Goal: Task Accomplishment & Management: Manage account settings

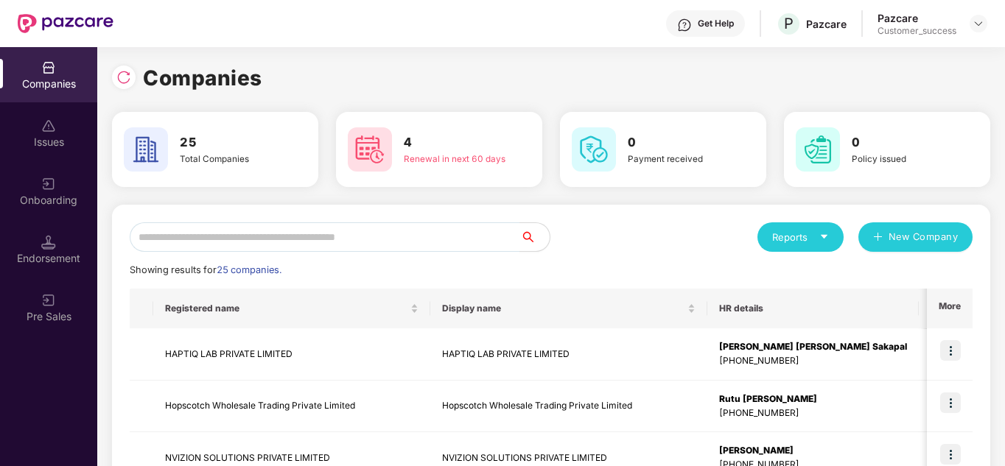
scroll to position [59, 0]
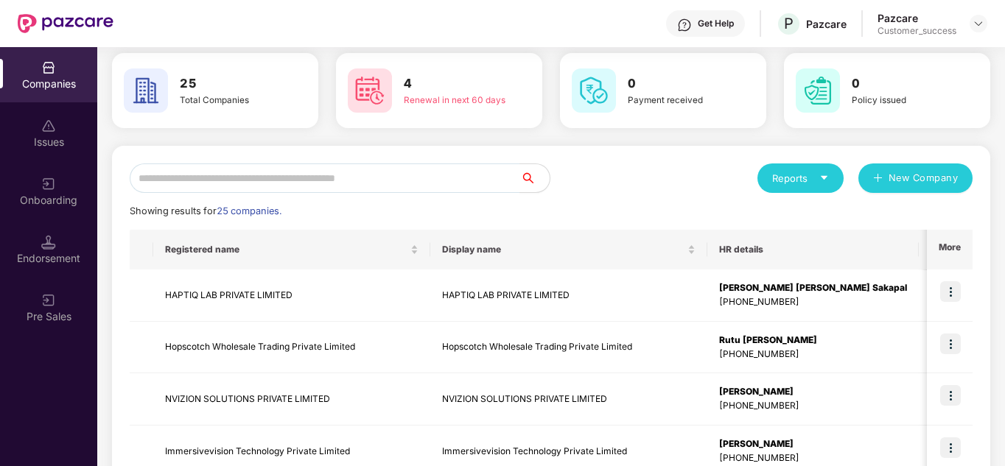
click at [593, 173] on div "Reports New Company" at bounding box center [761, 178] width 421 height 29
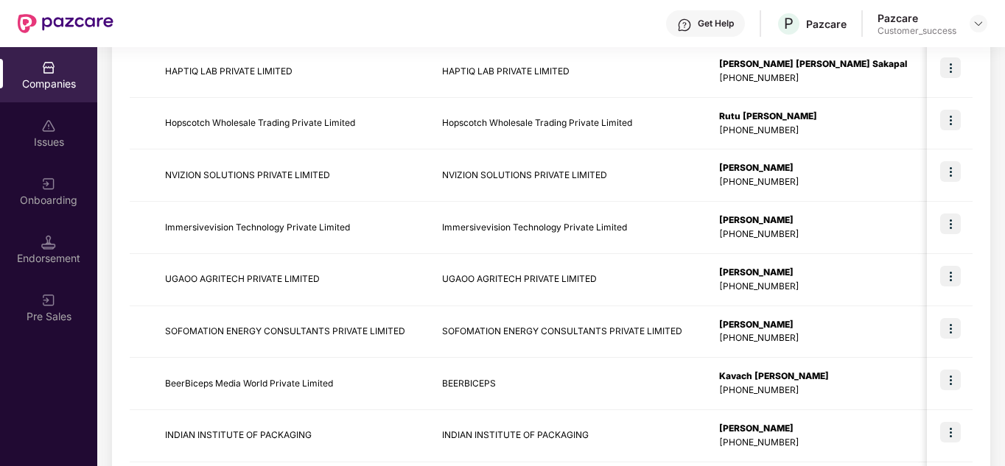
scroll to position [112, 0]
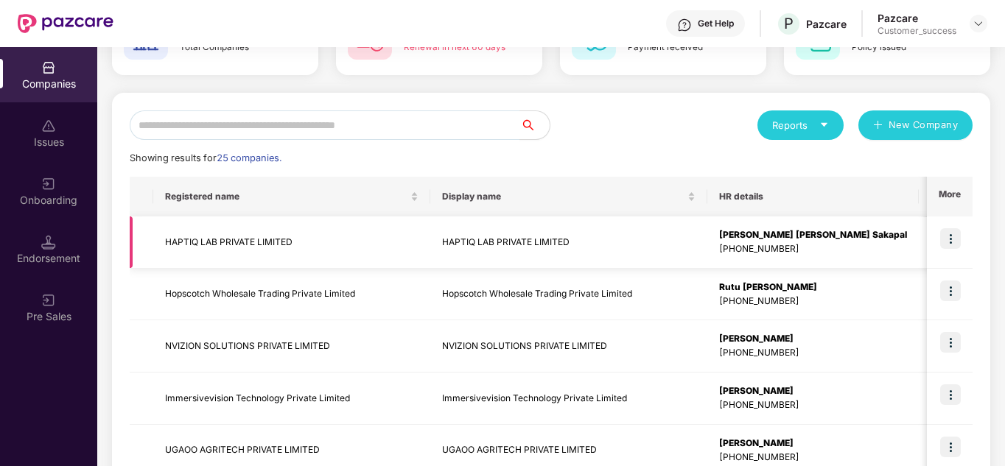
click at [949, 234] on img at bounding box center [950, 238] width 21 height 21
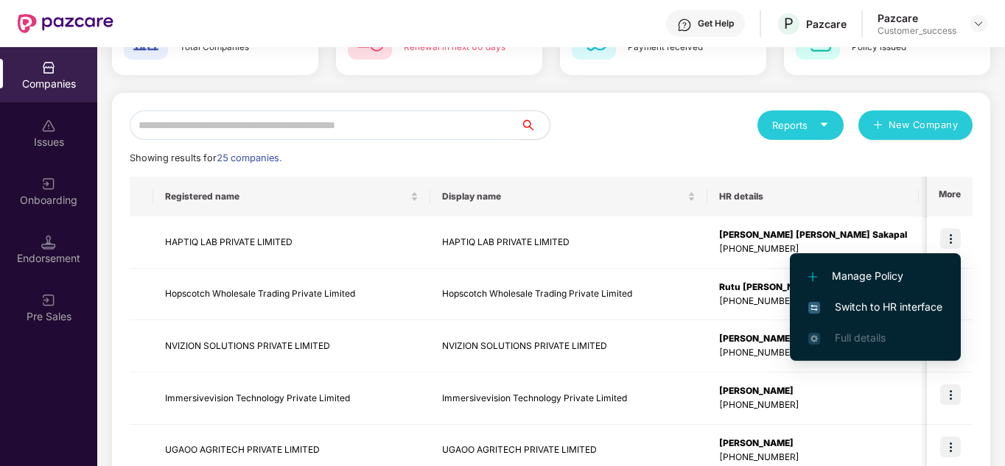
click at [600, 139] on div "Reports New Company" at bounding box center [761, 125] width 421 height 29
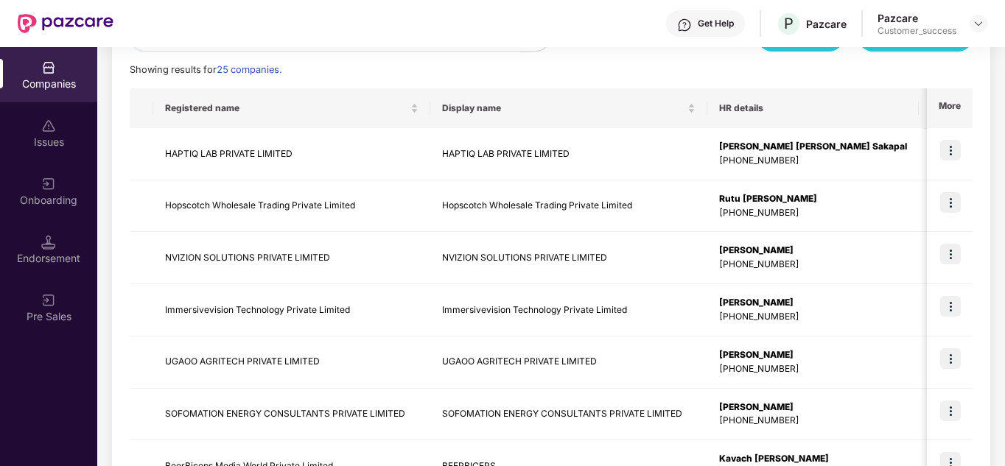
scroll to position [171, 0]
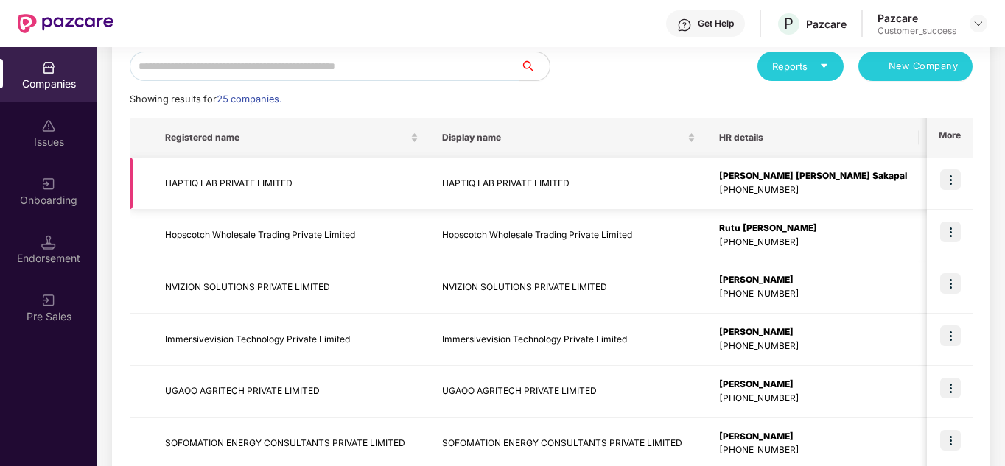
click at [954, 180] on img at bounding box center [950, 179] width 21 height 21
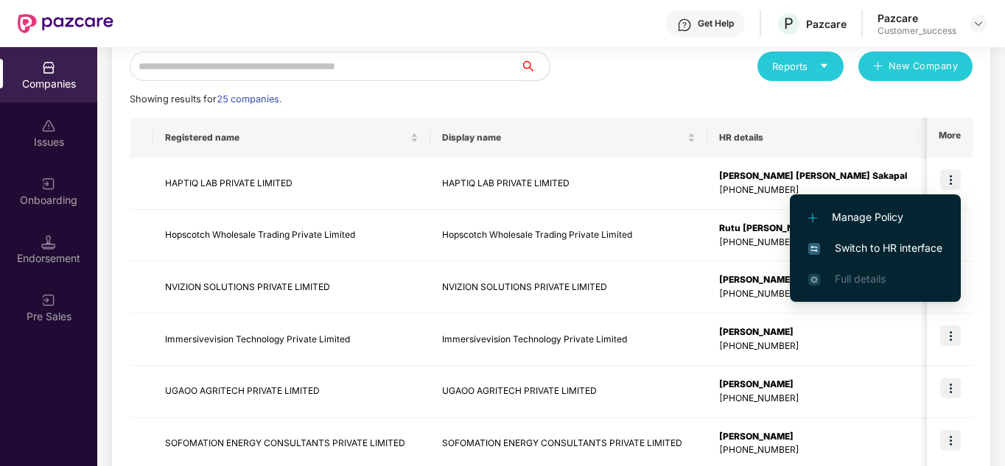
click at [886, 244] on span "Switch to HR interface" at bounding box center [875, 248] width 134 height 16
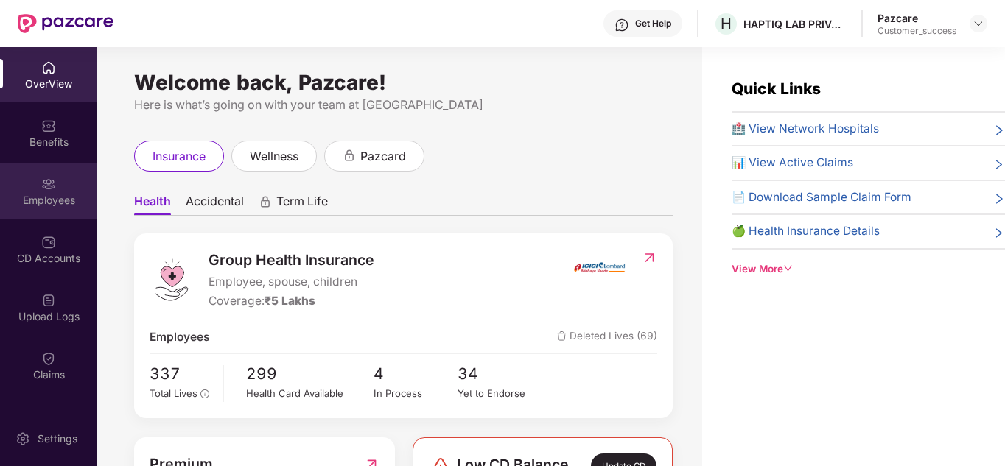
click at [43, 190] on img at bounding box center [48, 184] width 15 height 15
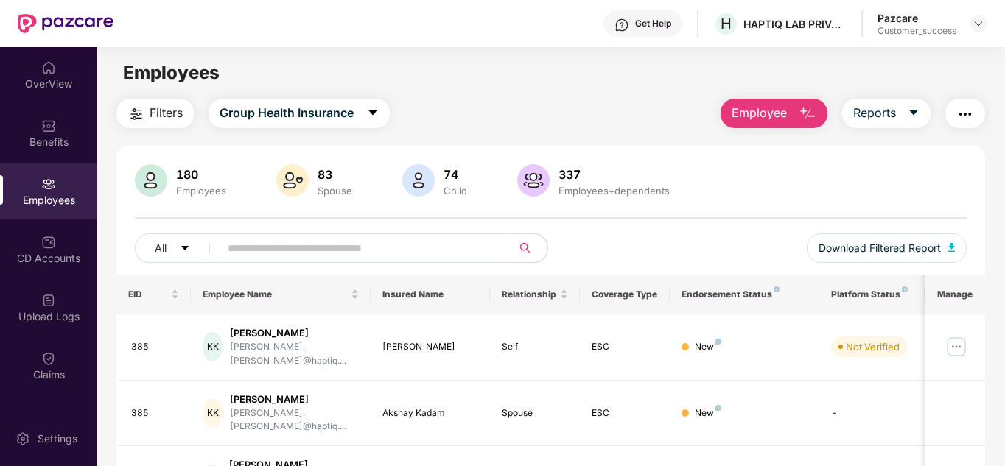
click at [251, 253] on input "text" at bounding box center [360, 248] width 264 height 22
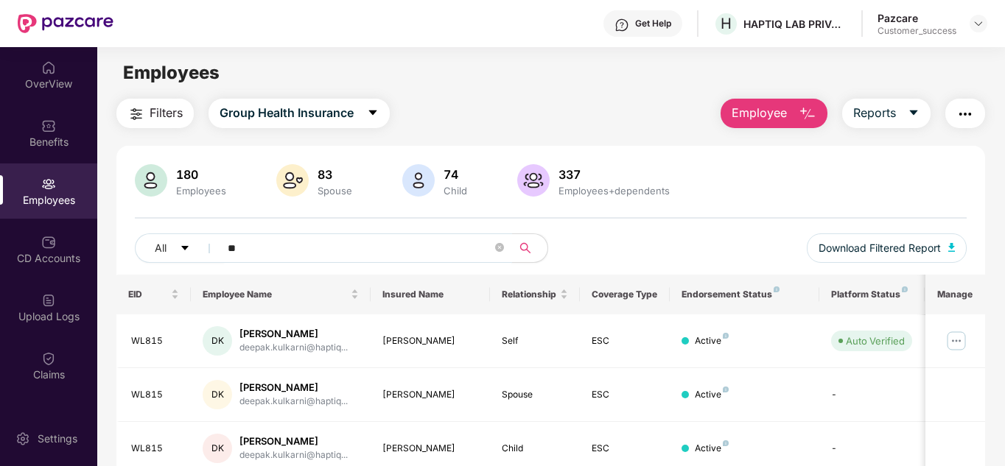
type input "*"
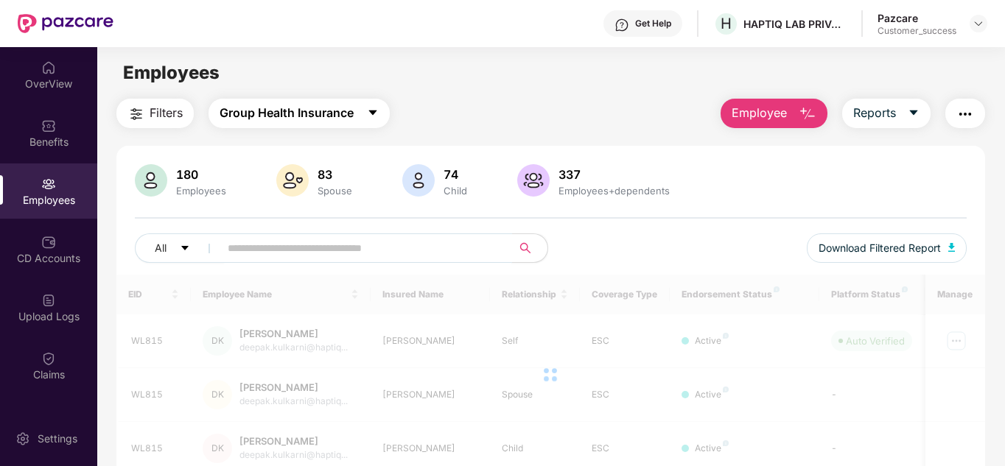
paste input "**********"
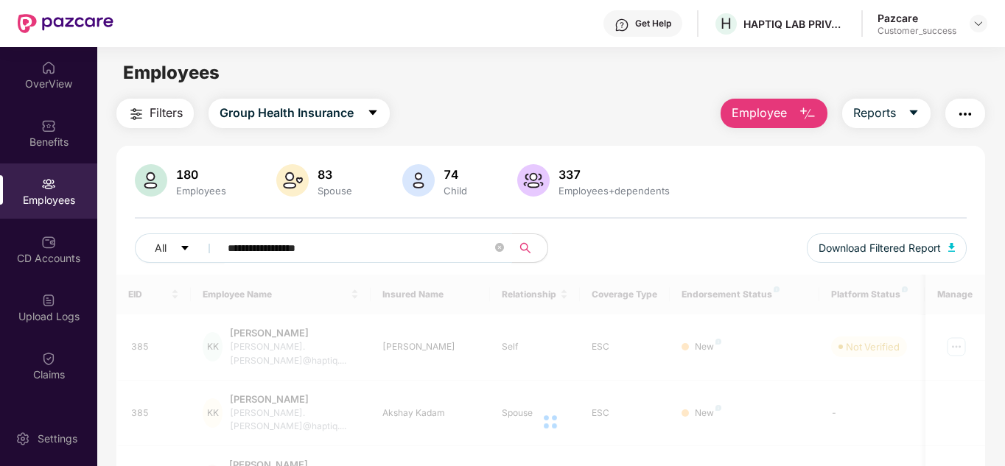
type input "**********"
click at [610, 250] on div "**********" at bounding box center [551, 254] width 832 height 41
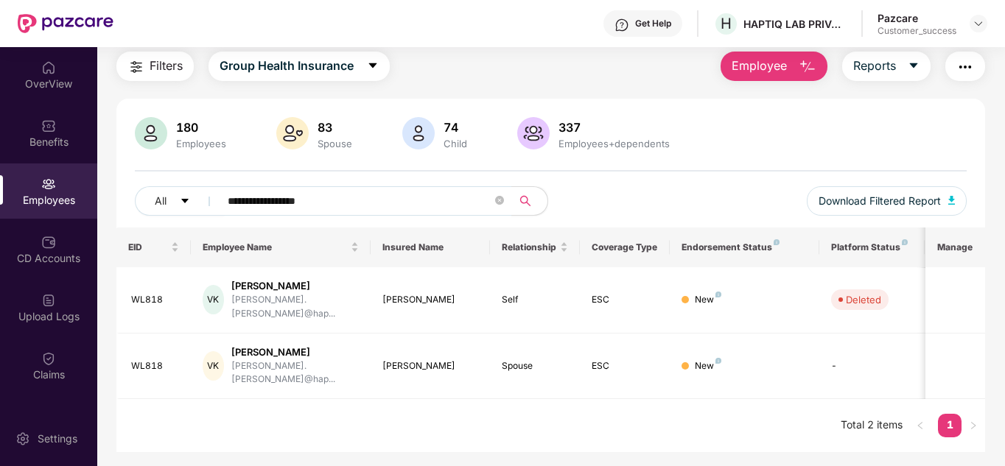
scroll to position [18, 0]
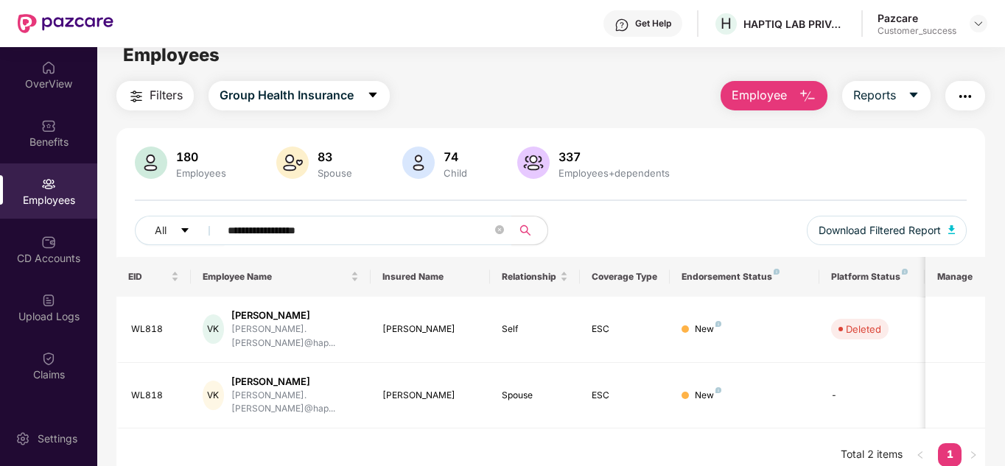
click at [797, 109] on button "Employee" at bounding box center [773, 95] width 107 height 29
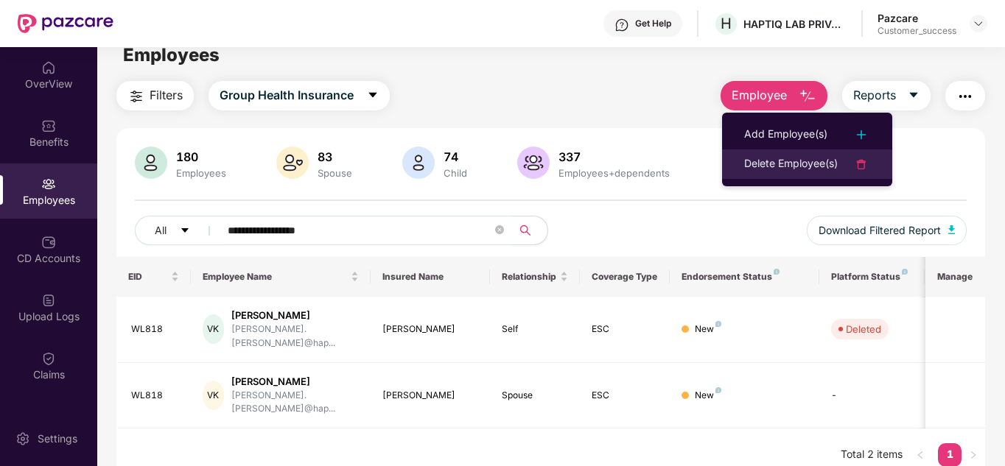
click at [799, 155] on div "Delete Employee(s)" at bounding box center [791, 164] width 94 height 18
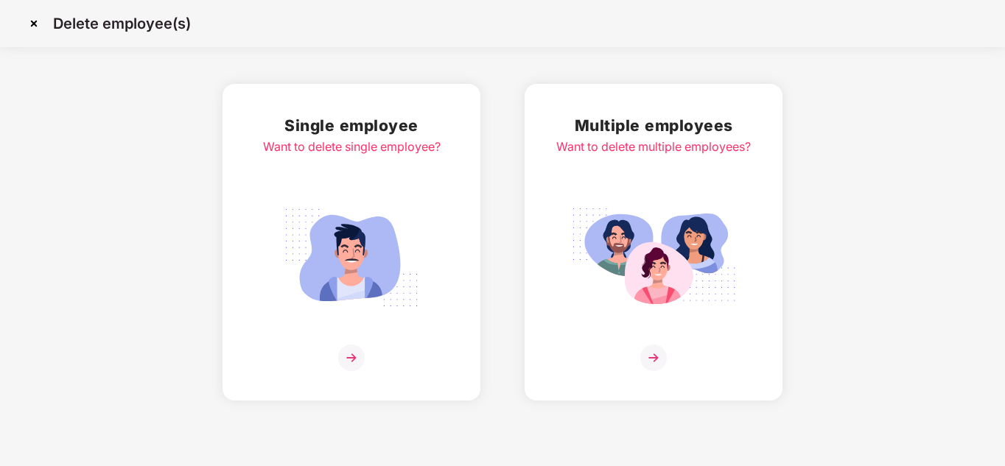
click at [651, 346] on img at bounding box center [653, 358] width 27 height 27
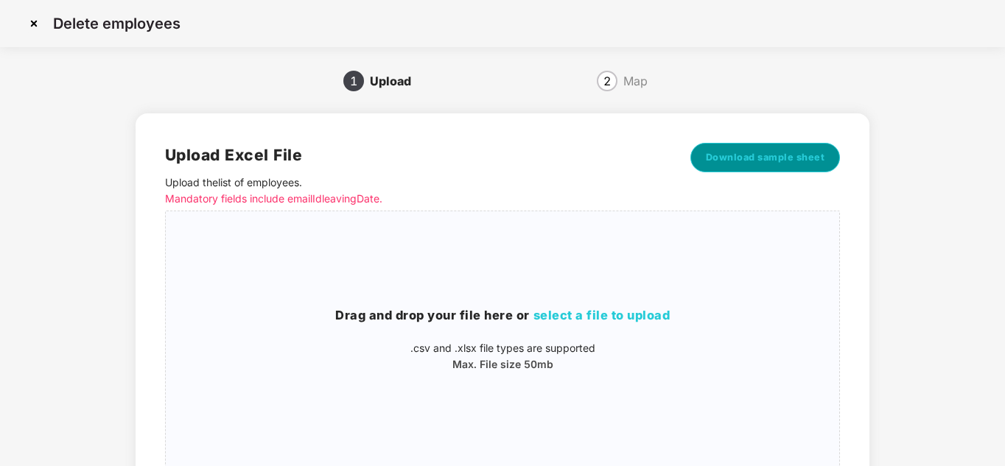
click at [754, 166] on button "Download sample sheet" at bounding box center [765, 157] width 150 height 29
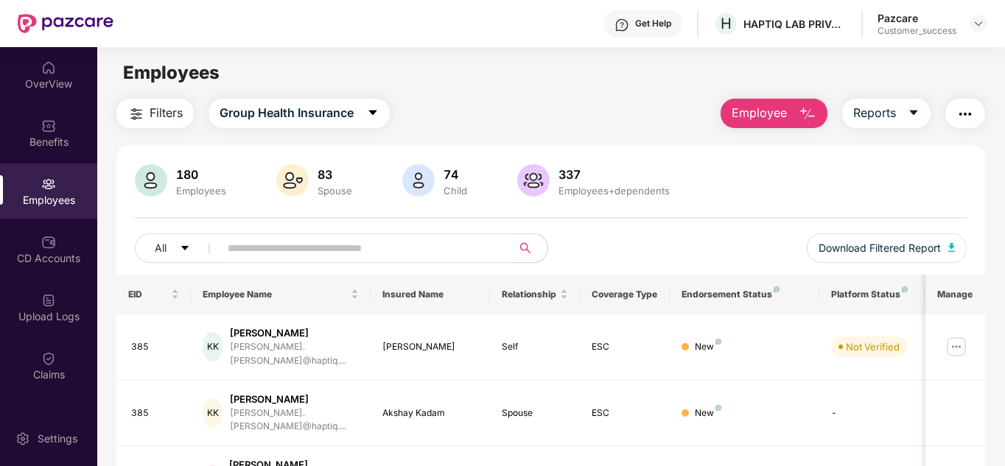
click at [645, 237] on div "All Download Filtered Report" at bounding box center [551, 254] width 832 height 41
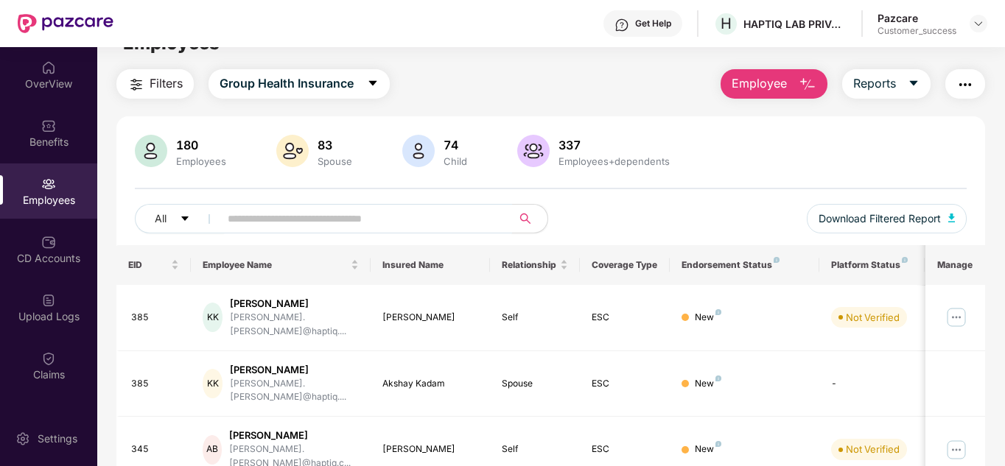
click at [318, 217] on input "text" at bounding box center [360, 219] width 264 height 22
paste input "**********"
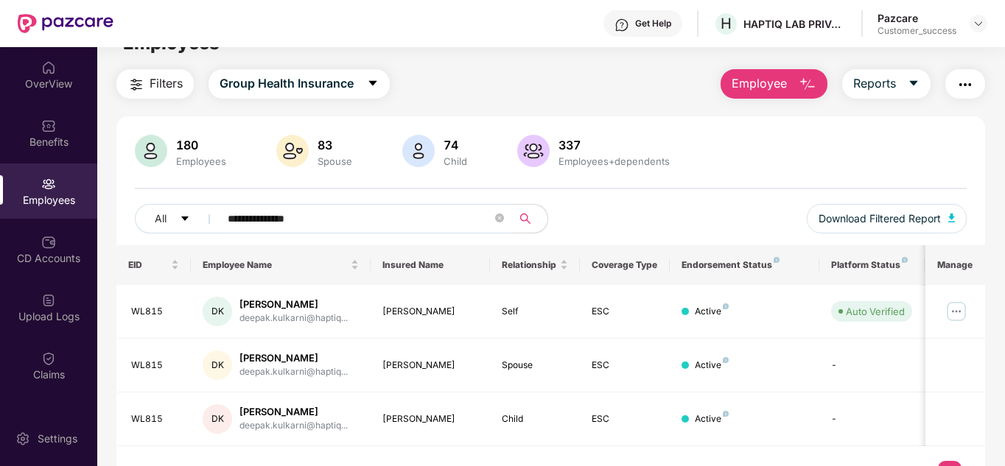
type input "**********"
click at [652, 221] on div "**********" at bounding box center [551, 224] width 832 height 41
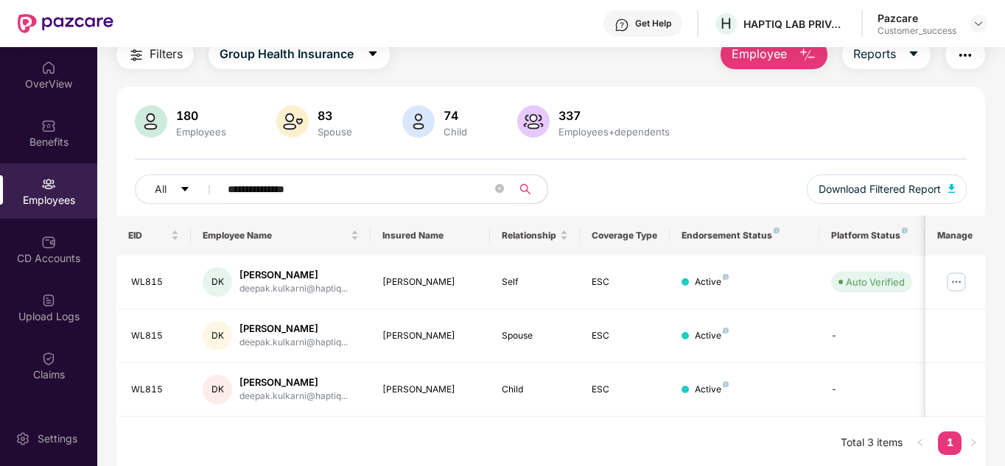
scroll to position [63, 0]
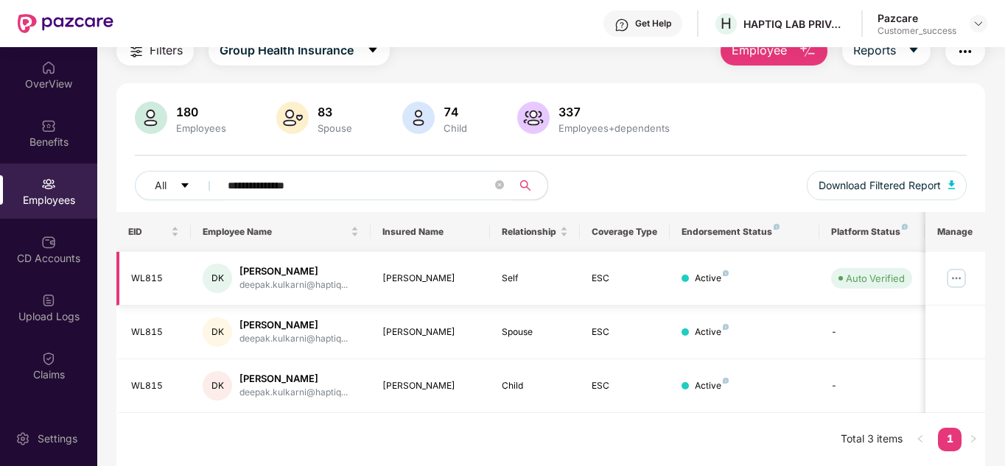
click at [958, 278] on img at bounding box center [956, 279] width 24 height 24
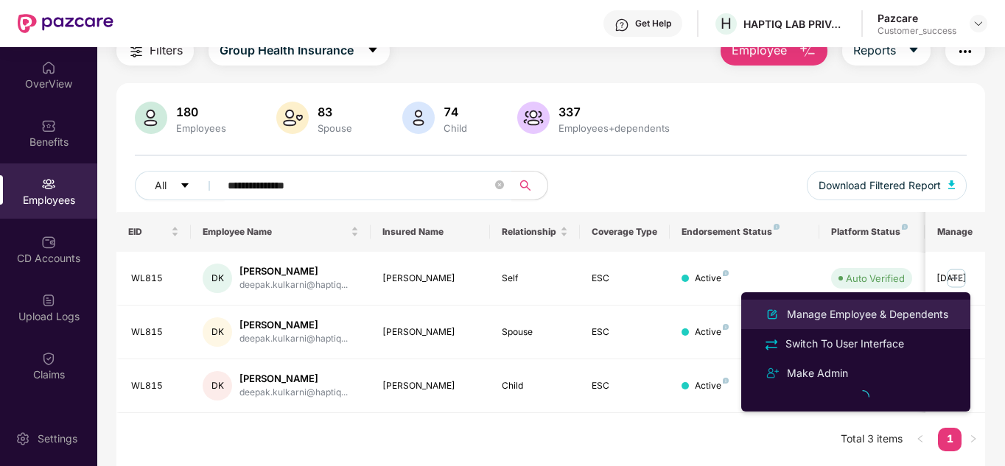
click at [884, 317] on div "Manage Employee & Dependents" at bounding box center [867, 314] width 167 height 16
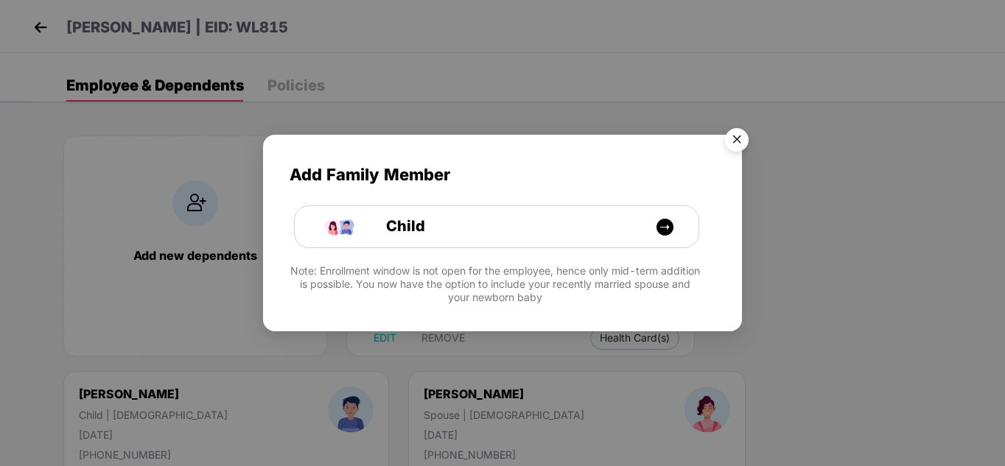
click at [735, 136] on img "Close" at bounding box center [736, 142] width 41 height 41
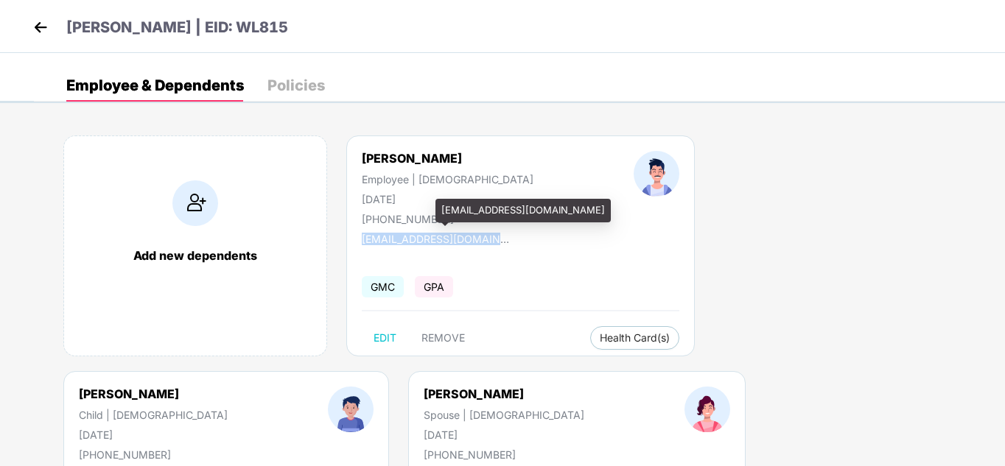
drag, startPoint x: 363, startPoint y: 243, endPoint x: 506, endPoint y: 239, distance: 143.0
click at [506, 239] on div "[EMAIL_ADDRESS][DOMAIN_NAME]" at bounding box center [435, 239] width 147 height 13
copy div "[EMAIL_ADDRESS][DOMAIN_NAME]"
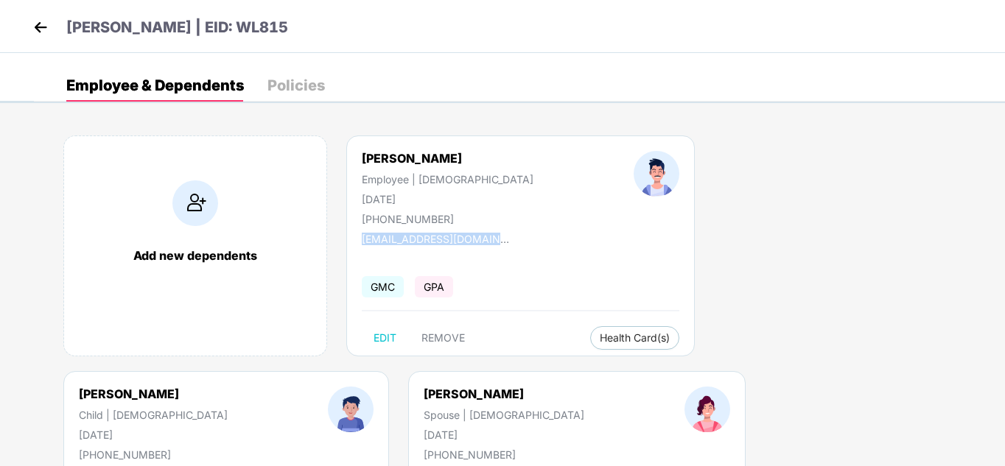
click at [32, 29] on img at bounding box center [40, 27] width 22 height 22
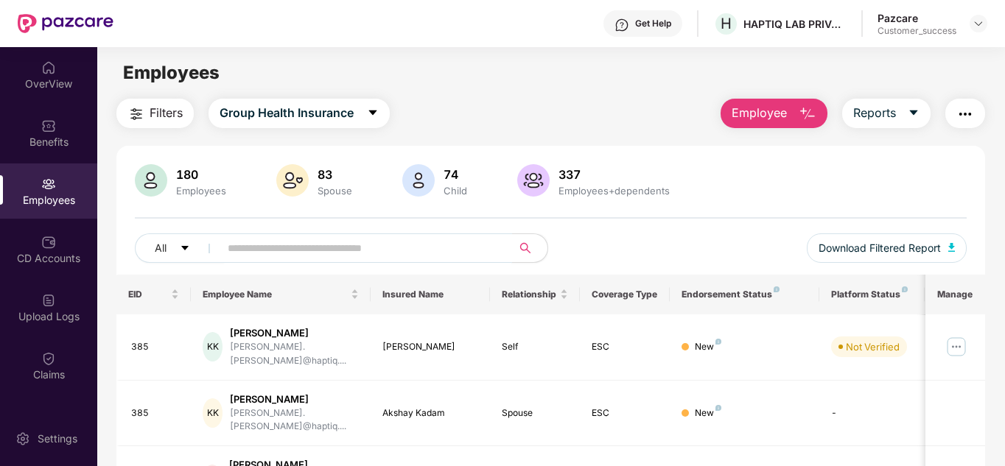
click at [331, 237] on input "text" at bounding box center [360, 248] width 264 height 22
paste input "**********"
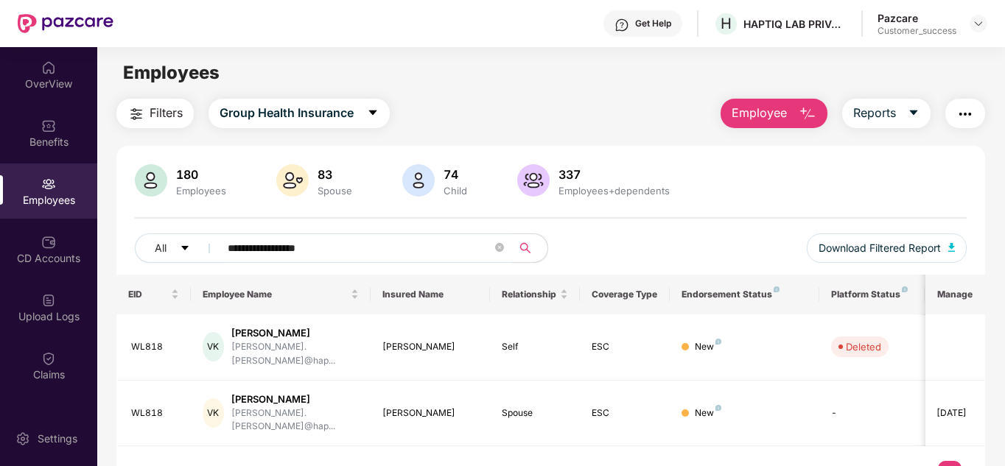
type input "**********"
click at [717, 426] on div "EID Employee Name Insured Name Relationship Coverage Type Endorsement Status Pl…" at bounding box center [550, 387] width 869 height 225
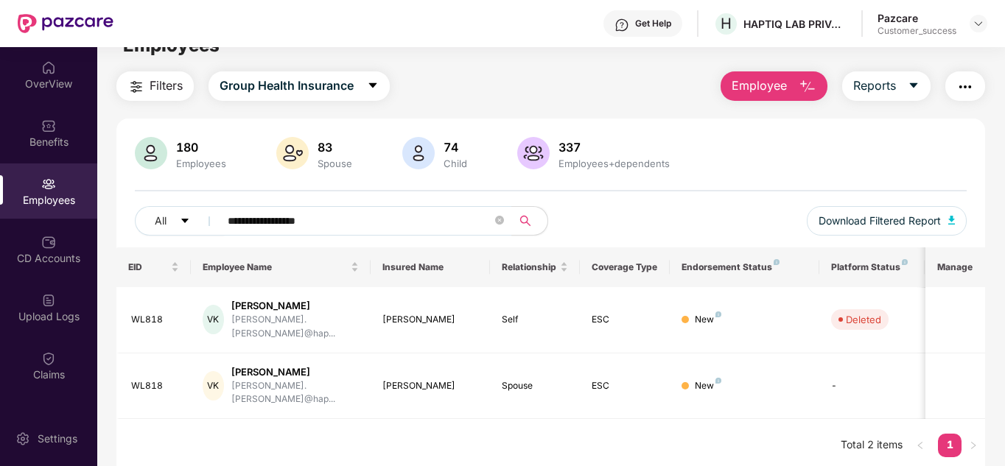
scroll to position [29, 0]
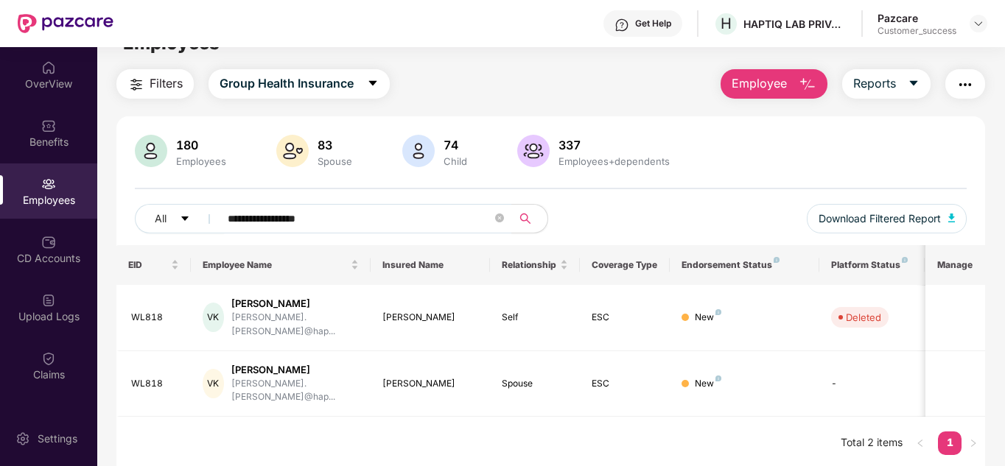
click at [763, 83] on span "Employee" at bounding box center [759, 83] width 55 height 18
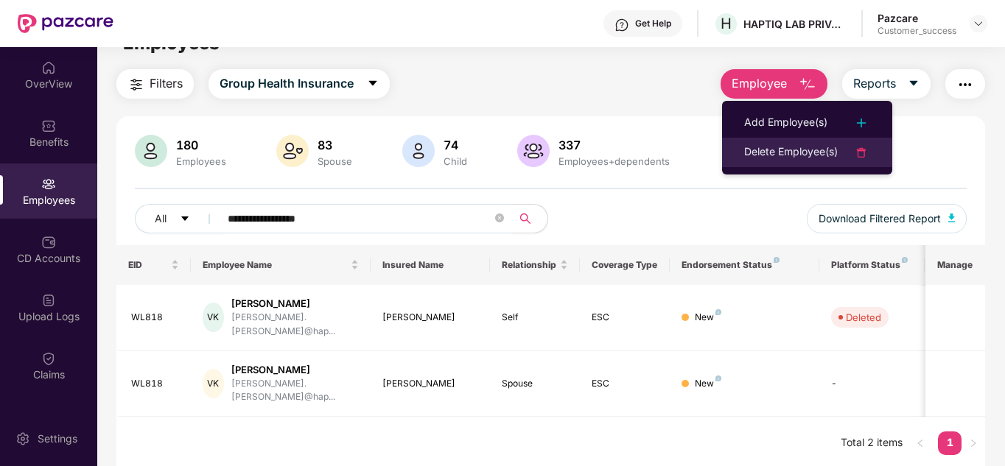
click at [788, 146] on div "Delete Employee(s)" at bounding box center [791, 153] width 94 height 18
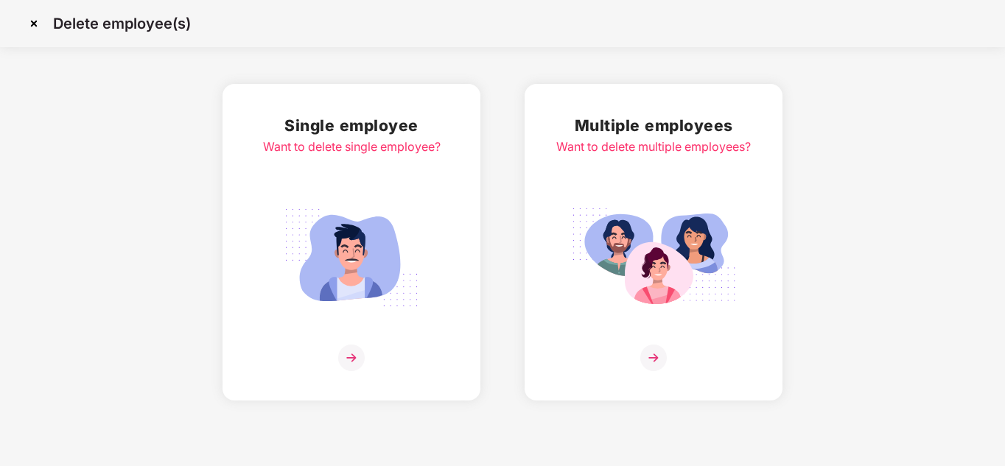
click at [358, 355] on img at bounding box center [351, 358] width 27 height 27
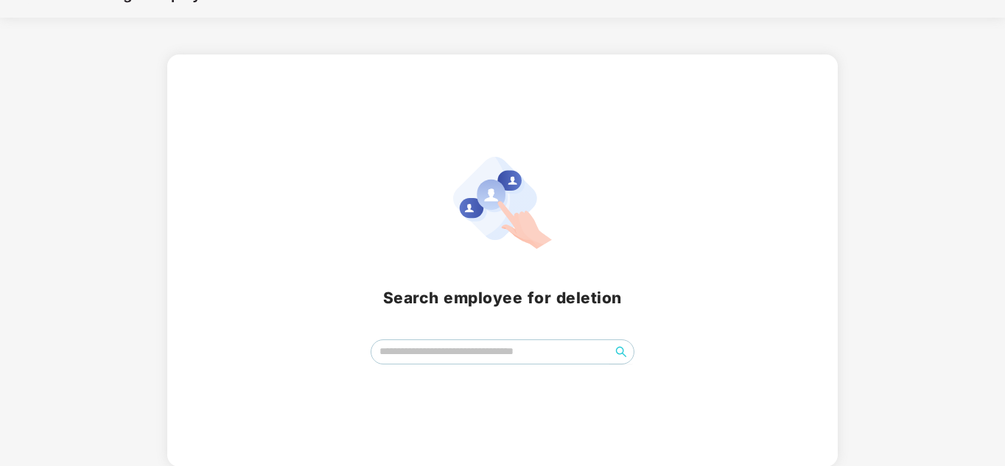
scroll to position [30, 0]
click at [415, 353] on input "search" at bounding box center [490, 351] width 239 height 22
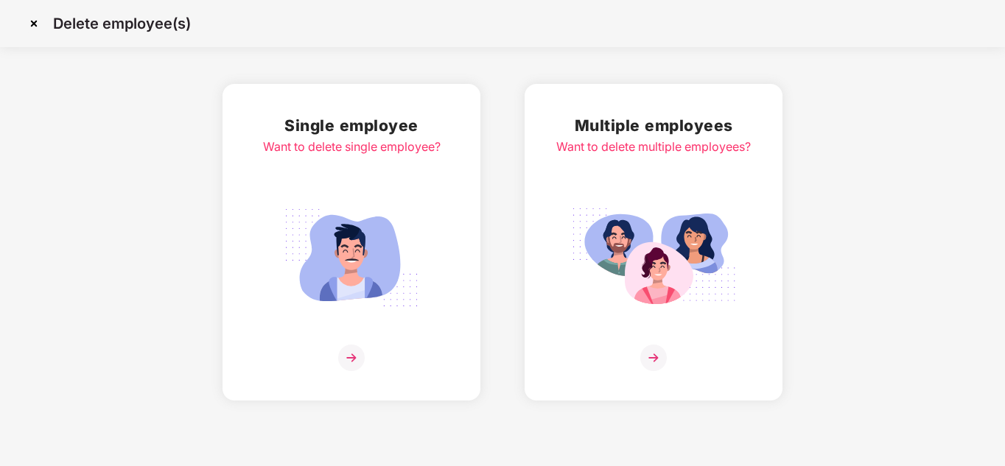
click at [648, 358] on img at bounding box center [653, 358] width 27 height 27
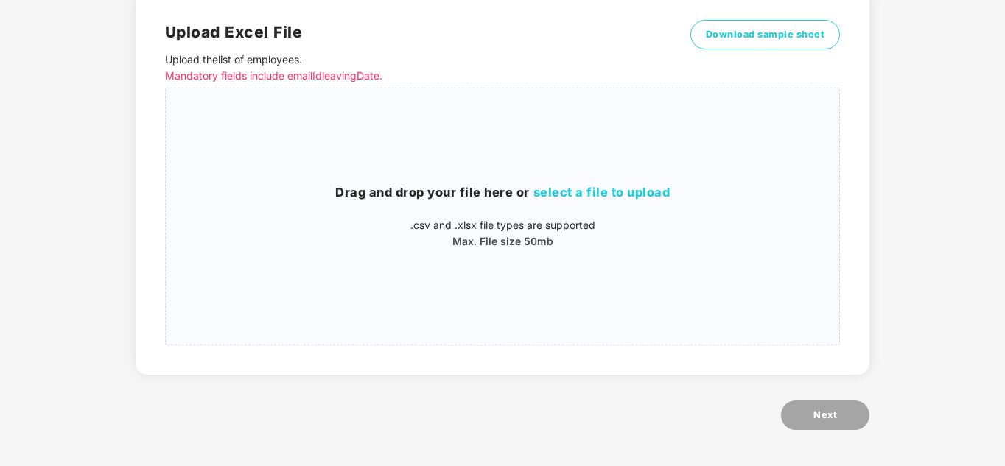
scroll to position [124, 0]
click at [586, 197] on span "select a file to upload" at bounding box center [601, 191] width 137 height 15
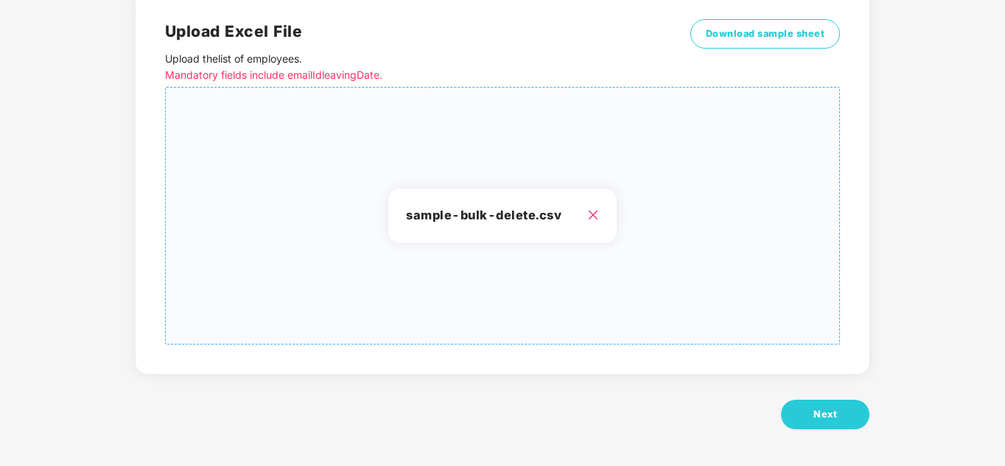
click at [826, 434] on div "Upload Excel File Upload the list of employees . Mandatory fields include email…" at bounding box center [503, 217] width 734 height 497
click at [816, 424] on button "Next" at bounding box center [825, 414] width 88 height 29
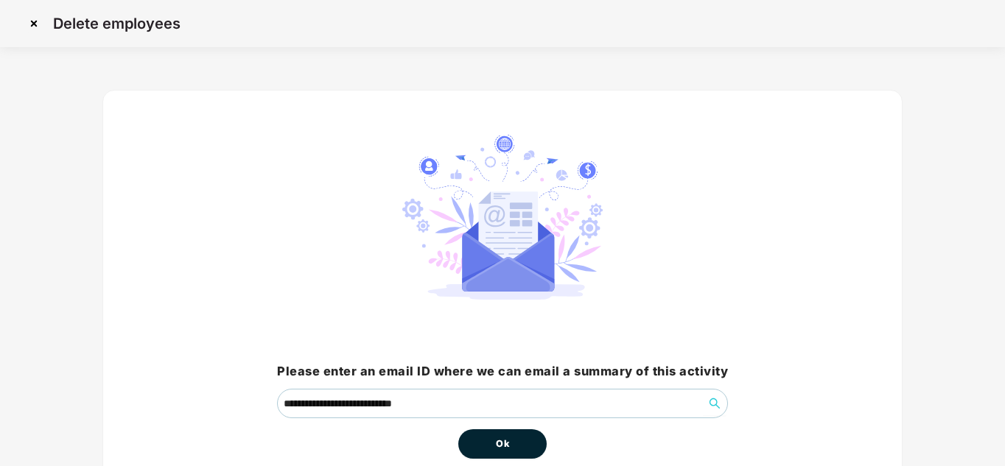
click at [749, 381] on div "**********" at bounding box center [502, 297] width 801 height 414
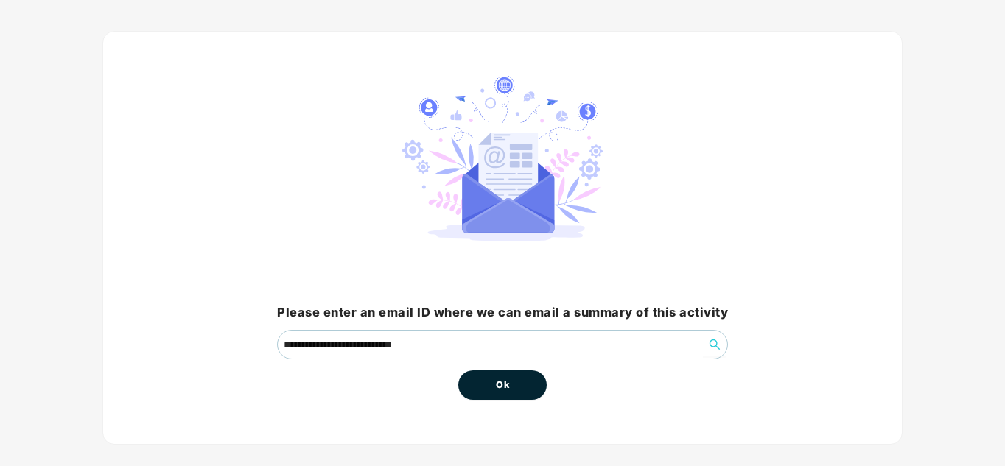
scroll to position [78, 0]
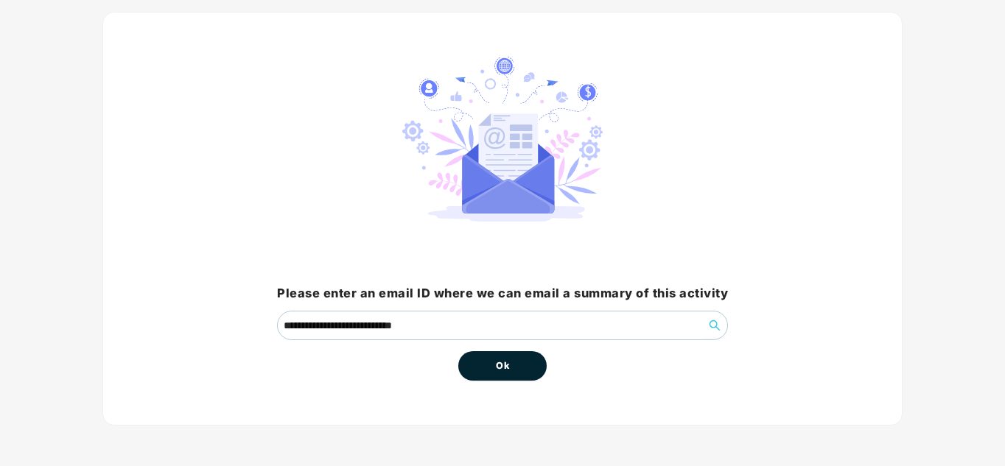
click at [504, 370] on span "Ok" at bounding box center [502, 366] width 13 height 15
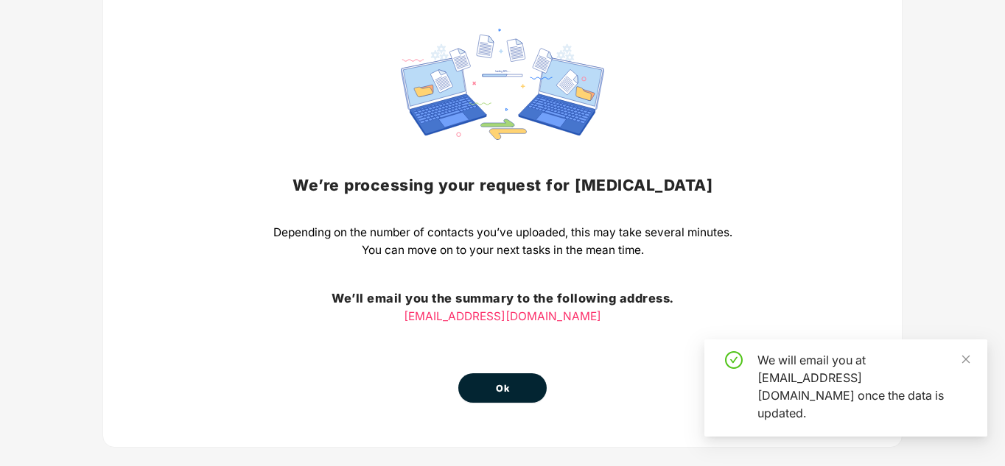
scroll to position [128, 0]
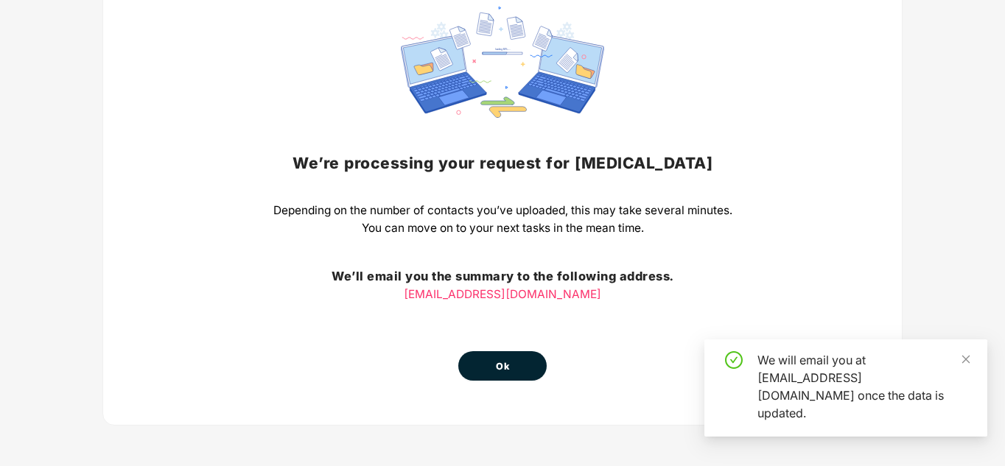
click at [504, 379] on button "Ok" at bounding box center [502, 365] width 88 height 29
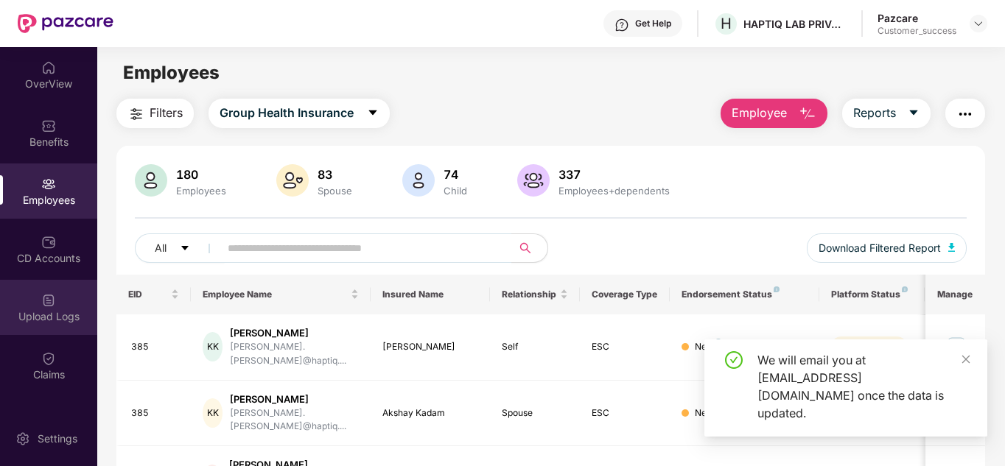
click at [49, 296] on img at bounding box center [48, 300] width 15 height 15
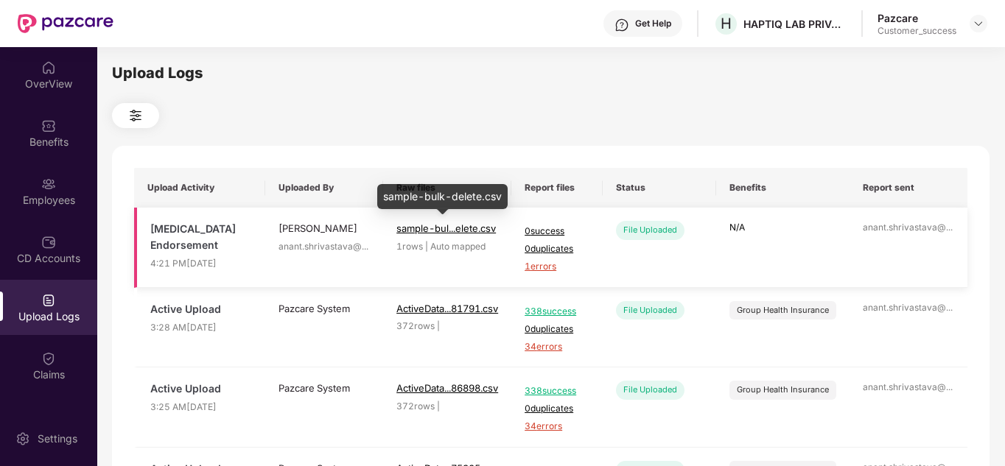
click at [443, 228] on span "sample-bul...elete.csv" at bounding box center [445, 228] width 99 height 12
click at [540, 270] on span "1 errors" at bounding box center [557, 267] width 65 height 14
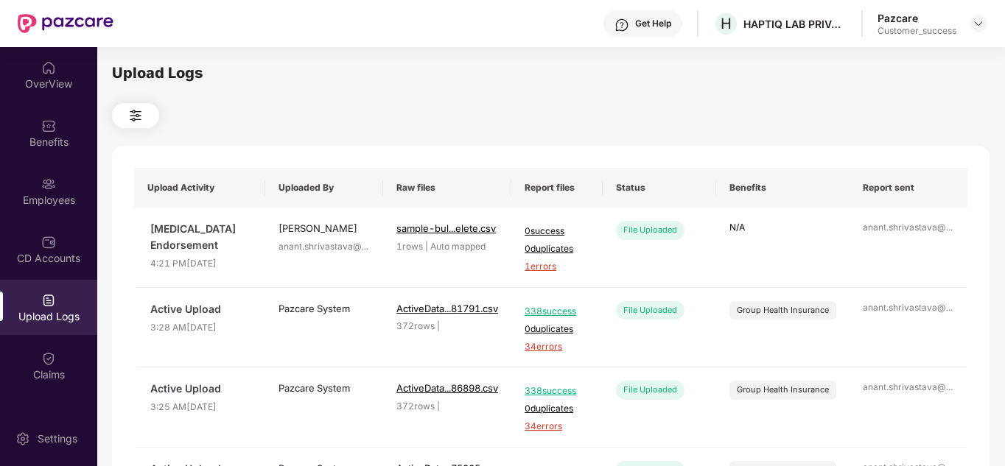
click at [399, 93] on div "Upload Logs Upload Activity Uploaded By Raw files Report files Status Benefits …" at bounding box center [550, 254] width 877 height 385
click at [42, 75] on div "OverView" at bounding box center [48, 74] width 97 height 55
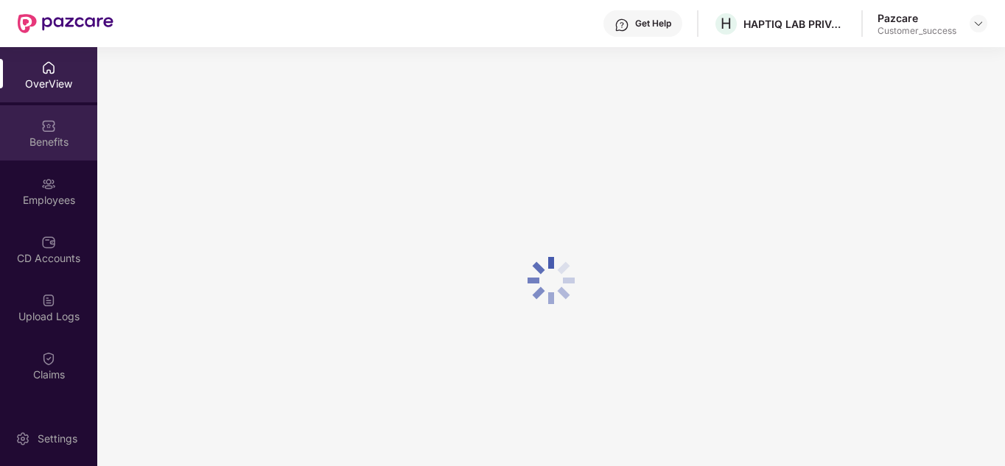
click at [44, 122] on img at bounding box center [48, 126] width 15 height 15
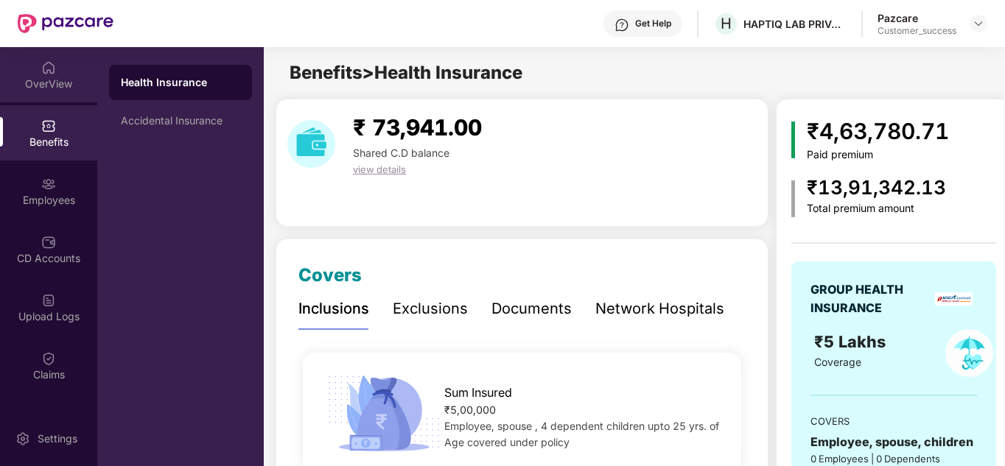
click at [45, 75] on div "OverView" at bounding box center [48, 74] width 97 height 55
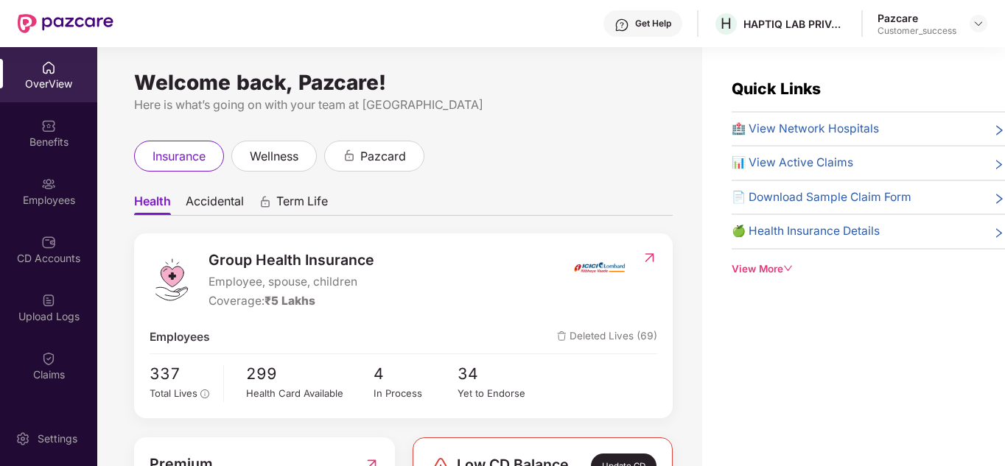
click at [214, 204] on span "Accidental" at bounding box center [215, 204] width 58 height 21
click at [161, 205] on span "Health" at bounding box center [151, 204] width 35 height 21
click at [58, 141] on div "Benefits" at bounding box center [48, 142] width 97 height 15
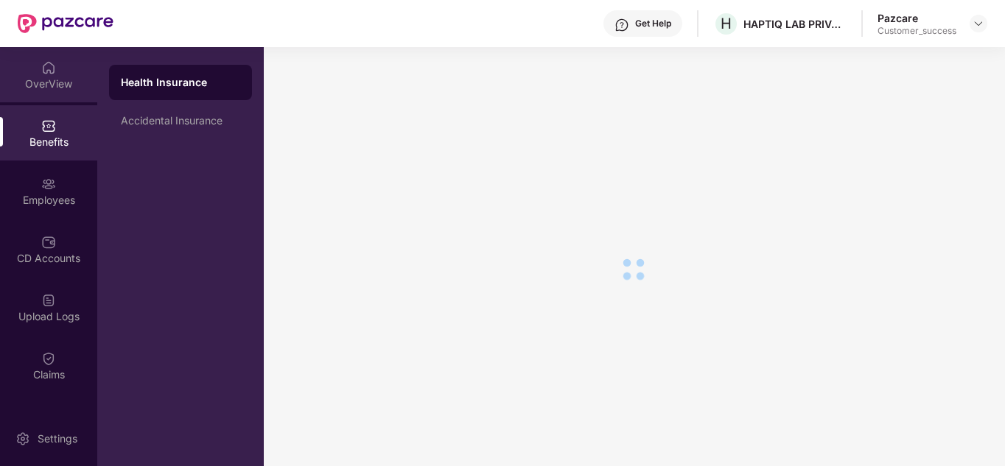
click at [43, 83] on div "OverView" at bounding box center [48, 84] width 97 height 15
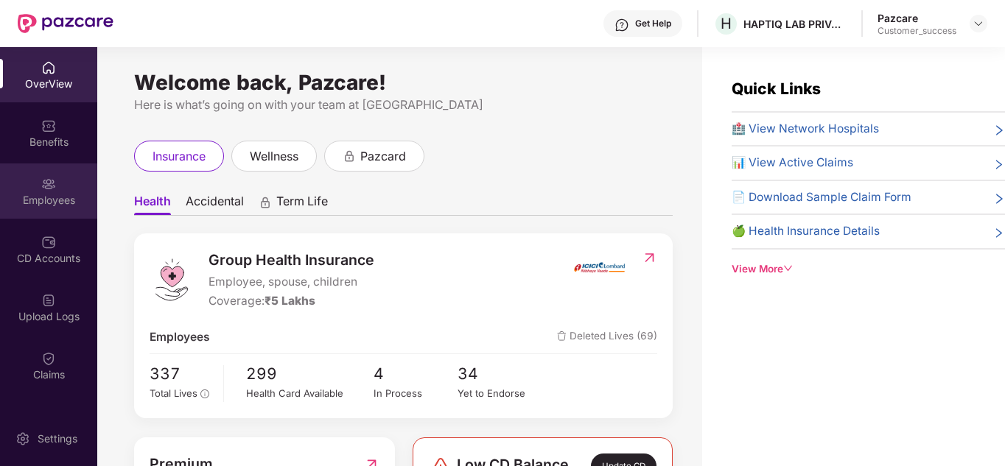
click at [41, 206] on div "Employees" at bounding box center [48, 200] width 97 height 15
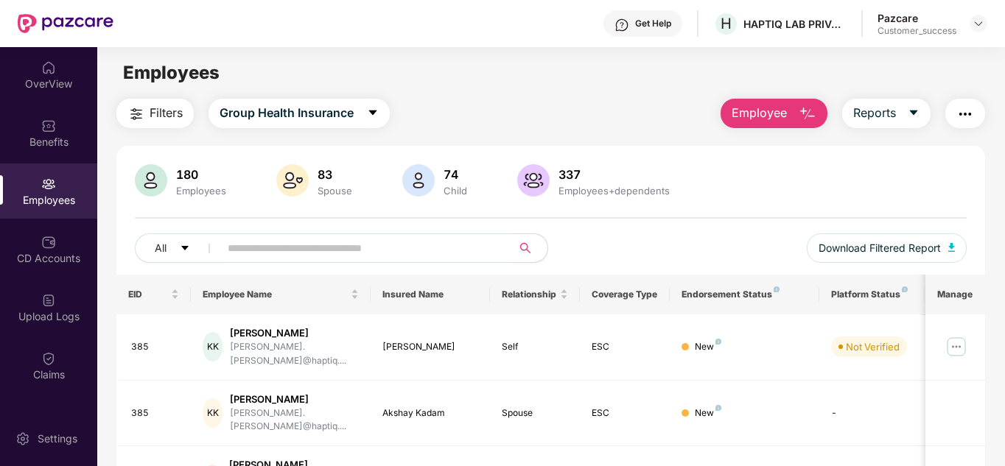
click at [777, 96] on main "Employees Filters Group Health Insurance Employee Reports 180 Employees 83 Spou…" at bounding box center [550, 280] width 907 height 466
click at [776, 105] on span "Employee" at bounding box center [759, 113] width 55 height 18
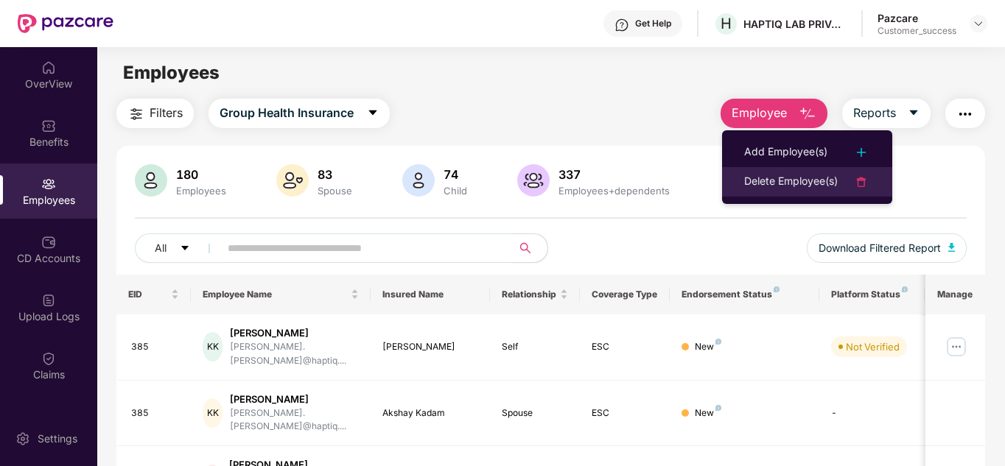
click at [788, 175] on div "Delete Employee(s)" at bounding box center [791, 182] width 94 height 18
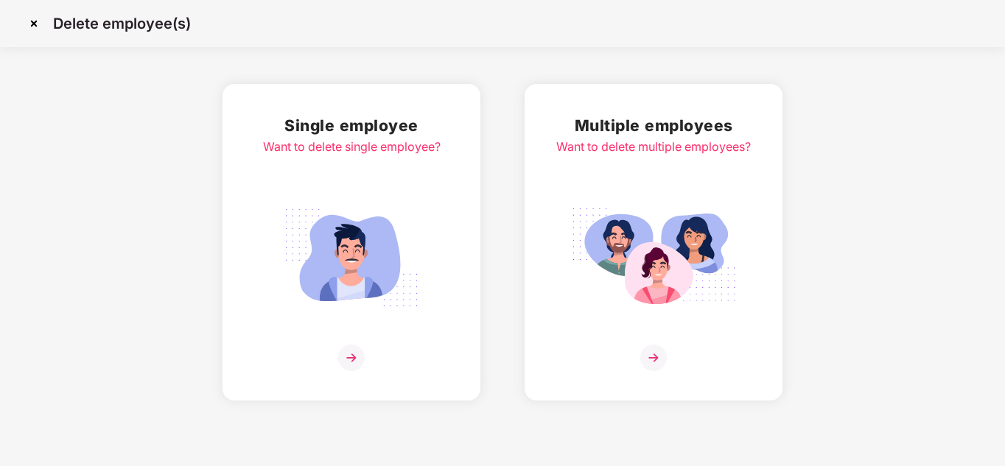
click at [656, 346] on img at bounding box center [653, 358] width 27 height 27
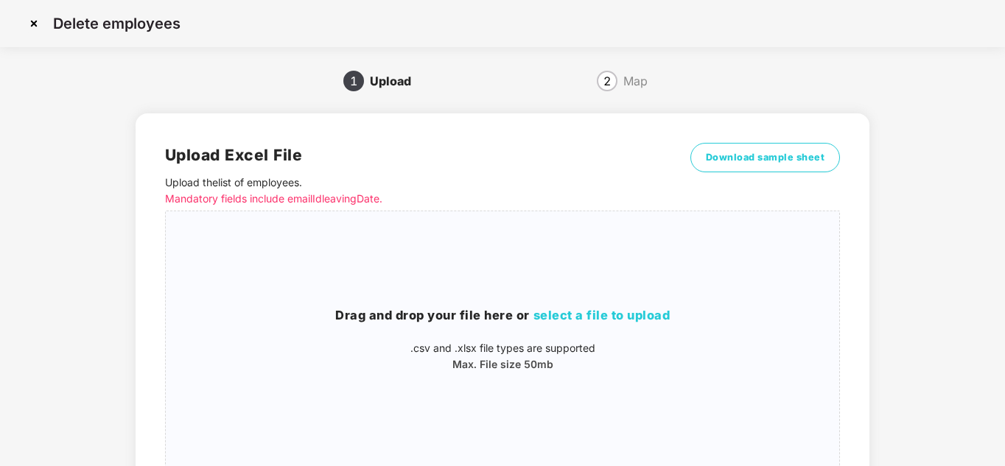
click at [463, 171] on div "Upload Excel File Upload the list of employees . Mandatory fields include email…" at bounding box center [418, 177] width 506 height 68
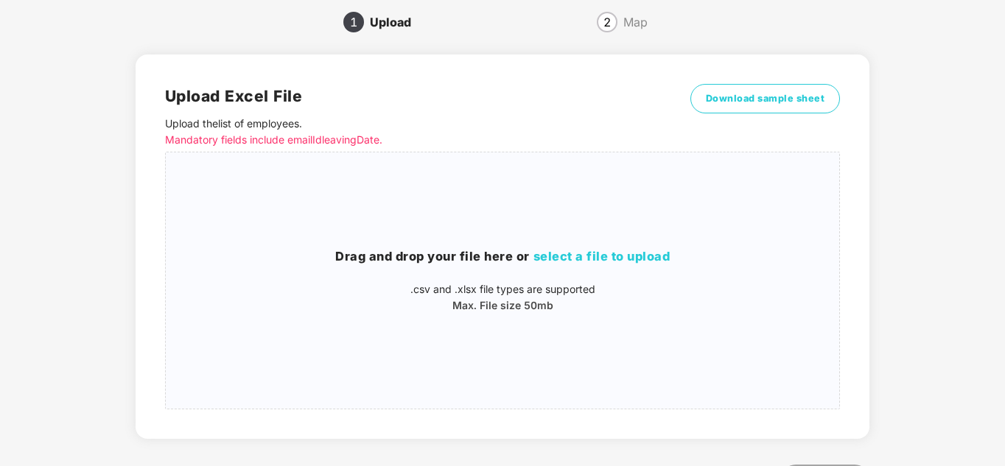
scroll to position [88, 0]
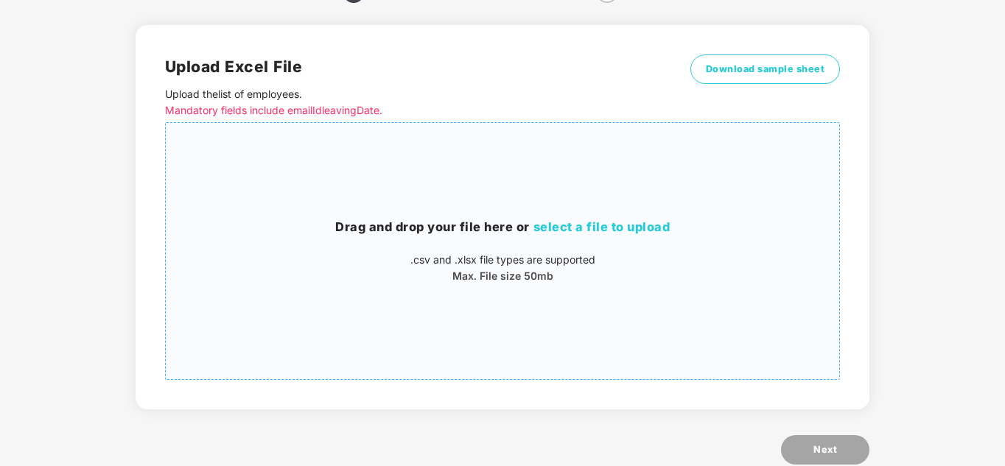
click at [581, 231] on span "select a file to upload" at bounding box center [601, 227] width 137 height 15
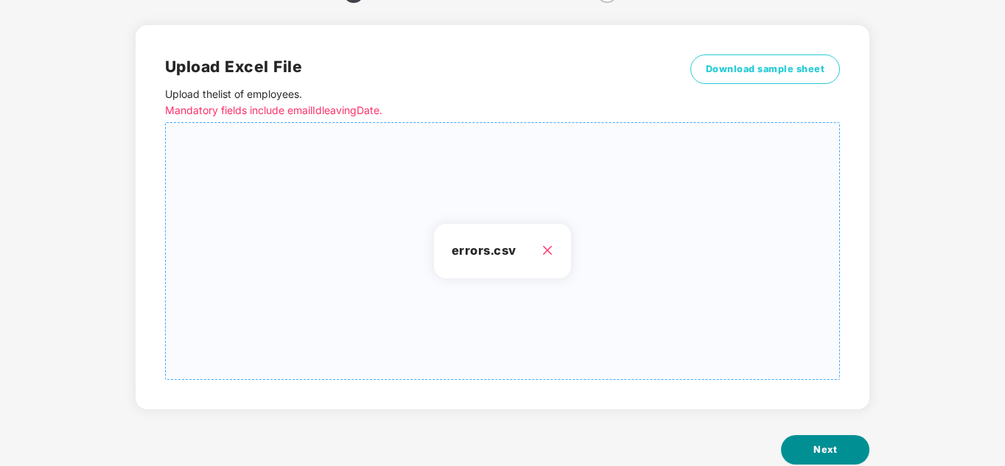
click at [826, 453] on span "Next" at bounding box center [825, 450] width 24 height 15
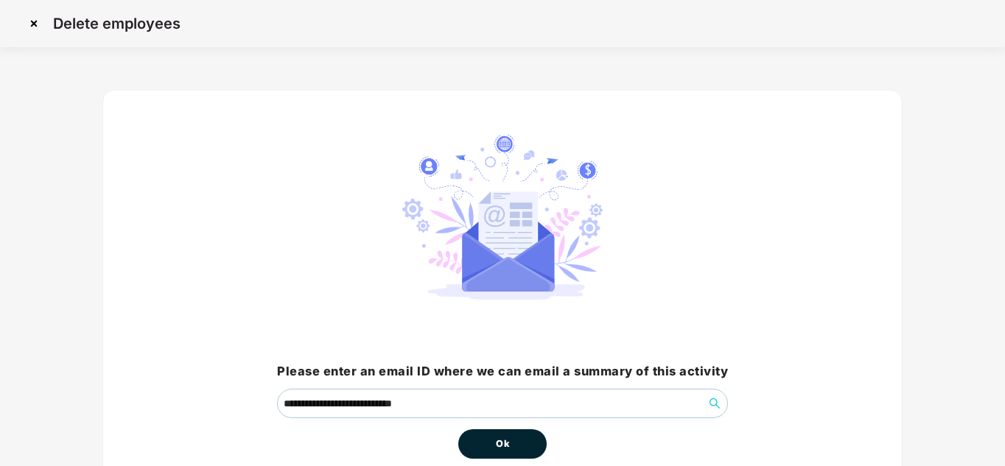
click at [508, 443] on span "Ok" at bounding box center [502, 444] width 13 height 15
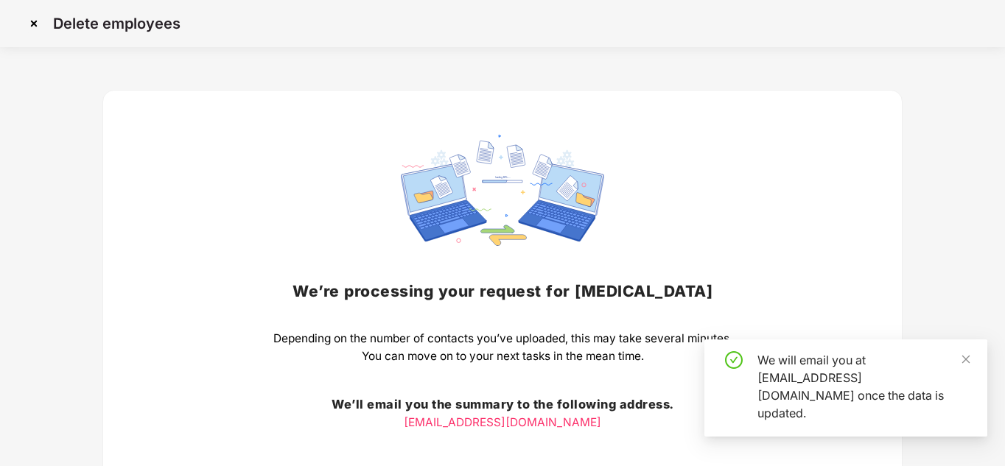
click at [890, 300] on div "We’re processing your request for [MEDICAL_DATA] Depending on the number of con…" at bounding box center [502, 322] width 801 height 464
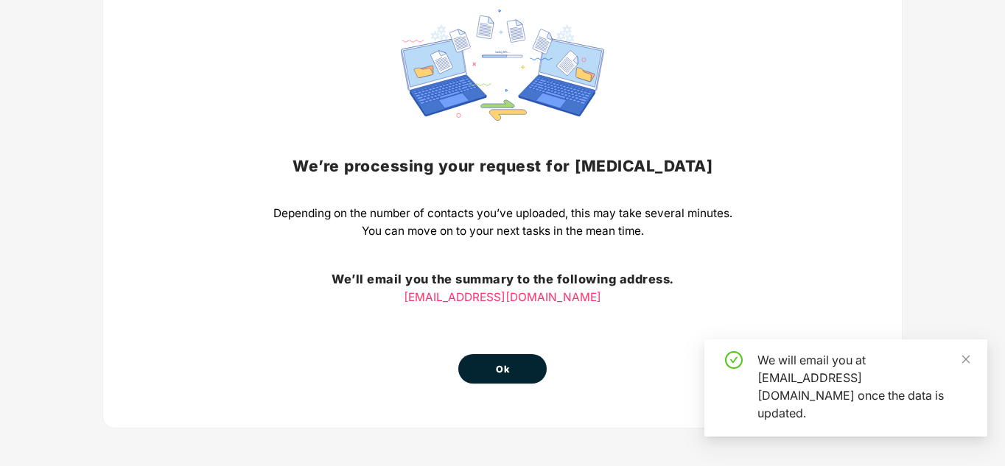
scroll to position [128, 0]
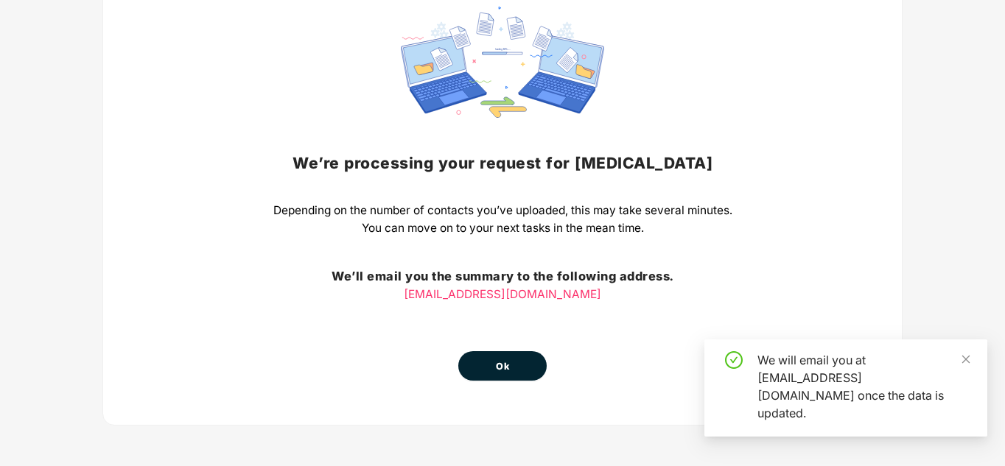
click at [502, 385] on div "We’re processing your request for [MEDICAL_DATA] Depending on the number of con…" at bounding box center [502, 194] width 801 height 464
click at [493, 371] on button "Ok" at bounding box center [502, 365] width 88 height 29
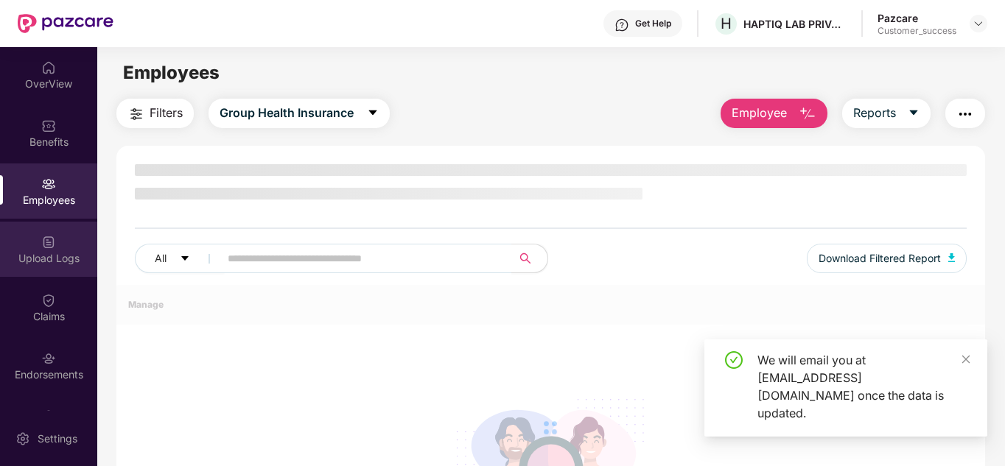
click at [49, 254] on div "Upload Logs" at bounding box center [48, 258] width 97 height 15
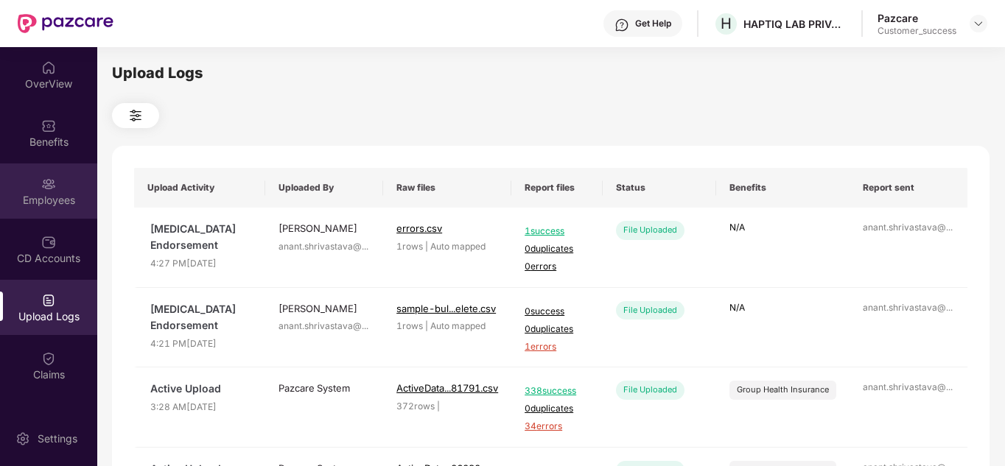
click at [49, 172] on div "Employees" at bounding box center [48, 191] width 97 height 55
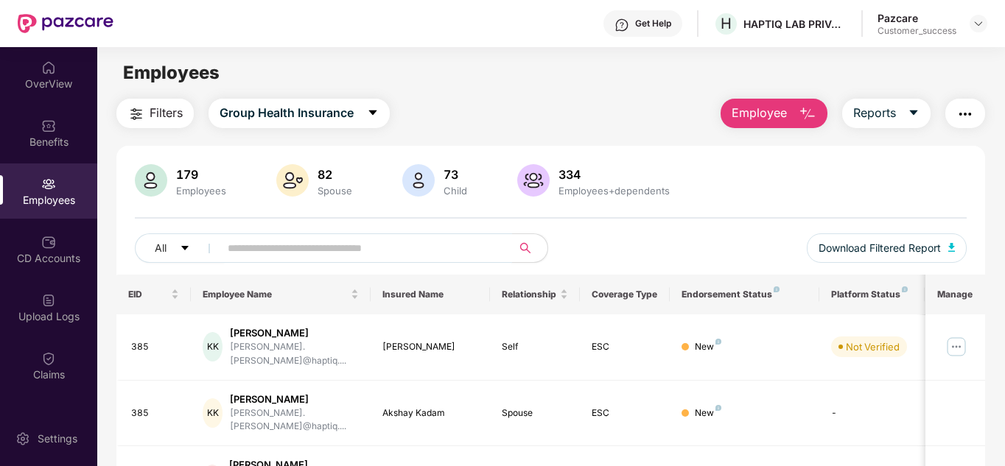
click at [278, 246] on input "text" at bounding box center [360, 248] width 264 height 22
paste input "**********"
type input "*"
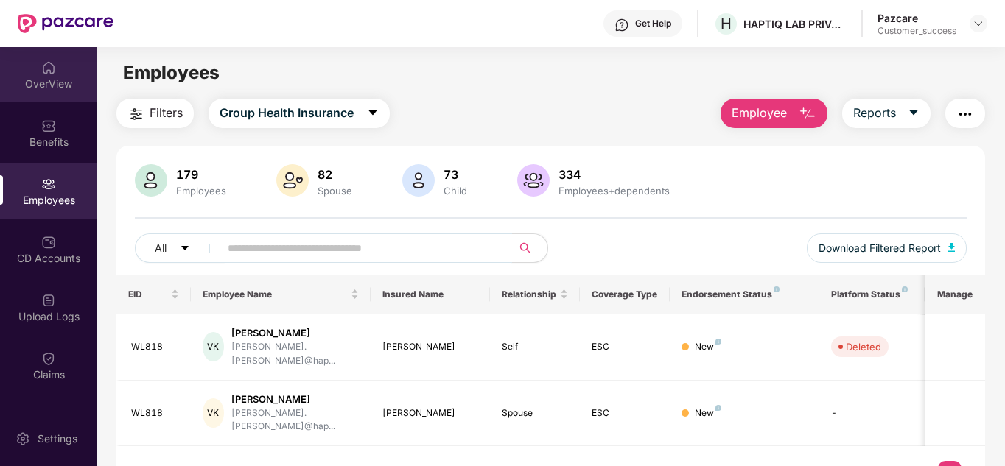
click at [38, 80] on div "OverView" at bounding box center [48, 84] width 97 height 15
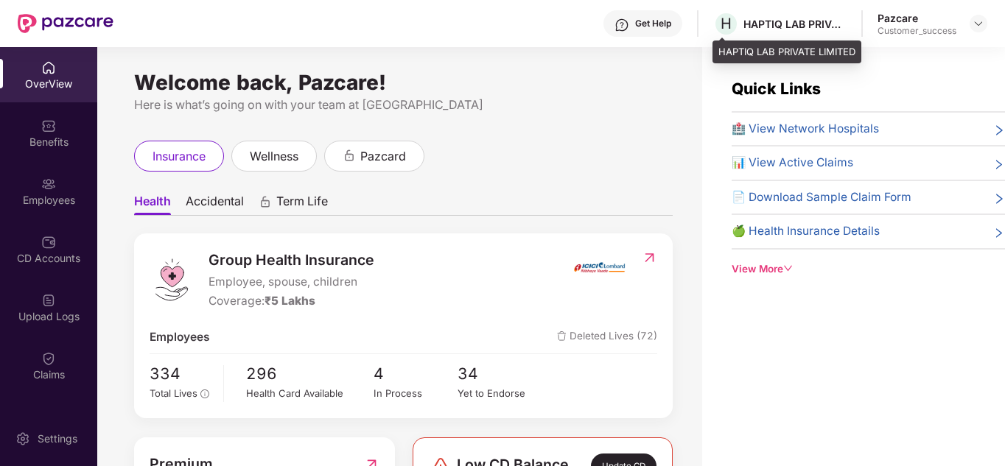
click at [791, 21] on div "HAPTIQ LAB PRIVATE LIMITED" at bounding box center [794, 24] width 103 height 14
click at [985, 21] on div at bounding box center [978, 24] width 18 height 18
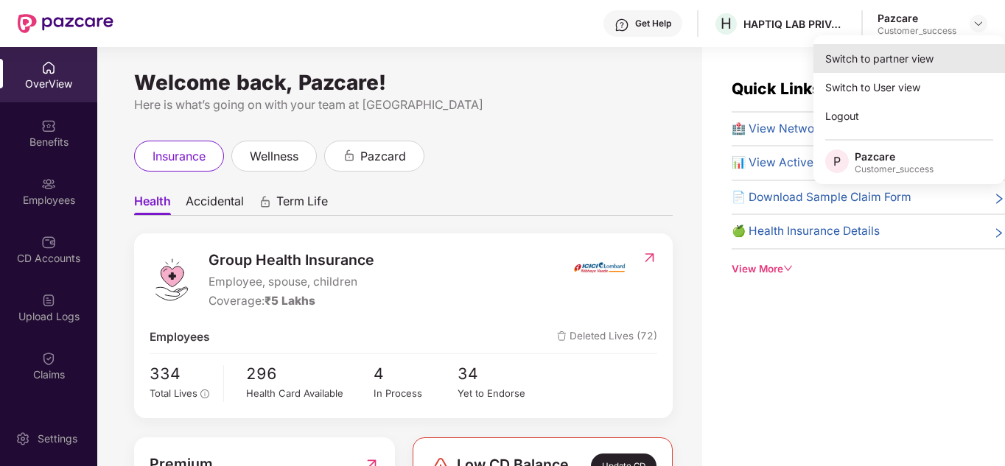
click at [895, 57] on div "Switch to partner view" at bounding box center [909, 58] width 192 height 29
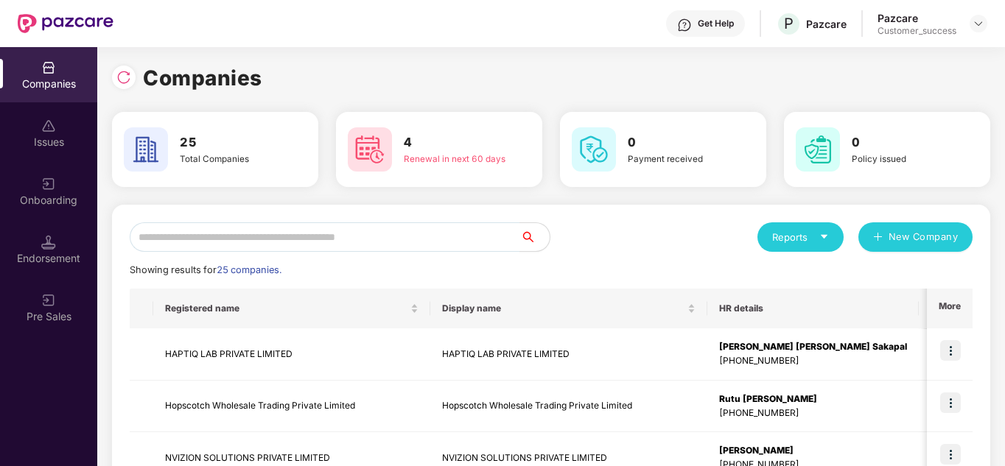
click at [597, 231] on div "Reports New Company" at bounding box center [761, 236] width 421 height 29
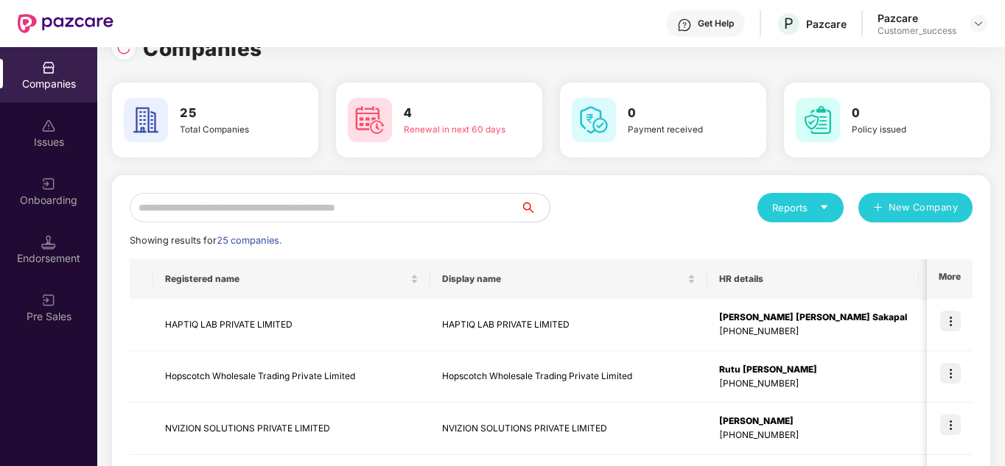
scroll to position [88, 0]
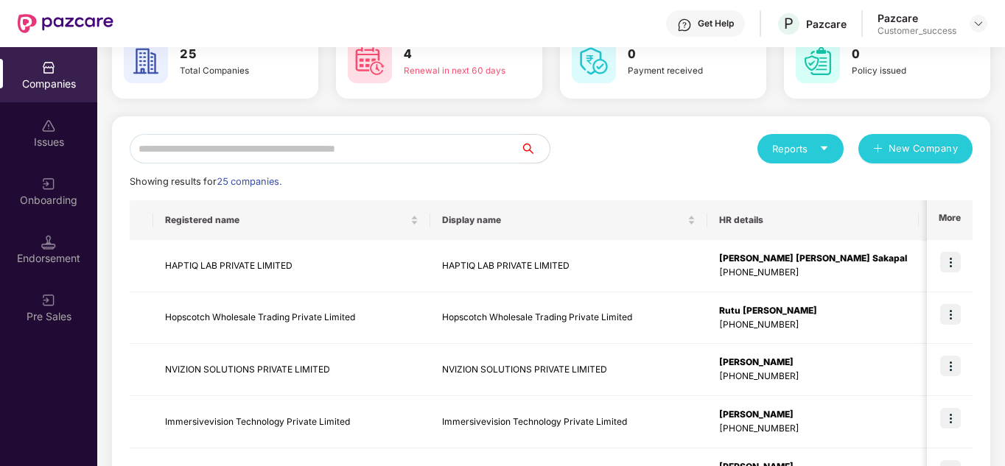
click at [206, 169] on div "Reports New Company Showing results for 25 companies. Registered name Display n…" at bounding box center [551, 474] width 843 height 680
click at [158, 136] on input "text" at bounding box center [325, 148] width 390 height 29
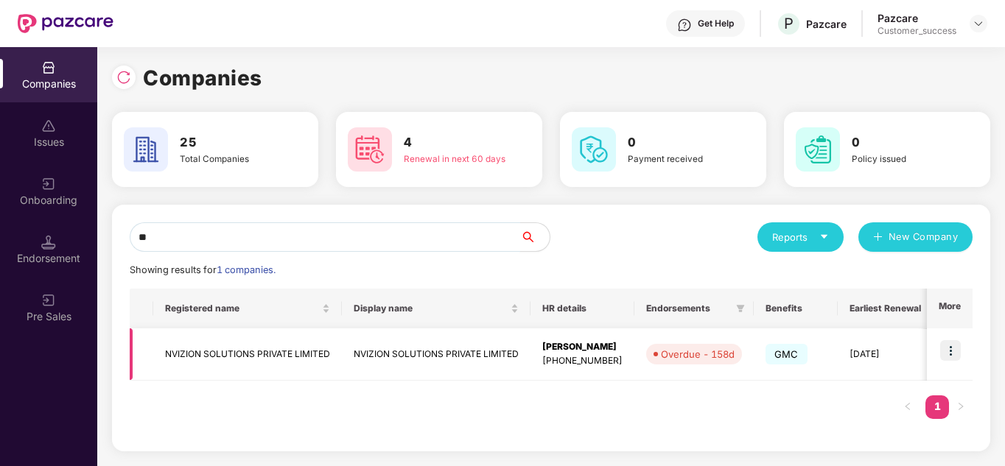
type input "*"
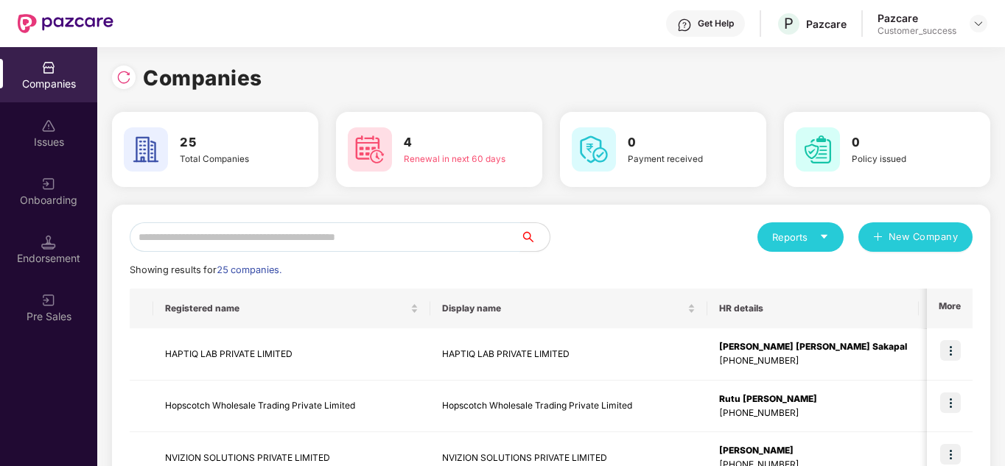
type input "*"
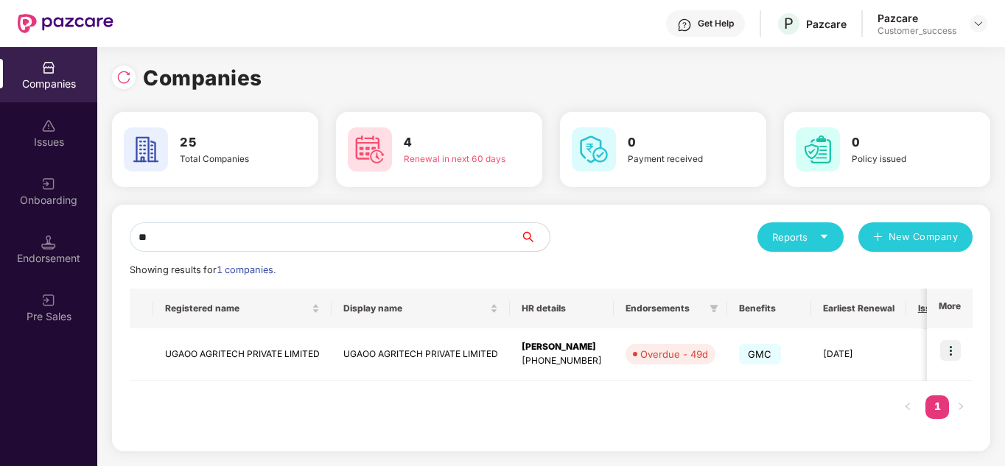
type input "*"
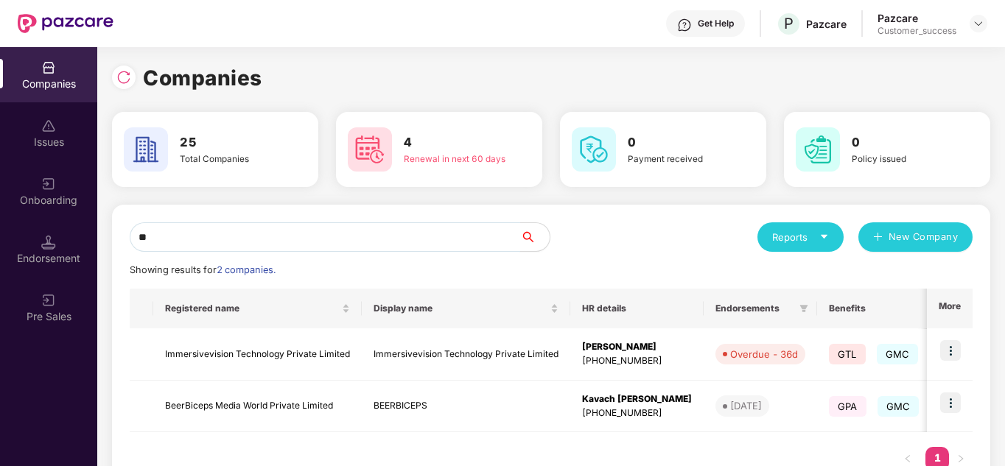
type input "*"
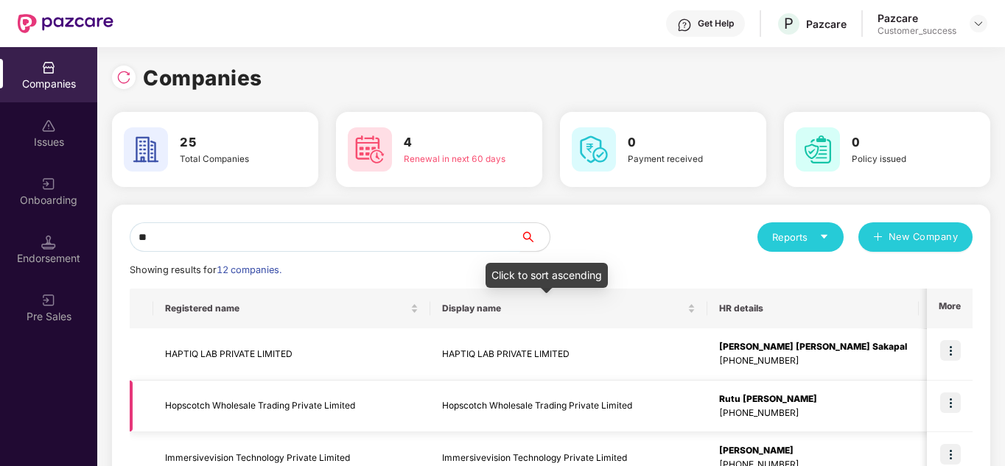
type input "*"
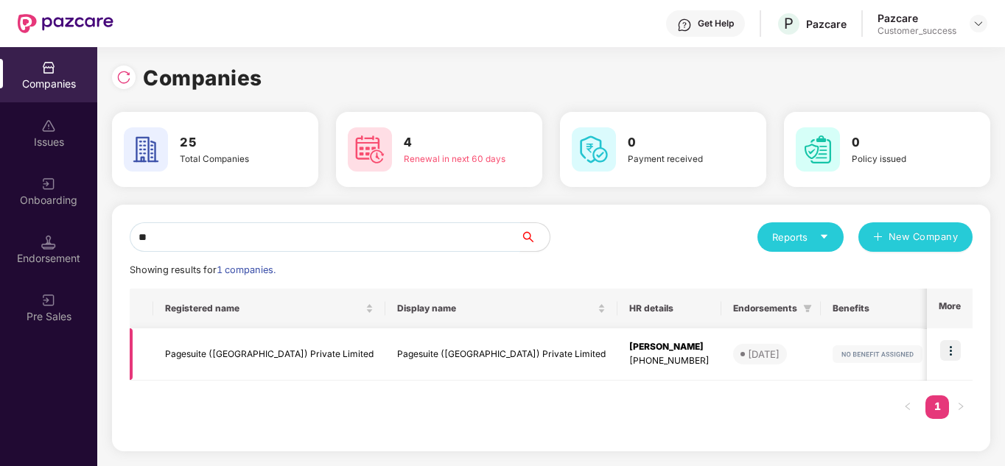
type input "*"
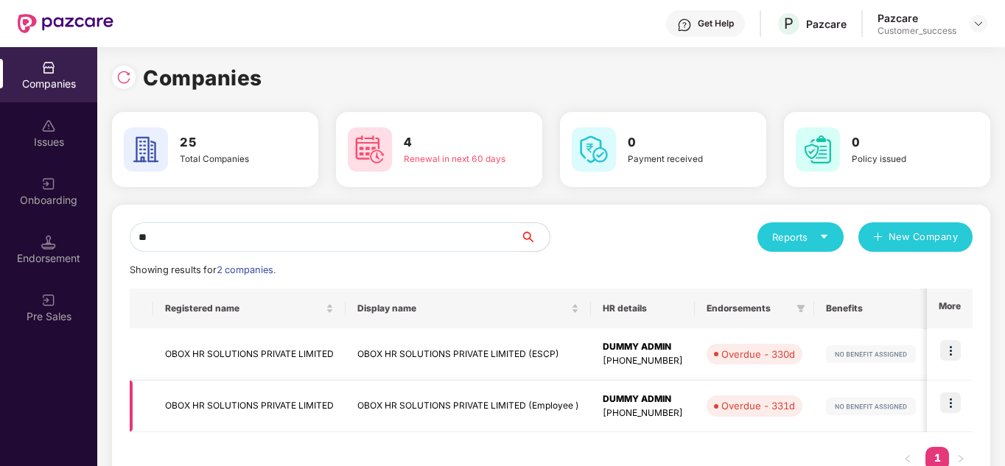
type input "*"
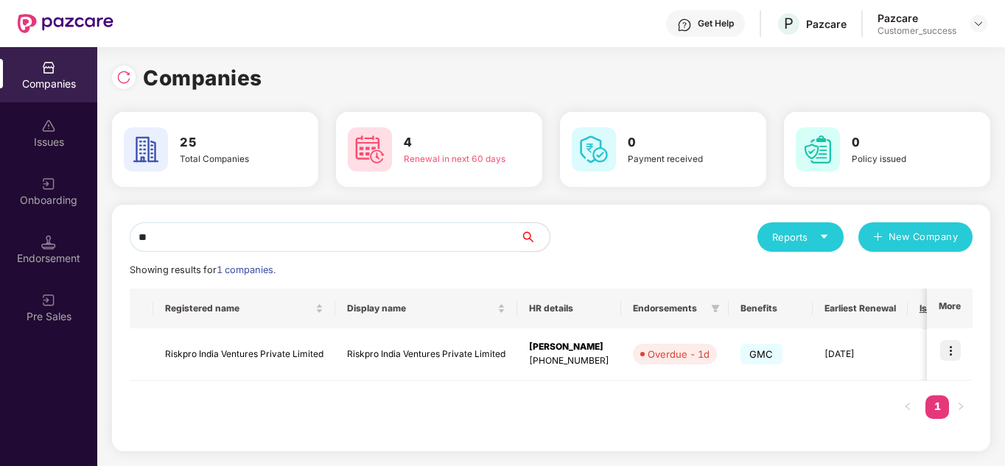
type input "*"
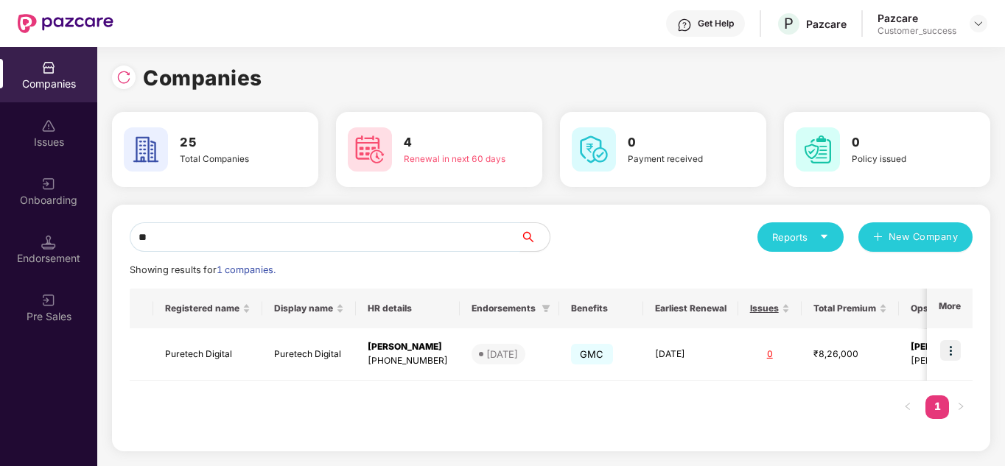
type input "*"
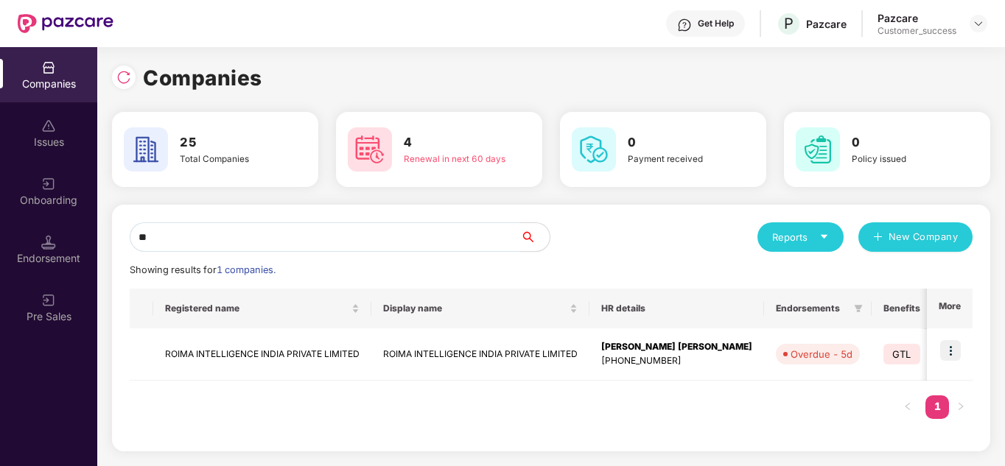
type input "*"
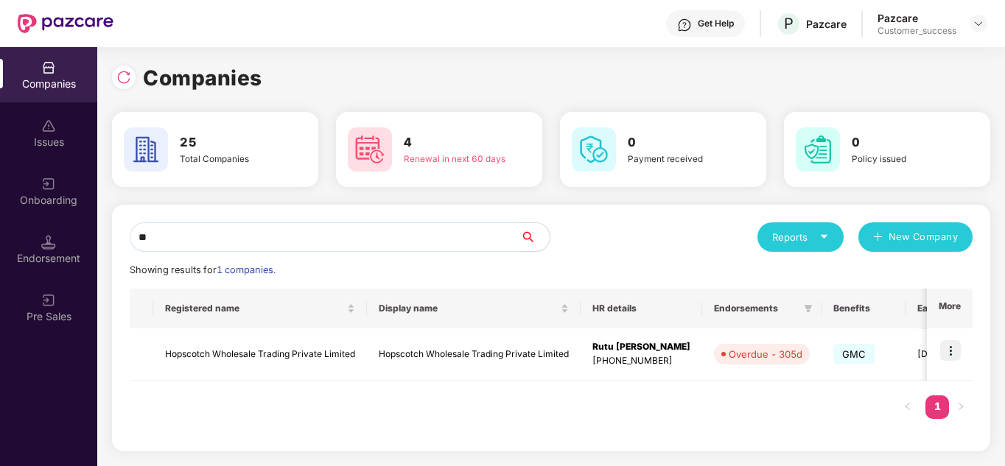
type input "*"
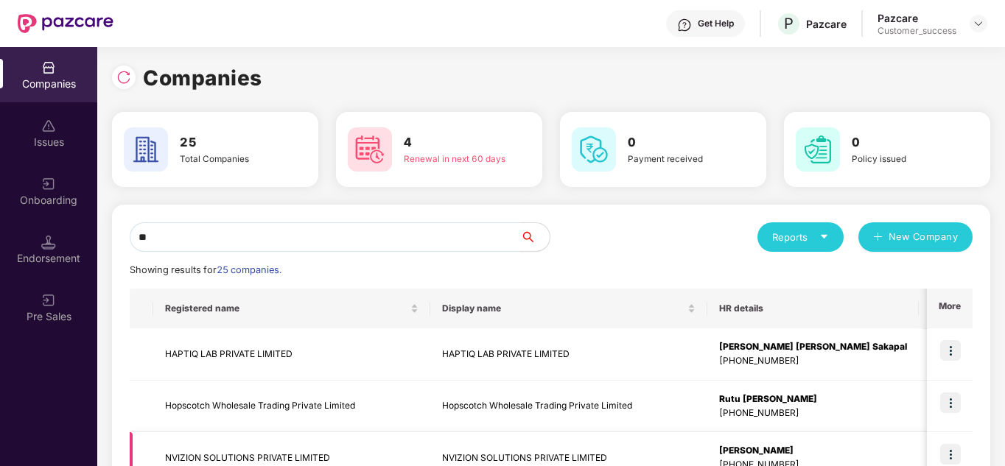
type input "*"
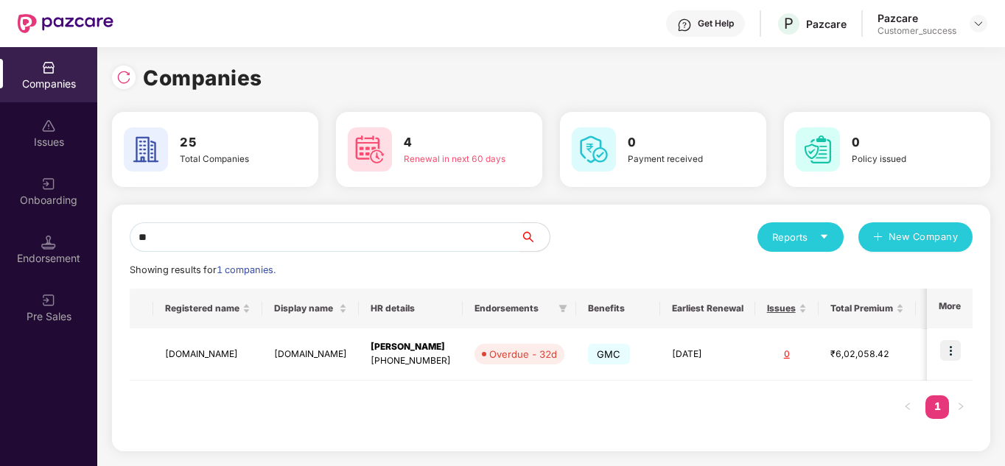
type input "*"
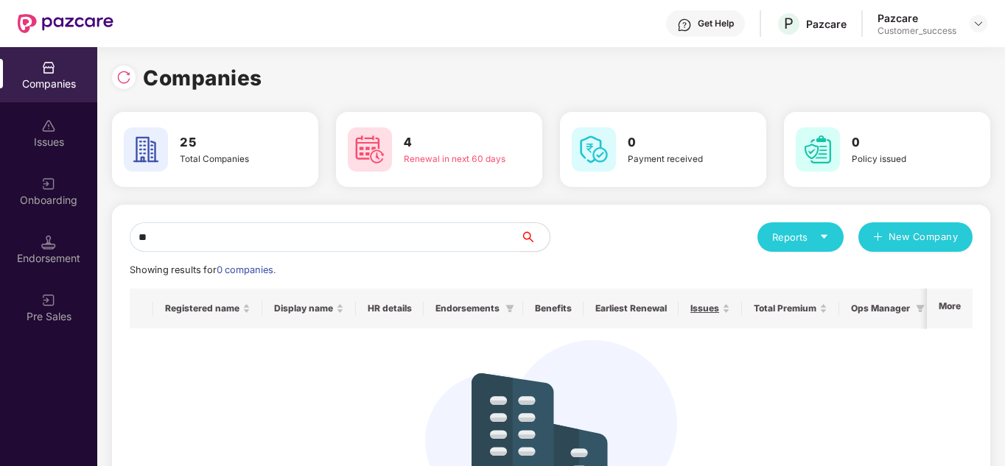
type input "*"
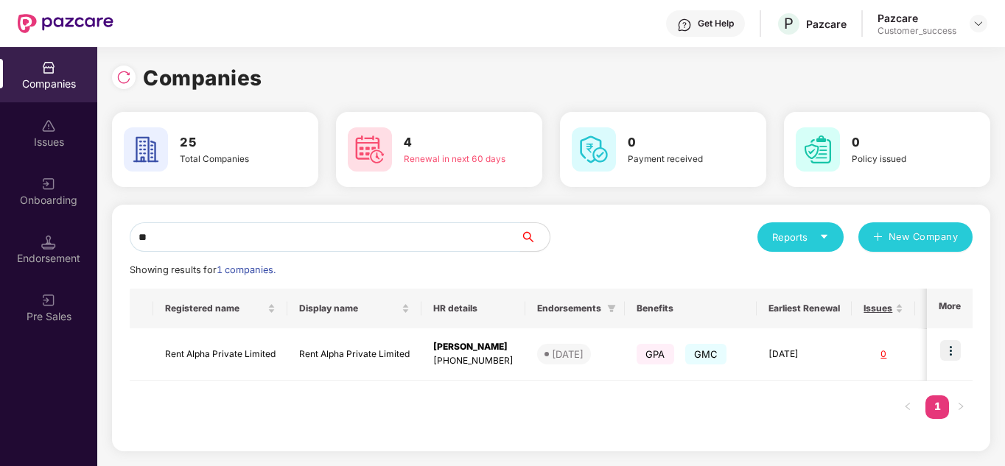
type input "*"
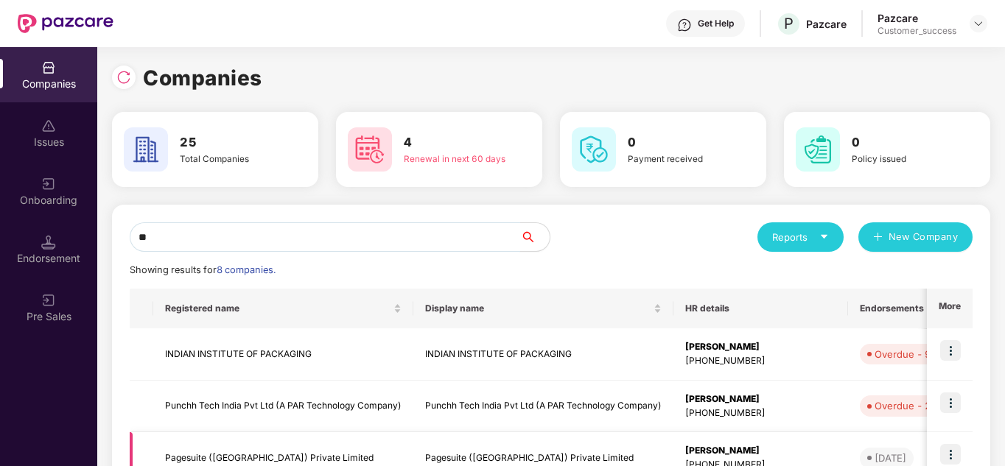
type input "*"
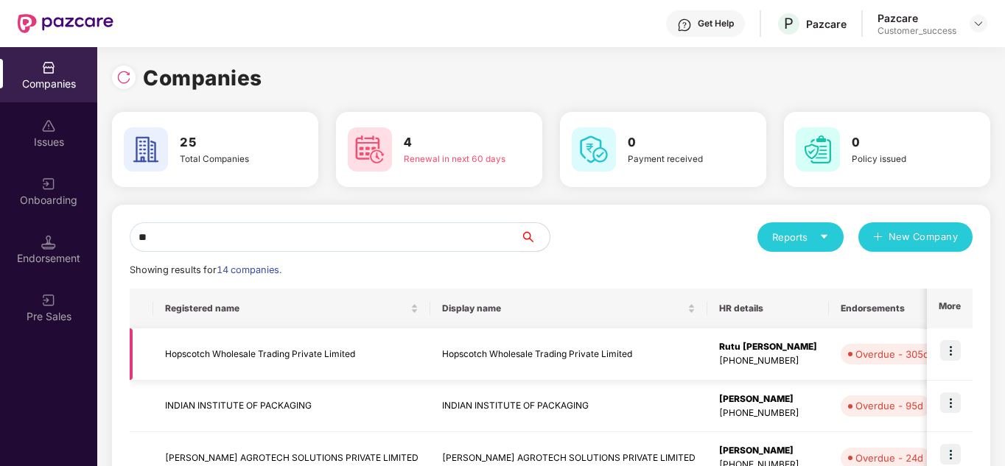
type input "*"
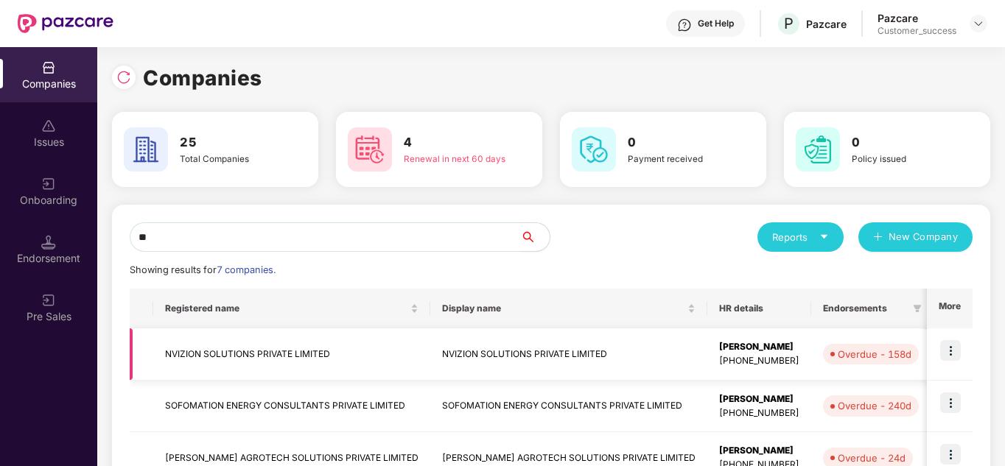
type input "*"
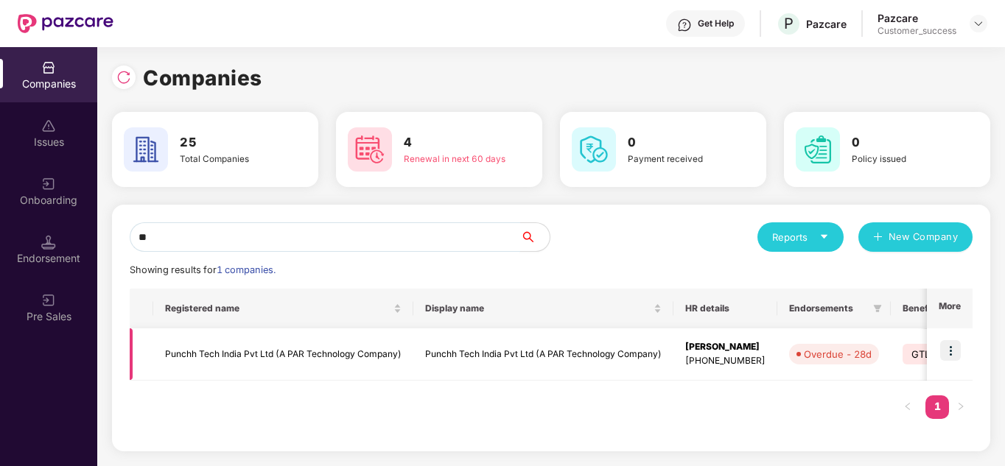
type input "*"
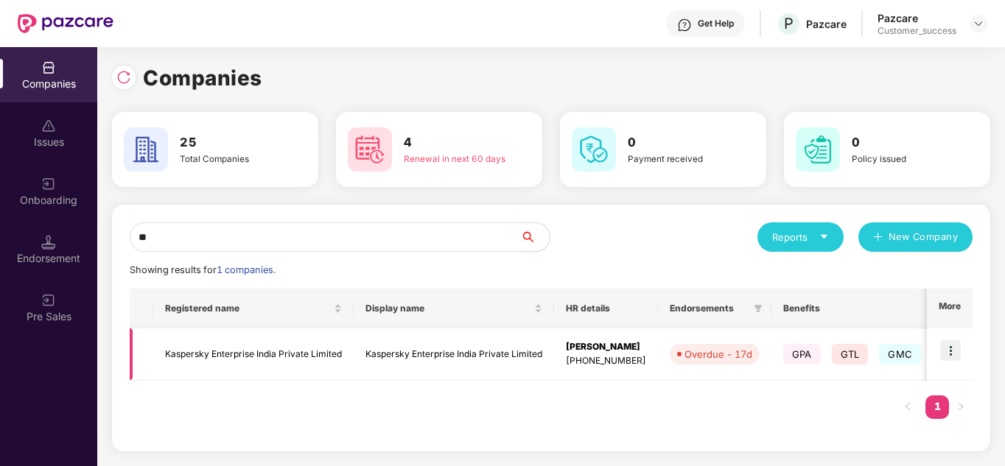
type input "*"
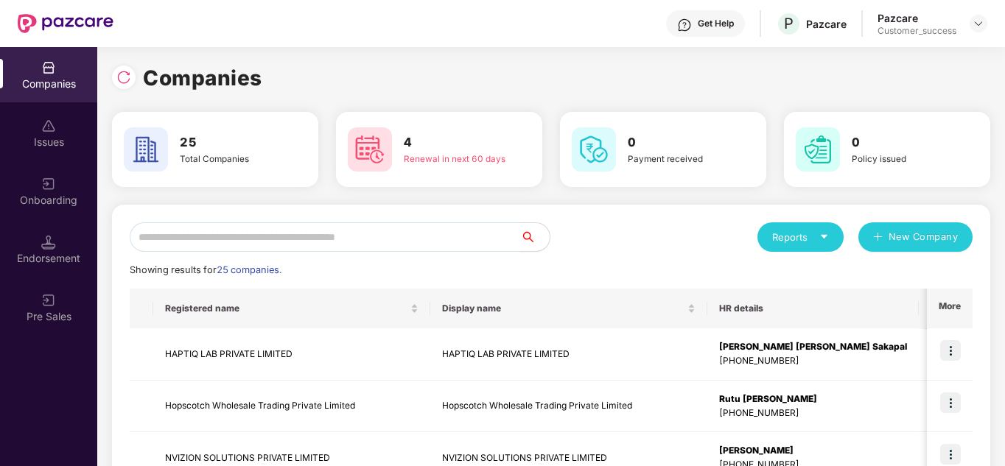
type input "*"
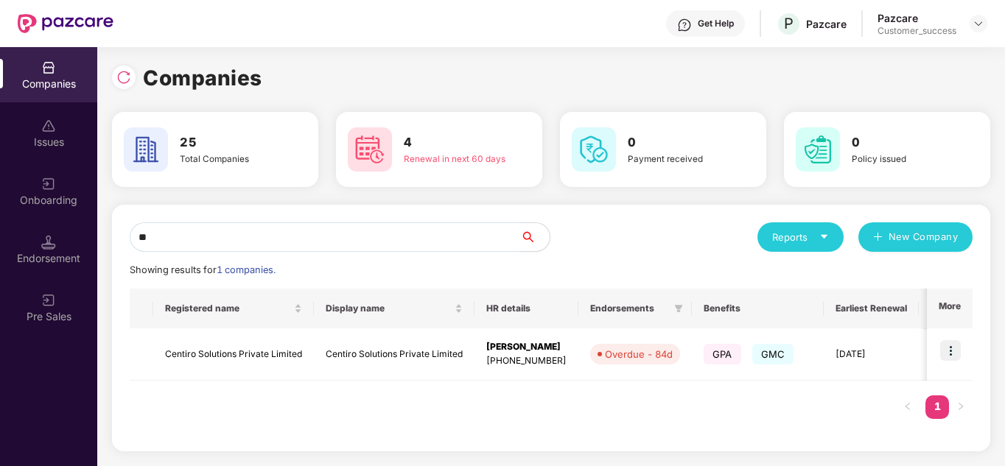
type input "*"
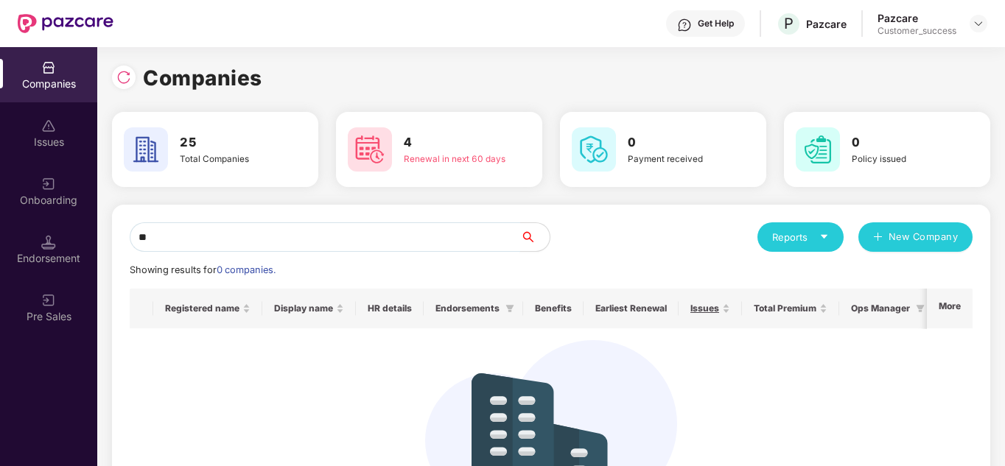
type input "*"
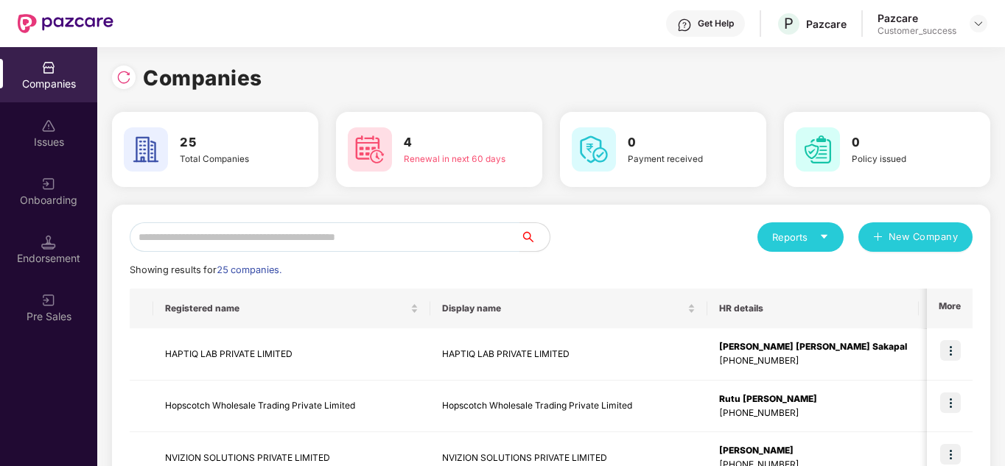
click at [646, 235] on div "Reports New Company" at bounding box center [761, 236] width 421 height 29
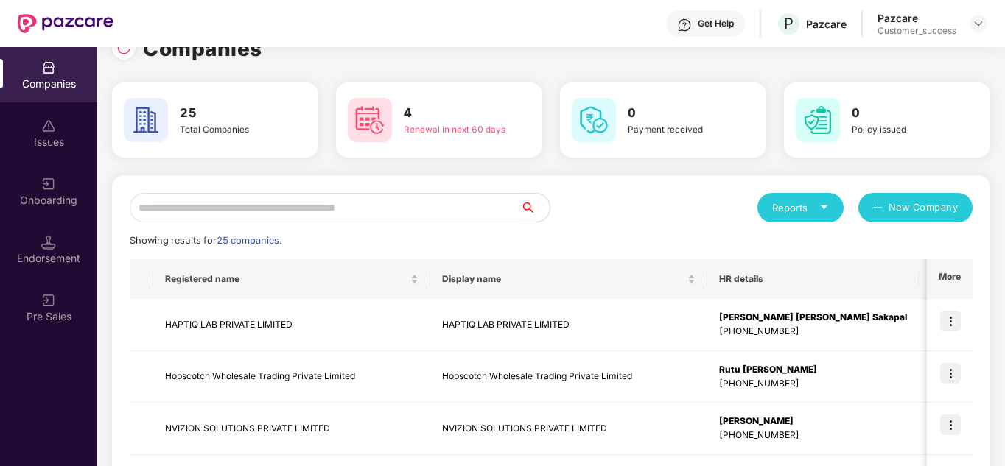
click at [625, 208] on div "Reports New Company" at bounding box center [761, 207] width 421 height 29
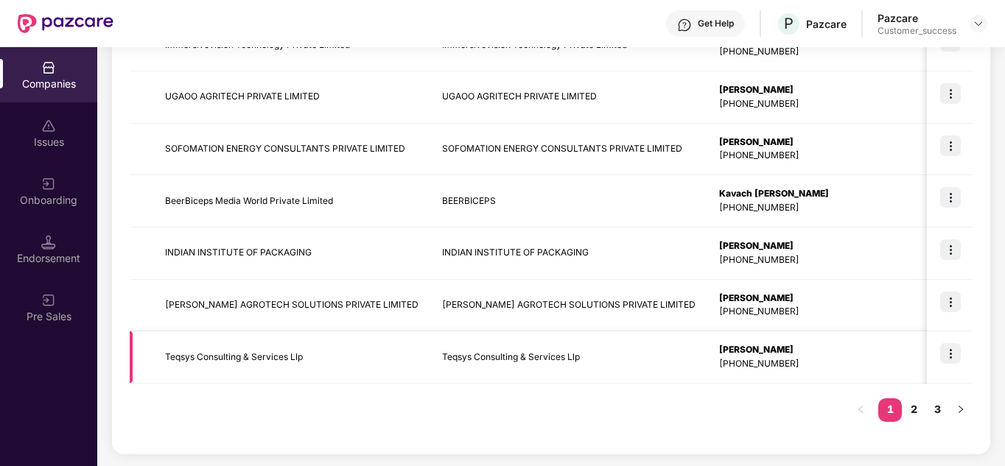
scroll to position [436, 0]
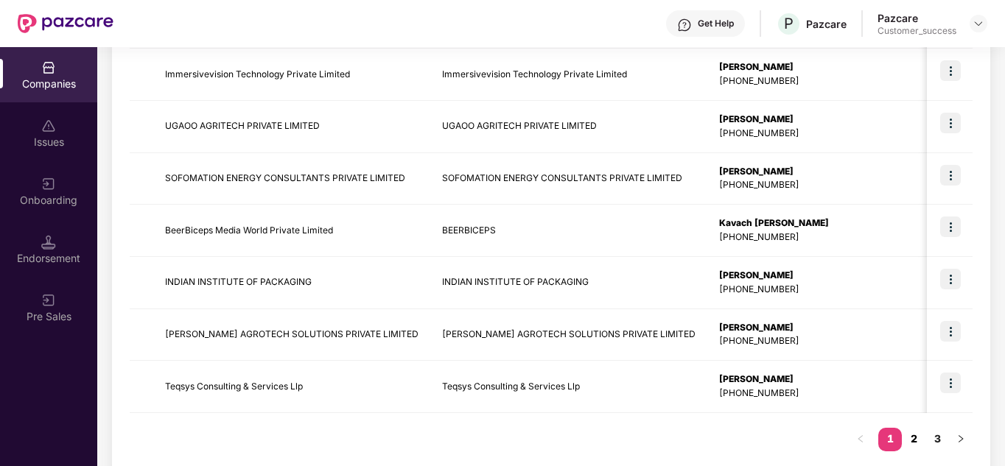
click at [912, 434] on link "2" at bounding box center [914, 439] width 24 height 22
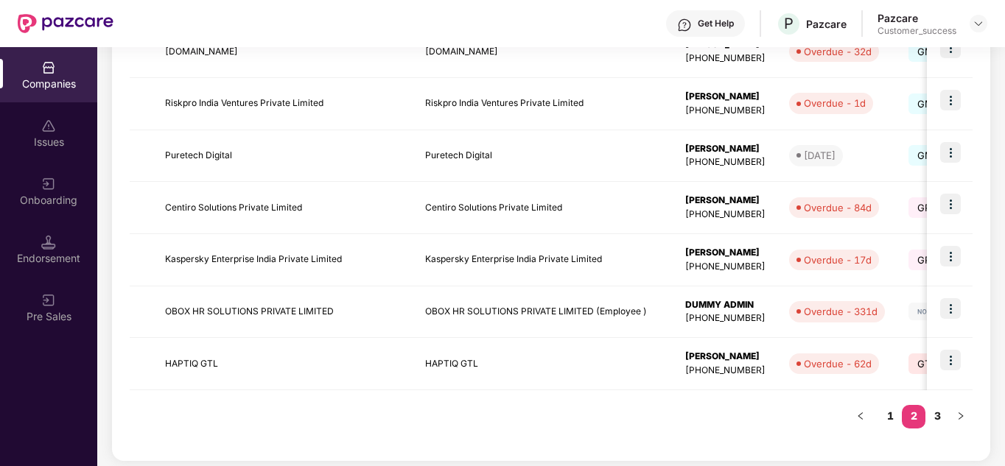
scroll to position [466, 0]
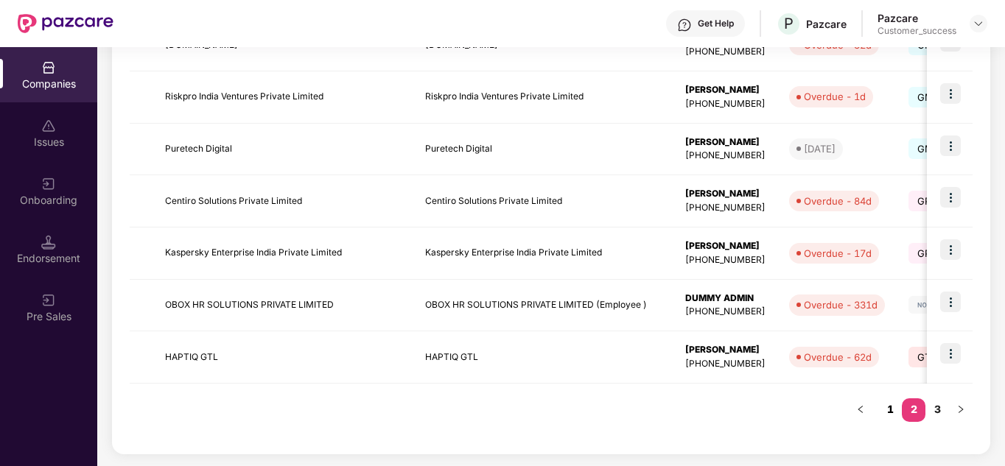
click at [890, 418] on link "1" at bounding box center [890, 410] width 24 height 22
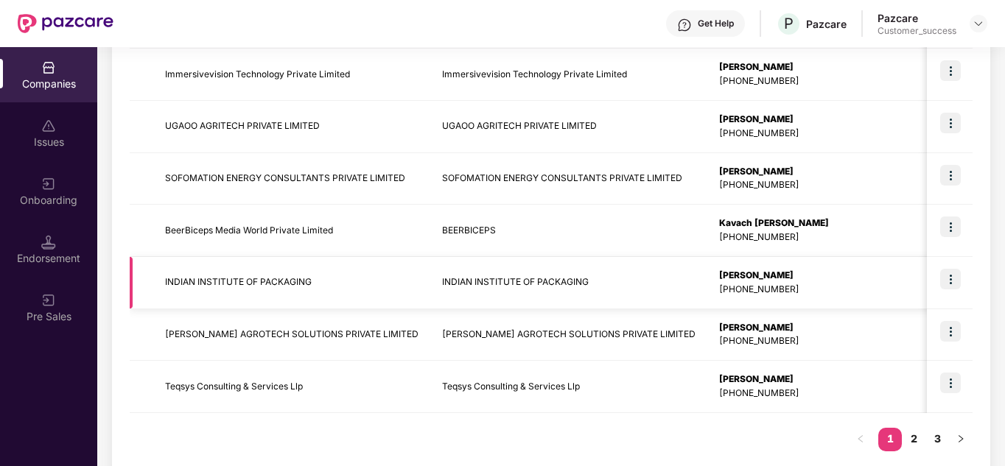
scroll to position [377, 0]
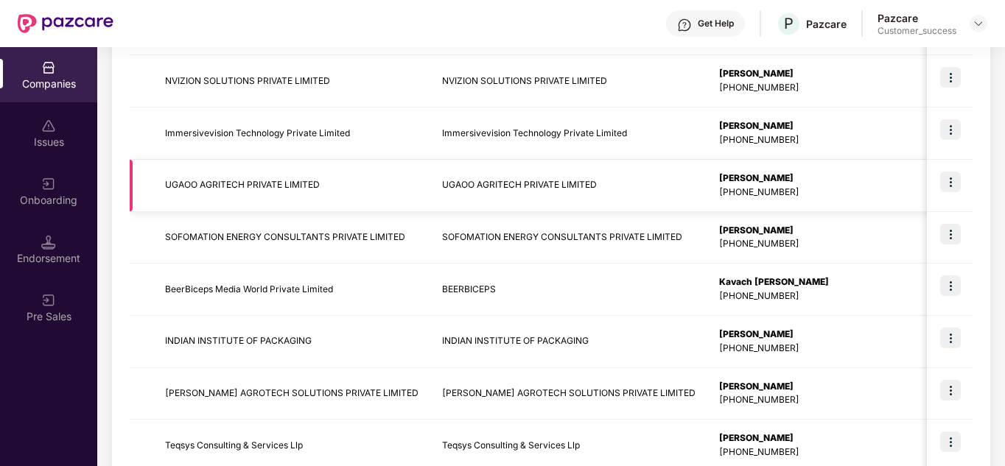
click at [950, 180] on img at bounding box center [950, 182] width 21 height 21
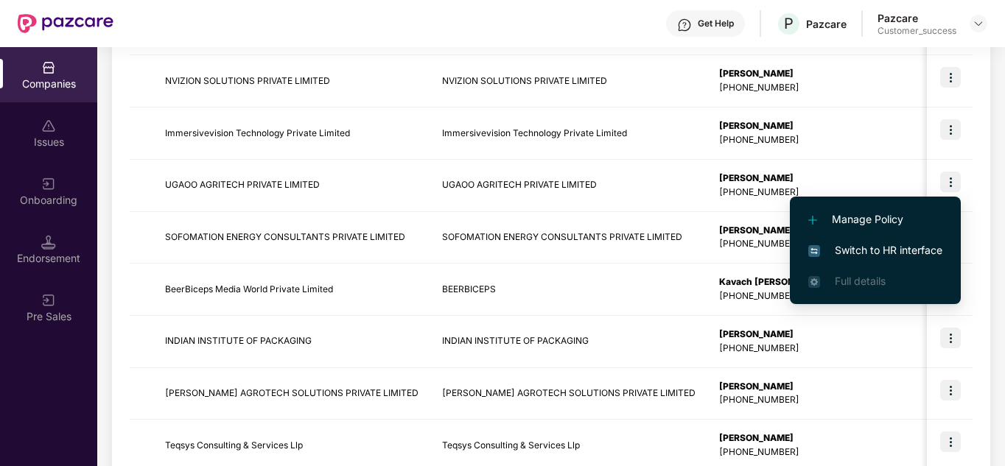
click at [891, 256] on span "Switch to HR interface" at bounding box center [875, 250] width 134 height 16
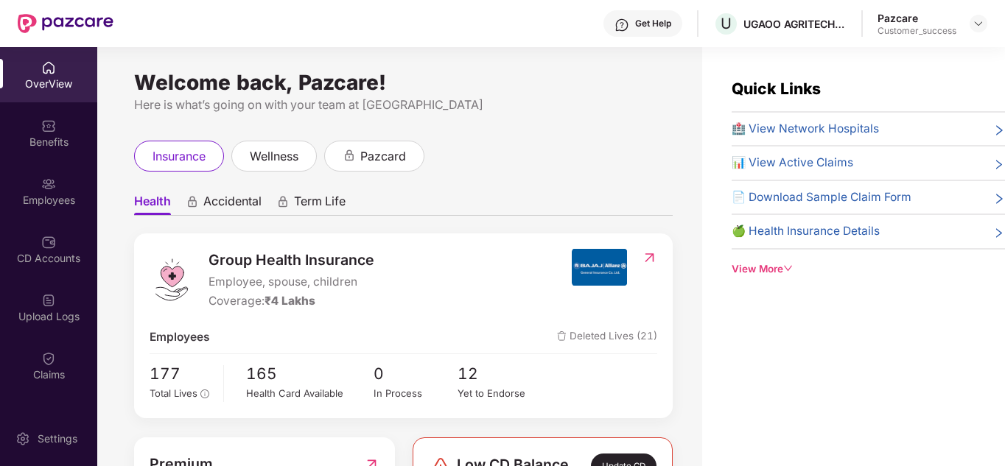
click at [545, 192] on ul "Health Accidental Term Life" at bounding box center [403, 200] width 539 height 29
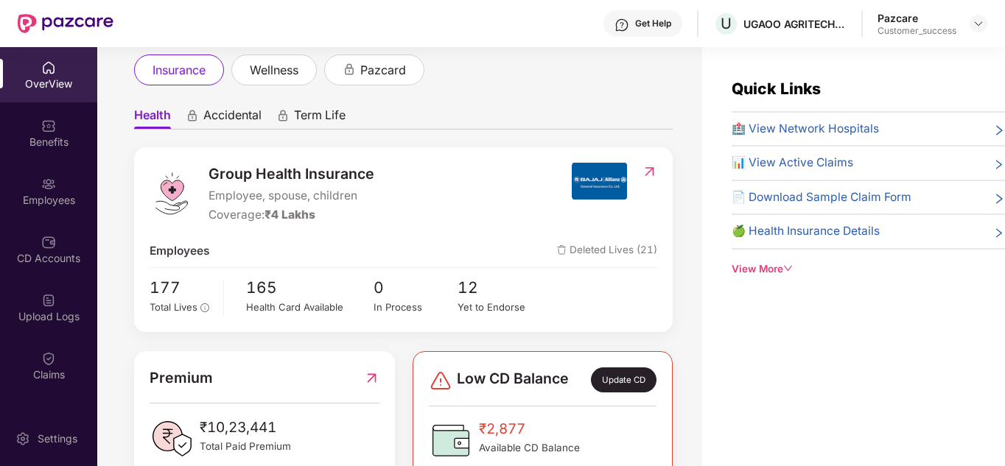
scroll to position [88, 0]
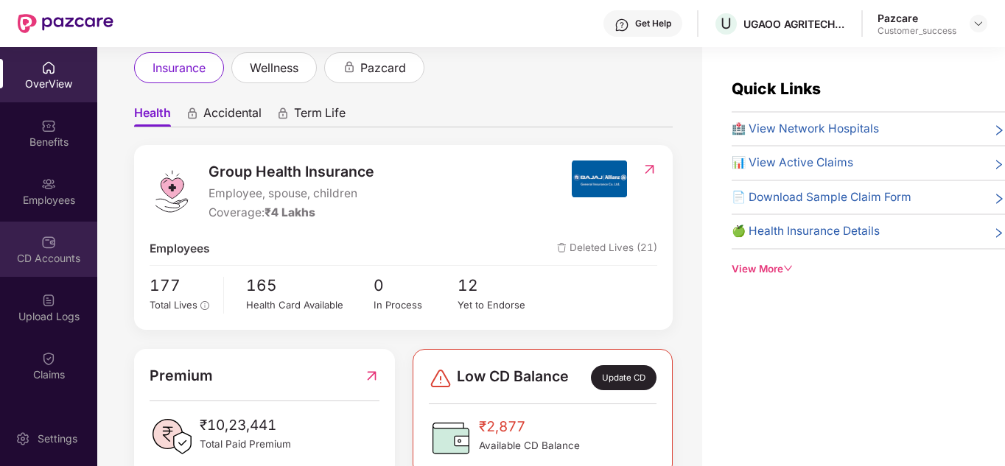
click at [61, 244] on div "CD Accounts" at bounding box center [48, 249] width 97 height 55
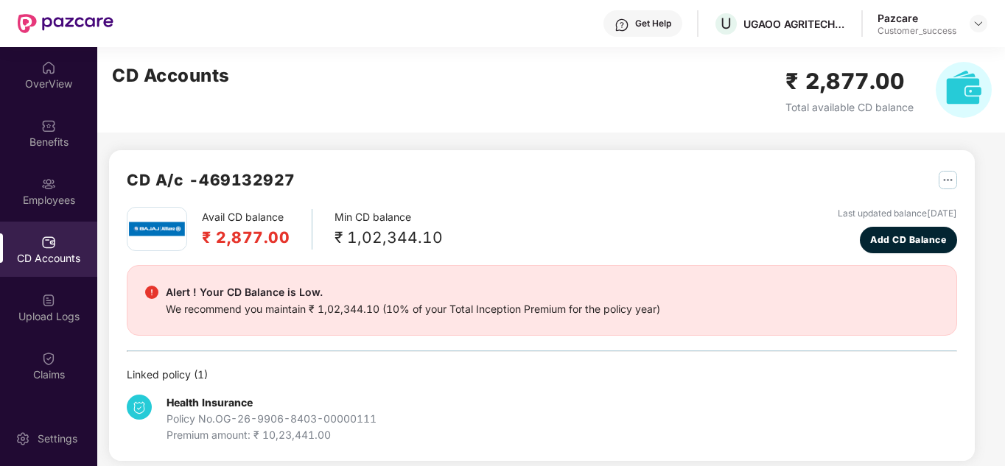
click at [516, 236] on div "Avail CD balance ₹ 2,877.00 Min CD balance ₹ 1,02,344.10 Last updated balance […" at bounding box center [542, 230] width 830 height 46
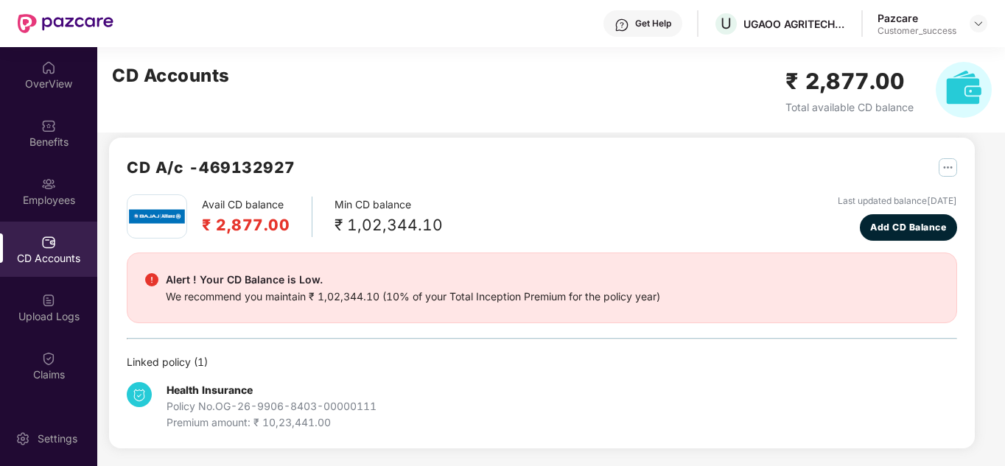
click at [478, 220] on div "Avail CD balance ₹ 2,877.00 Min CD balance ₹ 1,02,344.10 Last updated balance […" at bounding box center [542, 217] width 830 height 46
click at [66, 310] on div "Upload Logs" at bounding box center [48, 316] width 97 height 15
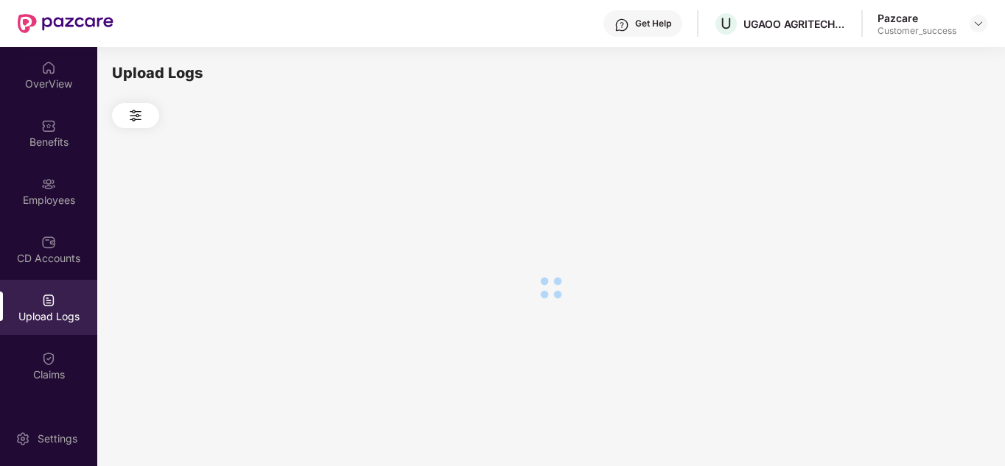
scroll to position [0, 0]
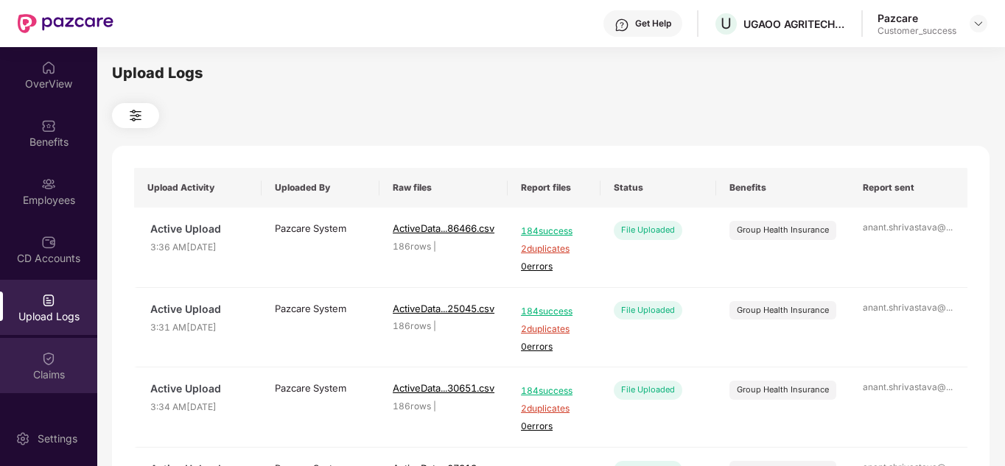
click at [58, 356] on div "Claims" at bounding box center [48, 365] width 97 height 55
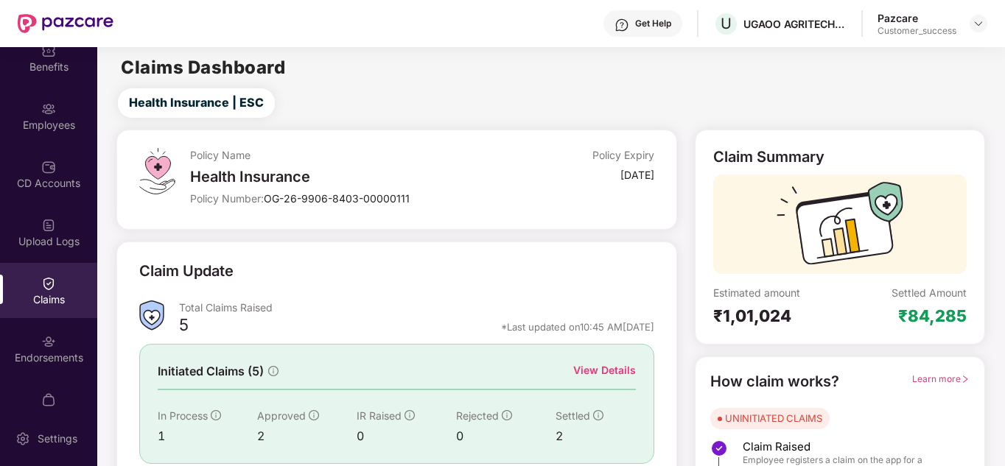
scroll to position [87, 0]
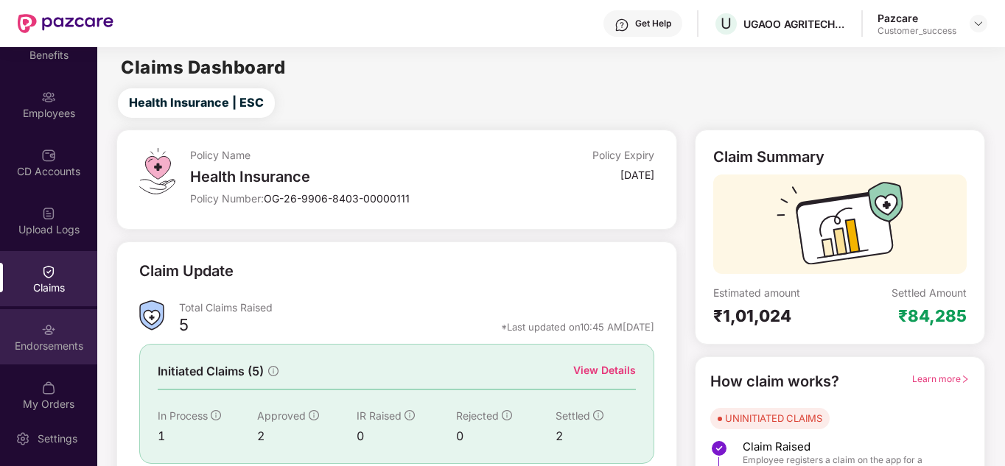
click at [45, 347] on div "Endorsements" at bounding box center [48, 346] width 97 height 15
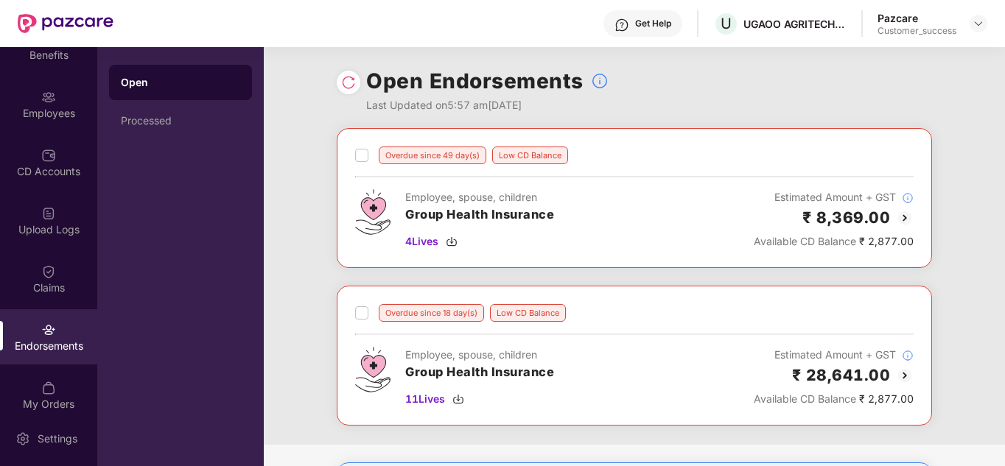
click at [720, 263] on div "Overdue since 49 day(s) Low CD Balance Employee, spouse, children Group Health …" at bounding box center [634, 198] width 595 height 140
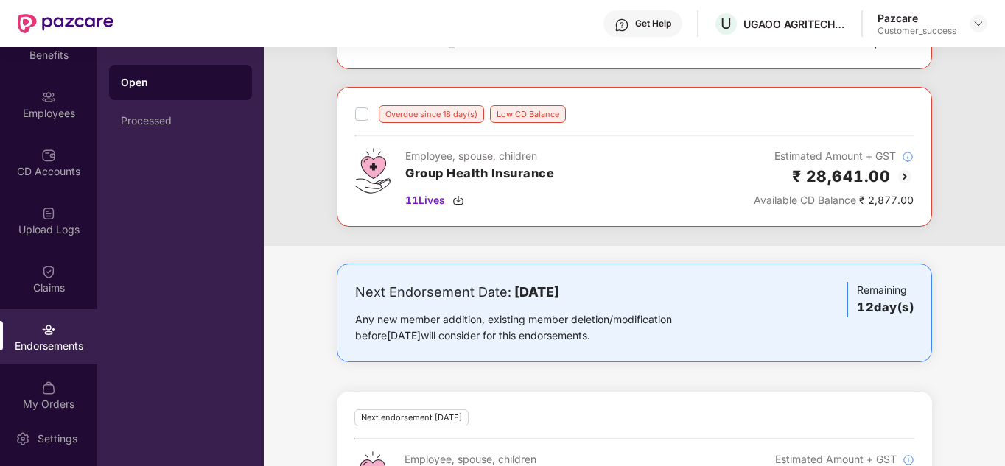
scroll to position [280, 0]
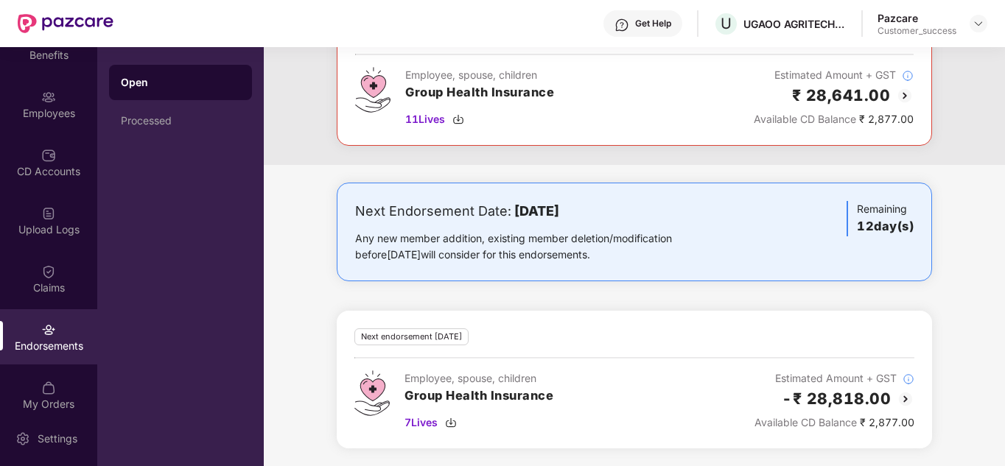
click at [903, 397] on img at bounding box center [906, 399] width 18 height 18
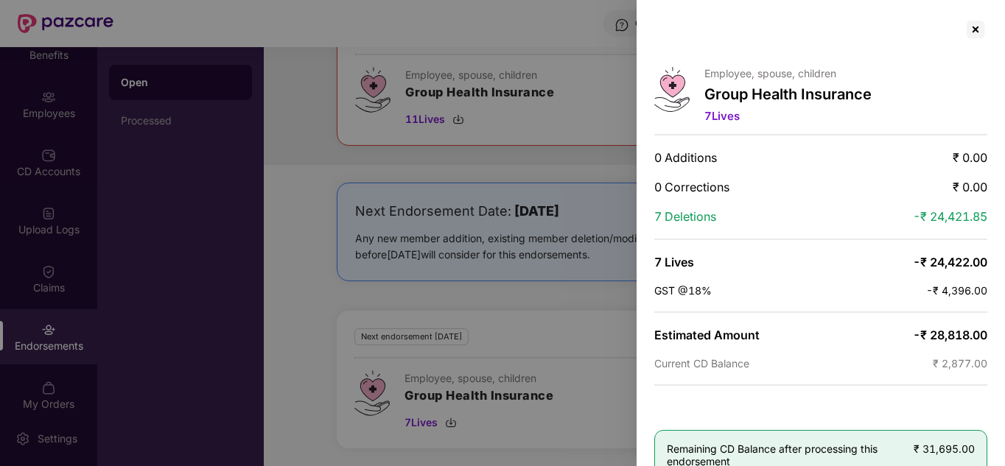
click at [846, 320] on div "Employee, spouse, children Group Health Insurance 7 Lives 0 Additions ₹ 0.00 0 …" at bounding box center [820, 233] width 368 height 466
click at [843, 348] on div "Employee, spouse, children Group Health Insurance 7 Lives 0 Additions ₹ 0.00 0 …" at bounding box center [820, 233] width 368 height 466
click at [953, 394] on div "Employee, spouse, children Group Health Insurance 7 Lives 0 Additions ₹ 0.00 0 …" at bounding box center [820, 233] width 368 height 466
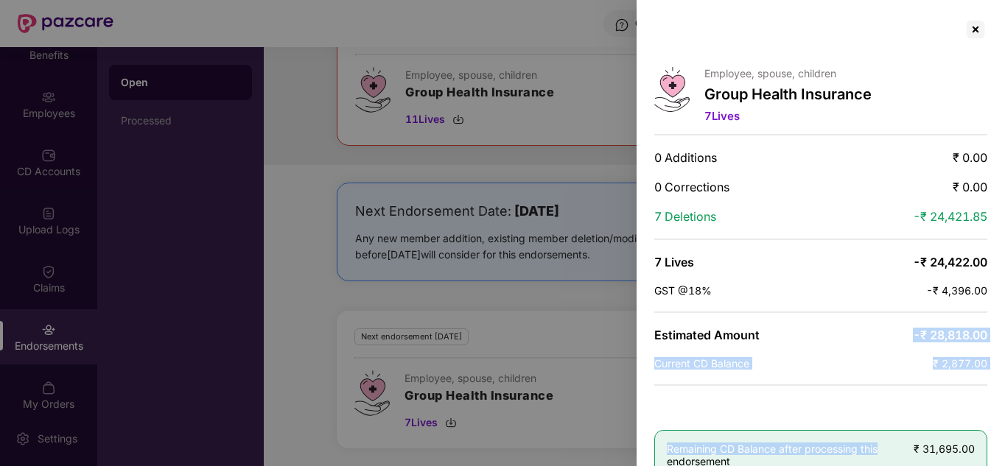
drag, startPoint x: 891, startPoint y: 419, endPoint x: 897, endPoint y: 332, distance: 87.9
click at [897, 332] on div "Employee, spouse, children Group Health Insurance 7 Lives 0 Additions ₹ 0.00 0 …" at bounding box center [820, 233] width 368 height 466
click at [874, 376] on div "Employee, spouse, children Group Health Insurance 7 Lives 0 Additions ₹ 0.00 0 …" at bounding box center [820, 233] width 368 height 466
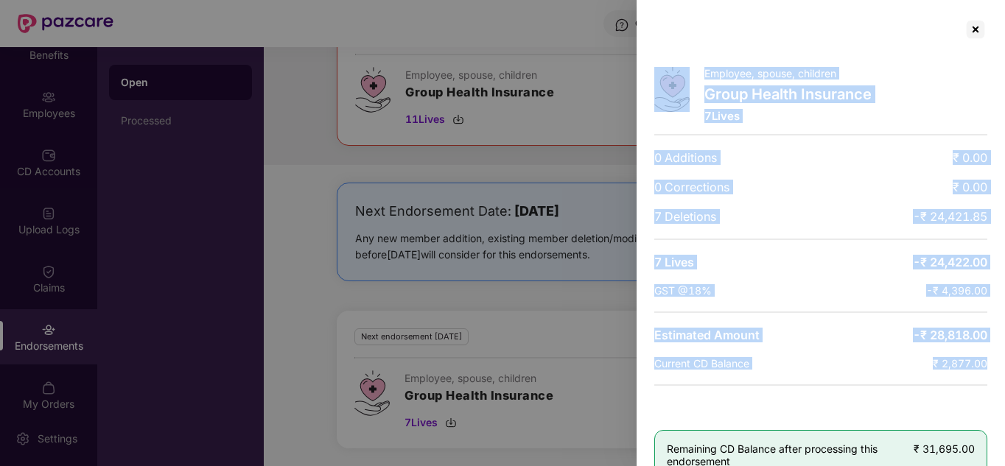
drag, startPoint x: 1003, startPoint y: 344, endPoint x: 1006, endPoint y: 384, distance: 39.9
click at [1004, 384] on html "Get Help U UGAOO AGRITECH PRIVATE LIMITED Pazcare Customer_success OverView Ben…" at bounding box center [502, 233] width 1005 height 466
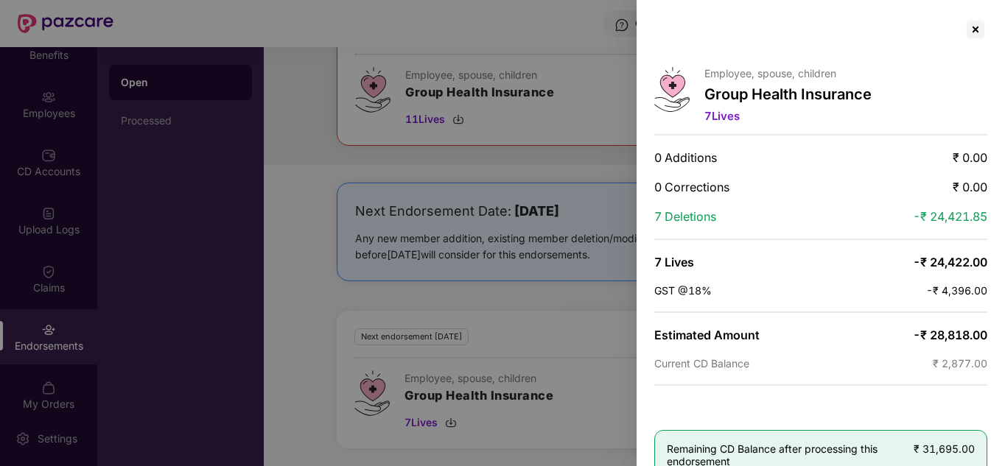
click at [1003, 388] on div "Employee, spouse, children Group Health Insurance 7 Lives 0 Additions ₹ 0.00 0 …" at bounding box center [820, 233] width 368 height 466
click at [980, 24] on div at bounding box center [976, 30] width 24 height 24
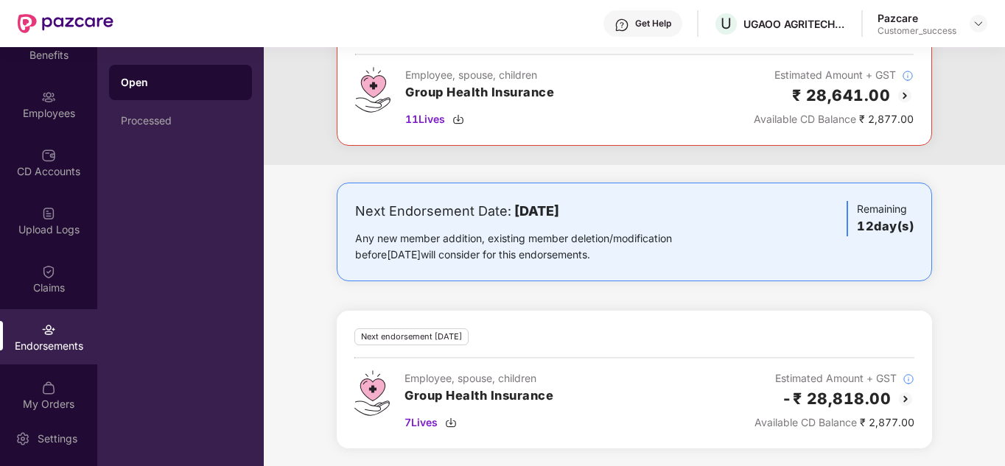
click at [705, 304] on div "Next Endorsement Date: [DATE] Any new member addition, existing member deletion…" at bounding box center [634, 325] width 741 height 284
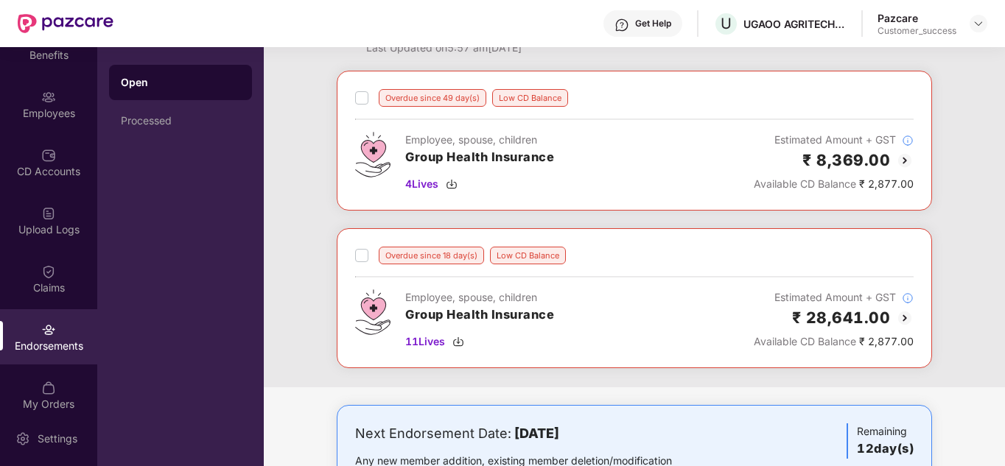
scroll to position [59, 0]
click at [906, 163] on img at bounding box center [905, 159] width 18 height 18
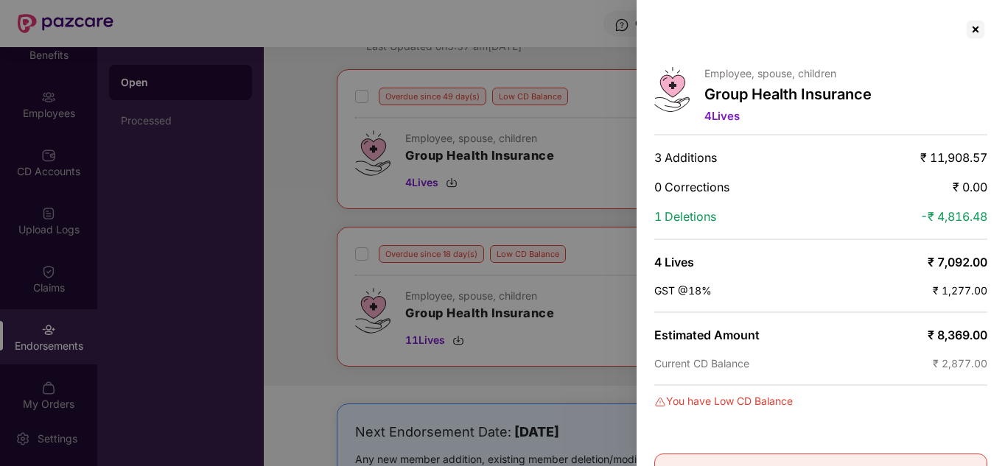
click at [838, 296] on div "GST @18% ₹ 1,277.00" at bounding box center [820, 290] width 333 height 13
click at [868, 435] on div "Employee, spouse, children Group Health Insurance 4 Lives 3 Additions ₹ 11,908.…" at bounding box center [820, 233] width 368 height 466
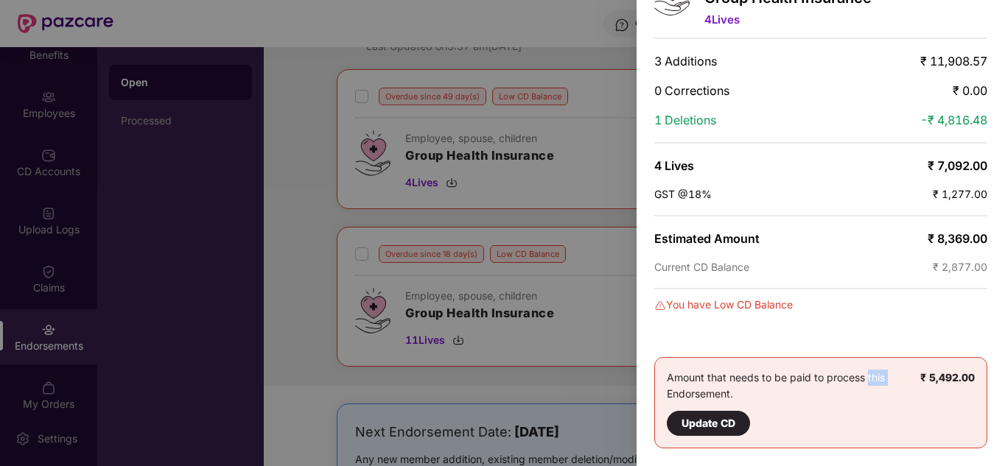
click at [866, 320] on div "Employee, spouse, children Group Health Insurance 4 Lives 3 Additions ₹ 11,908.…" at bounding box center [820, 233] width 368 height 466
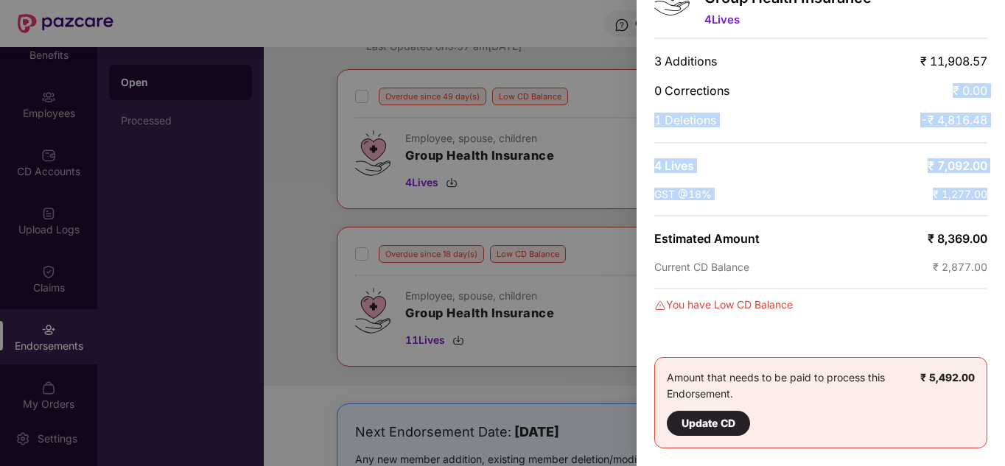
drag, startPoint x: 869, startPoint y: 77, endPoint x: 846, endPoint y: 210, distance: 134.6
click at [846, 210] on div "Employee, spouse, children Group Health Insurance 4 Lives 3 Additions ₹ 11,908.…" at bounding box center [820, 233] width 368 height 466
click at [846, 206] on div "Employee, spouse, children Group Health Insurance 4 Lives 3 Additions ₹ 11,908.…" at bounding box center [820, 233] width 368 height 466
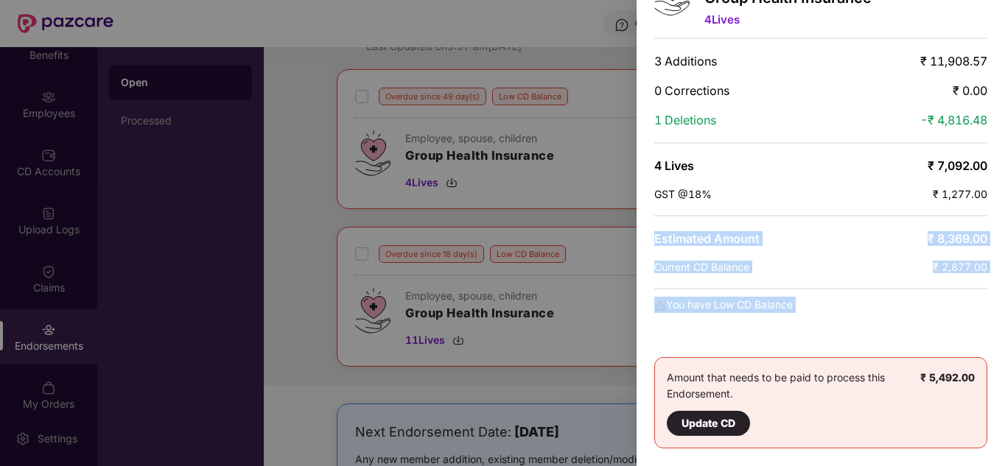
drag, startPoint x: 846, startPoint y: 206, endPoint x: 818, endPoint y: 317, distance: 114.7
click at [818, 317] on div "Employee, spouse, children Group Health Insurance 4 Lives 3 Additions ₹ 11,908.…" at bounding box center [820, 233] width 368 height 466
click at [863, 261] on div "Current CD Balance ₹ 2,877.00" at bounding box center [820, 267] width 333 height 13
drag, startPoint x: 858, startPoint y: 292, endPoint x: 877, endPoint y: 186, distance: 107.7
click at [877, 186] on div "Employee, spouse, children Group Health Insurance 4 Lives 3 Additions ₹ 11,908.…" at bounding box center [820, 233] width 368 height 466
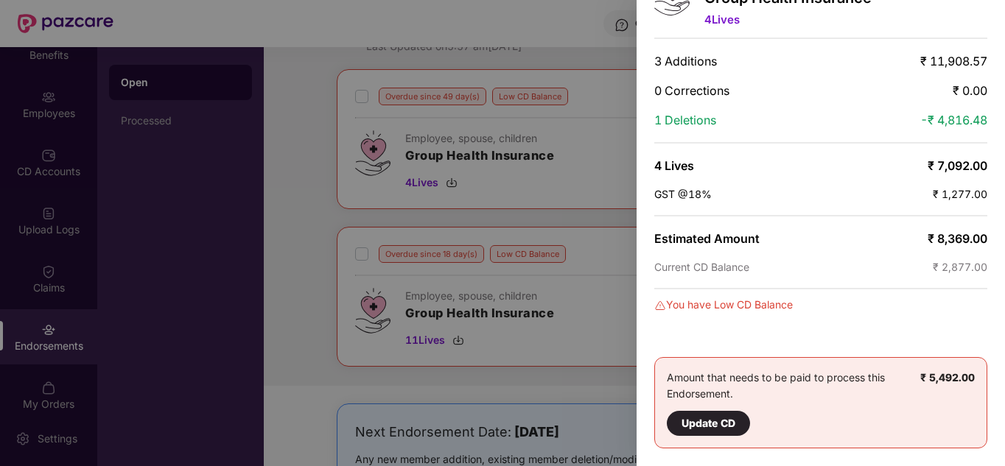
click at [845, 329] on div "Employee, spouse, children Group Health Insurance 4 Lives 3 Additions ₹ 11,908.…" at bounding box center [820, 233] width 368 height 466
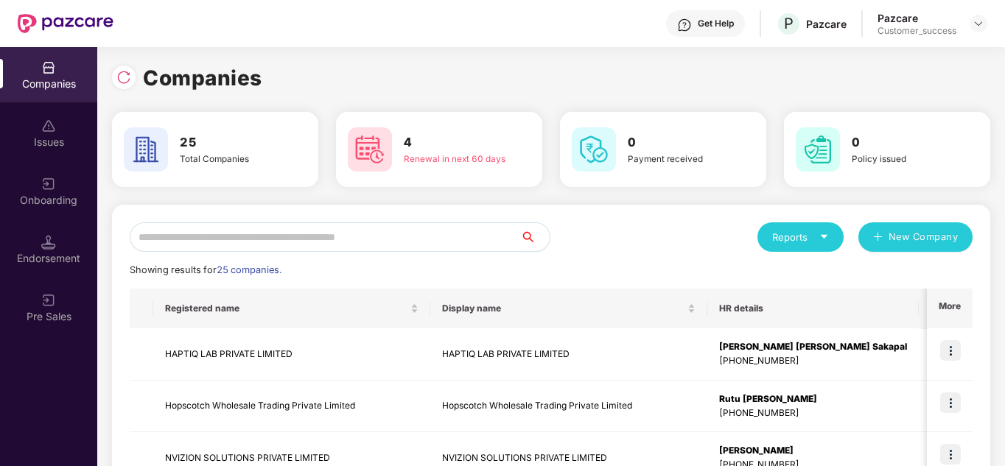
drag, startPoint x: 538, startPoint y: 228, endPoint x: 596, endPoint y: 218, distance: 59.1
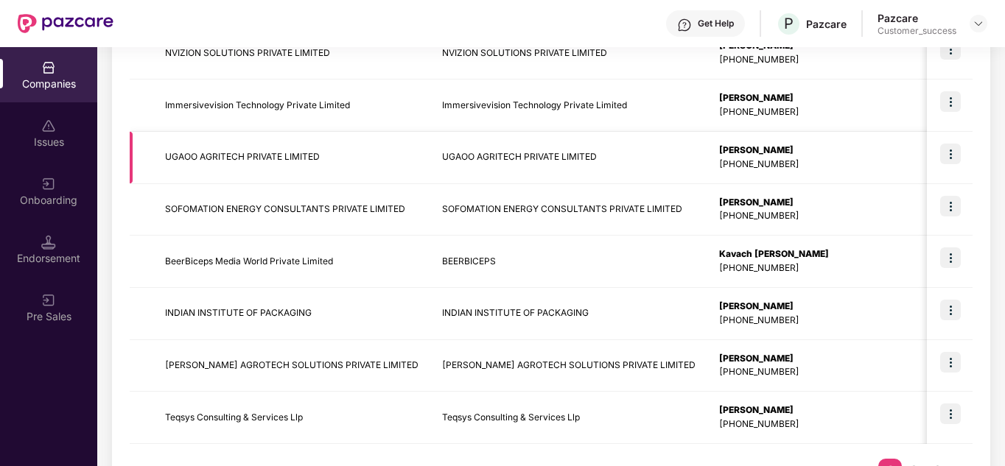
scroll to position [377, 0]
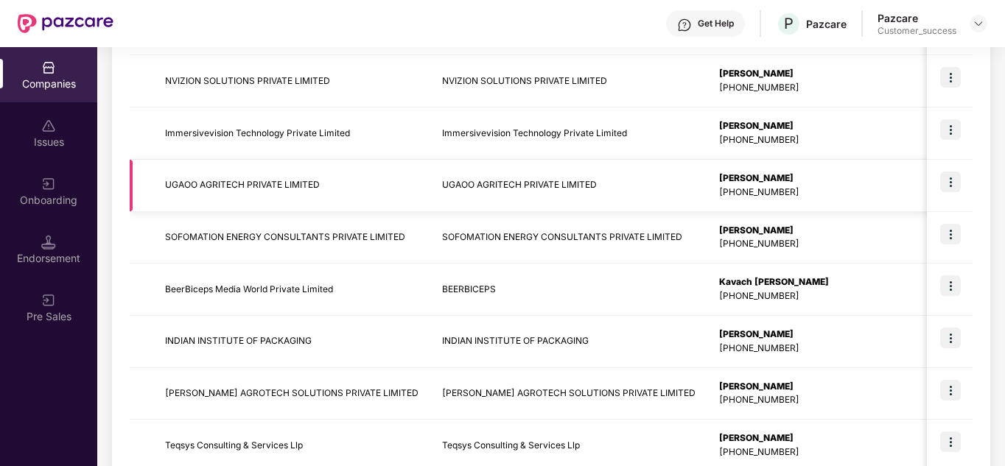
click at [956, 180] on img at bounding box center [950, 182] width 21 height 21
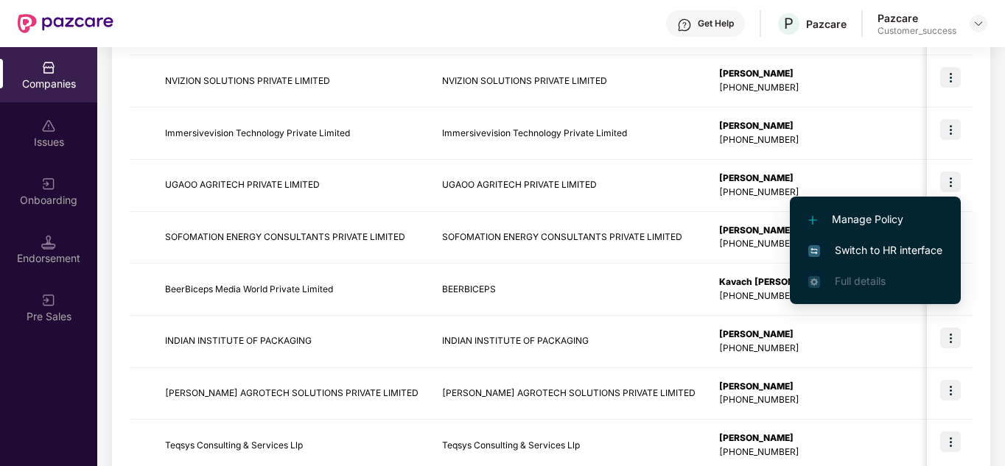
click at [899, 239] on li "Switch to HR interface" at bounding box center [875, 250] width 171 height 31
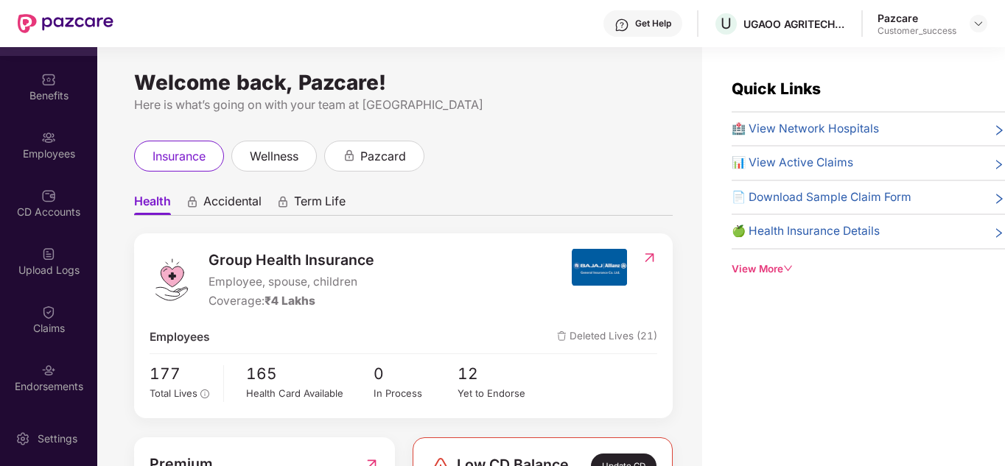
scroll to position [53, 0]
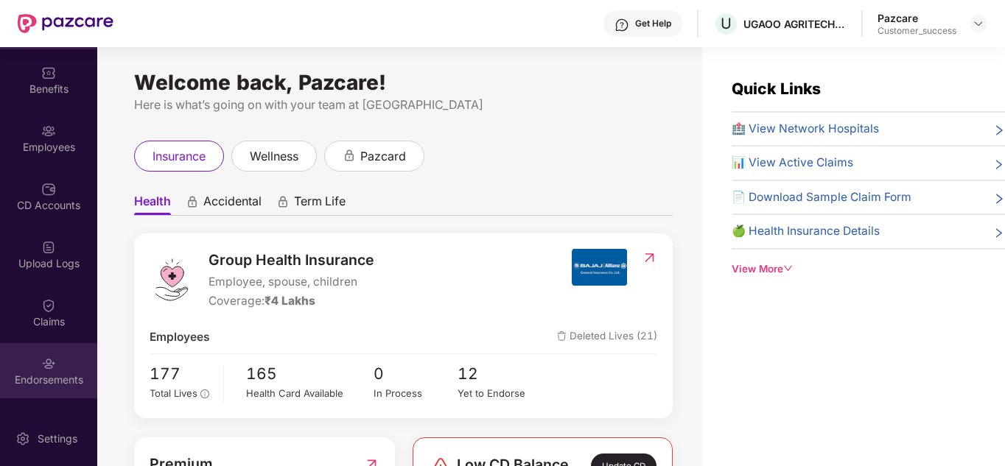
click at [44, 369] on img at bounding box center [48, 364] width 15 height 15
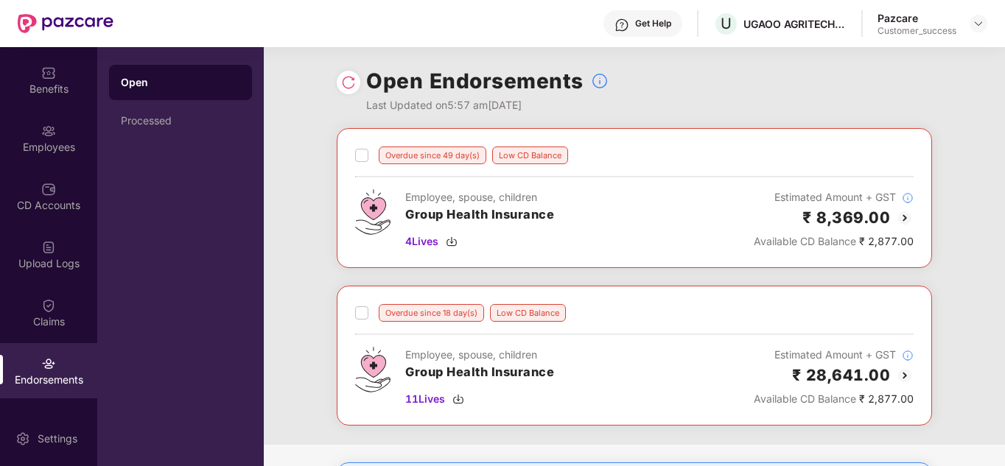
click at [321, 251] on div "Overdue since 49 day(s) Low CD Balance Employee, spouse, children Group Health …" at bounding box center [634, 286] width 741 height 317
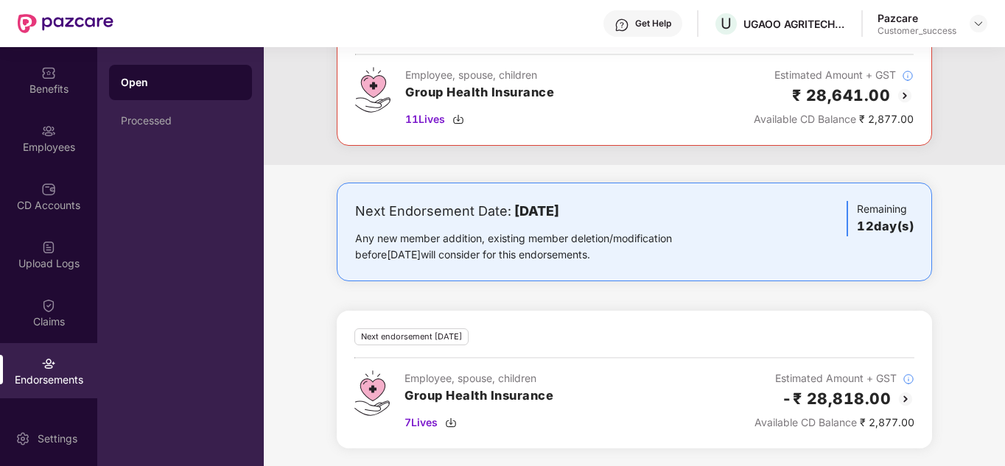
scroll to position [250, 0]
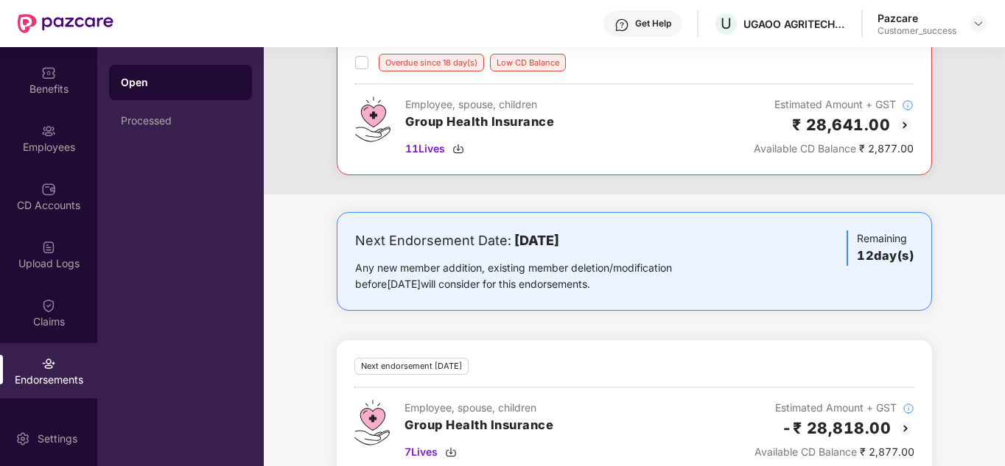
click at [903, 116] on img at bounding box center [905, 125] width 18 height 18
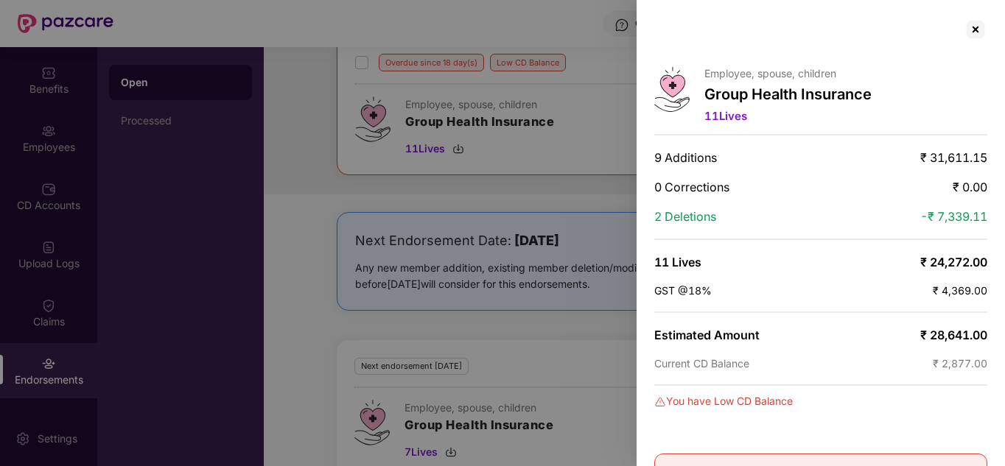
click at [888, 264] on div "11 Lives ₹ 24,272.00" at bounding box center [820, 262] width 333 height 15
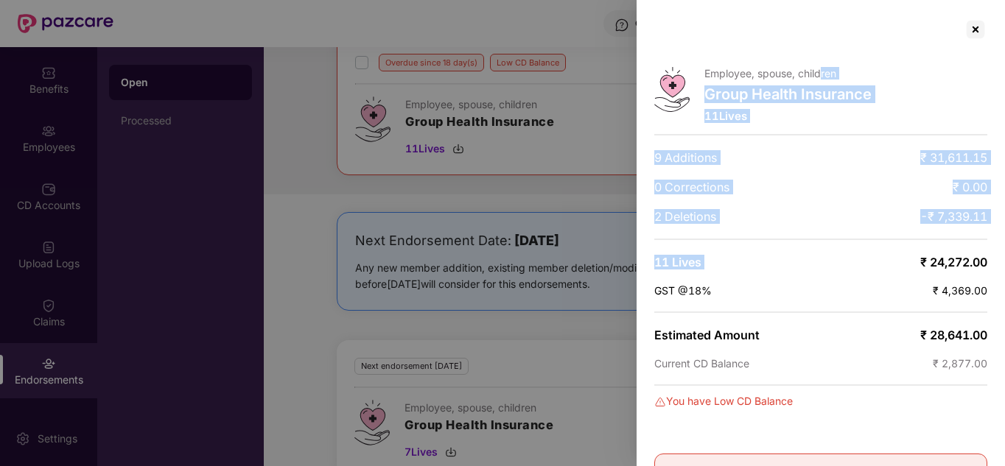
drag, startPoint x: 812, startPoint y: 266, endPoint x: 821, endPoint y: 47, distance: 219.0
click at [821, 47] on div "Employee, spouse, children Group Health Insurance 11 Lives 9 Additions ₹ 31,611…" at bounding box center [820, 233] width 368 height 466
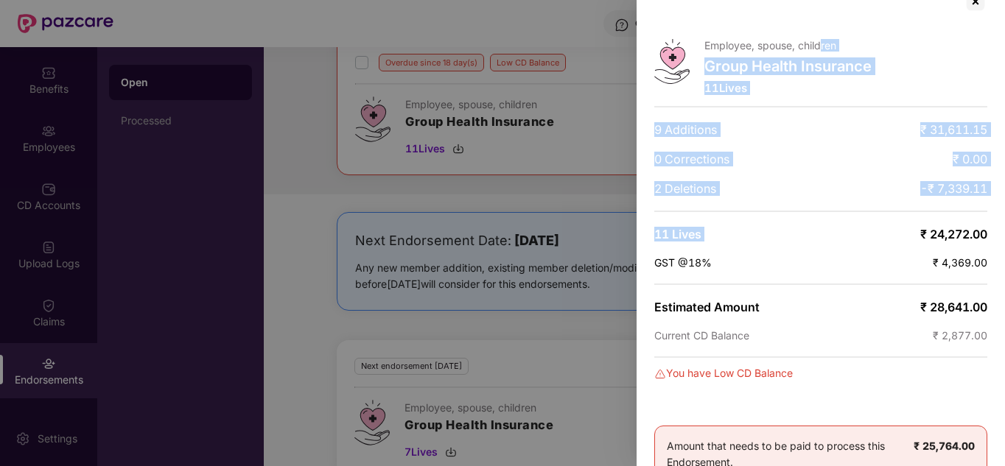
scroll to position [27, 0]
click at [816, 119] on div "Employee, spouse, children Group Health Insurance 11 Lives 9 Additions ₹ 31,611…" at bounding box center [820, 233] width 368 height 466
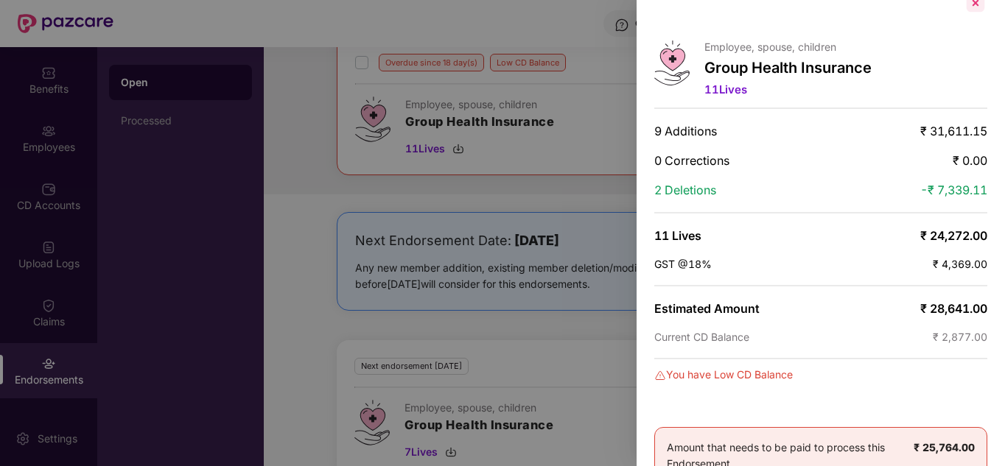
click at [971, 4] on div at bounding box center [976, 3] width 24 height 24
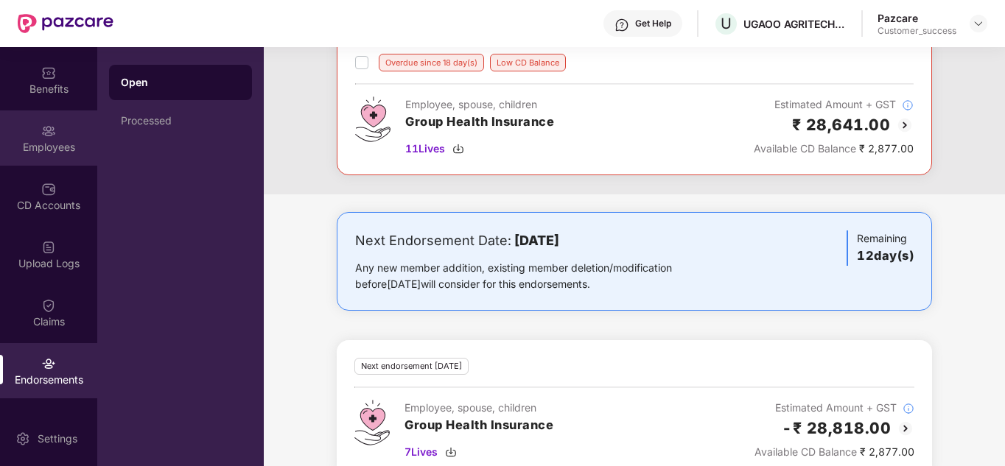
click at [56, 123] on div "Employees" at bounding box center [48, 138] width 97 height 55
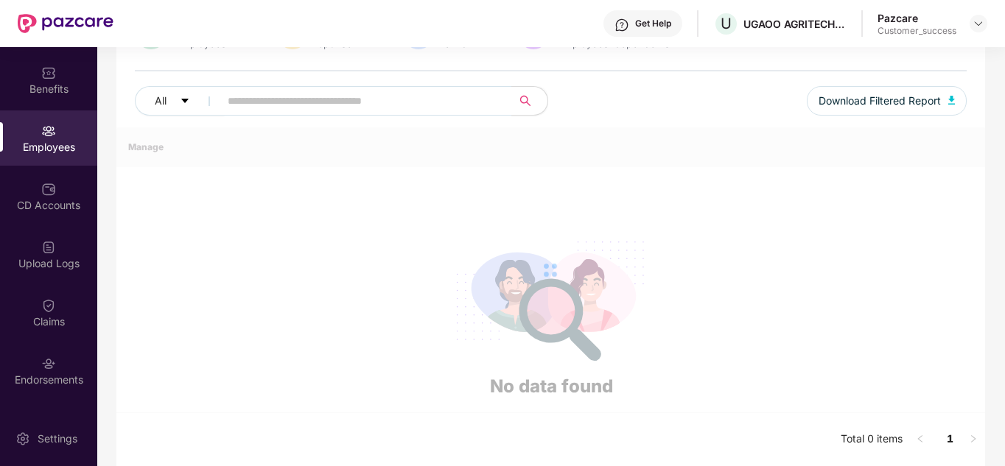
scroll to position [250, 0]
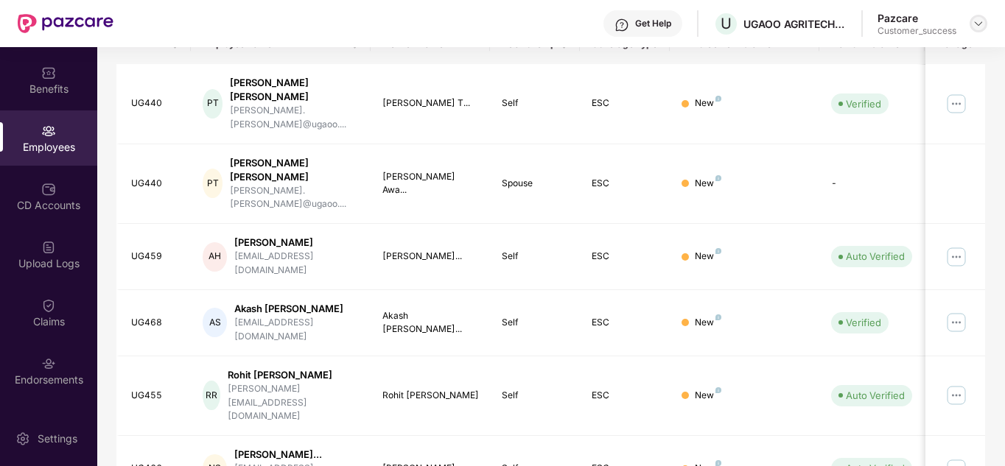
click at [983, 18] on img at bounding box center [978, 24] width 12 height 12
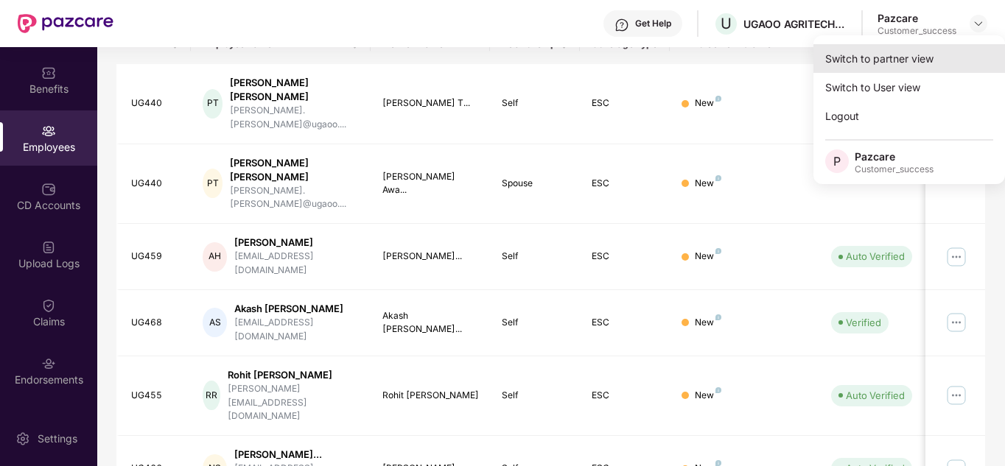
click at [930, 50] on div "Switch to partner view" at bounding box center [909, 58] width 192 height 29
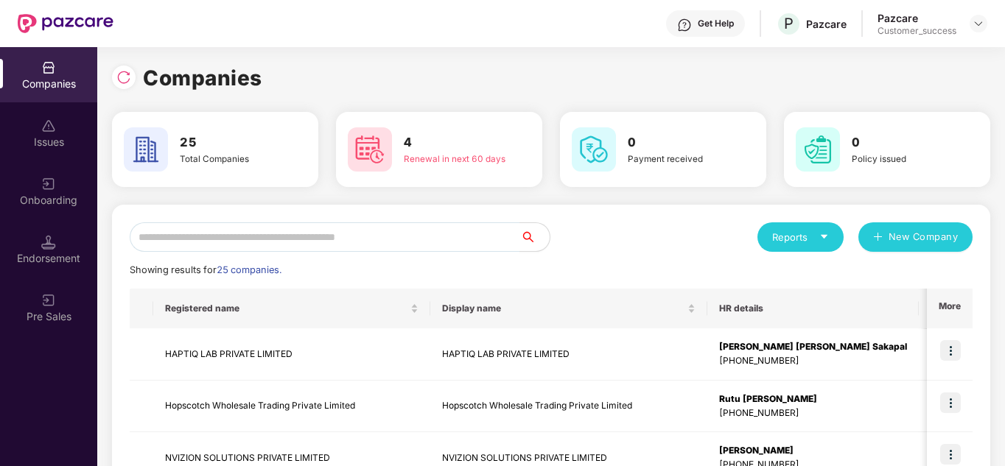
click at [587, 247] on div "Reports New Company" at bounding box center [761, 236] width 421 height 29
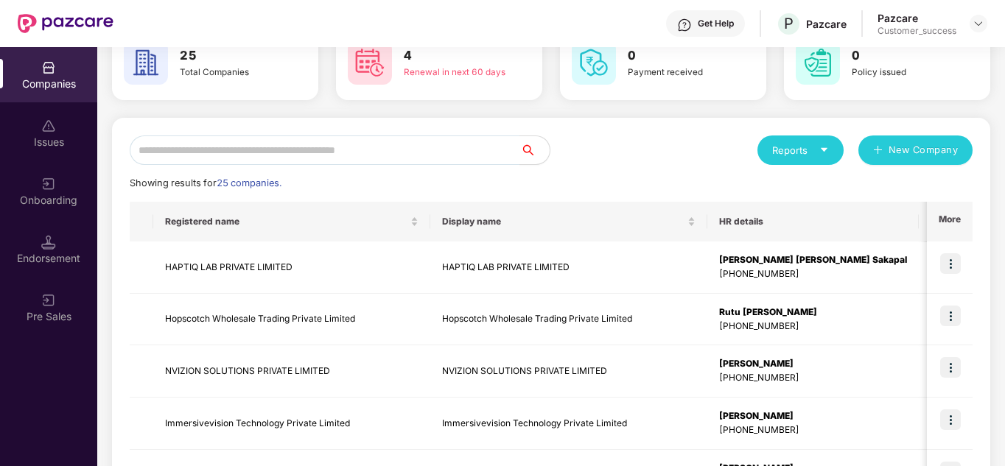
scroll to position [88, 0]
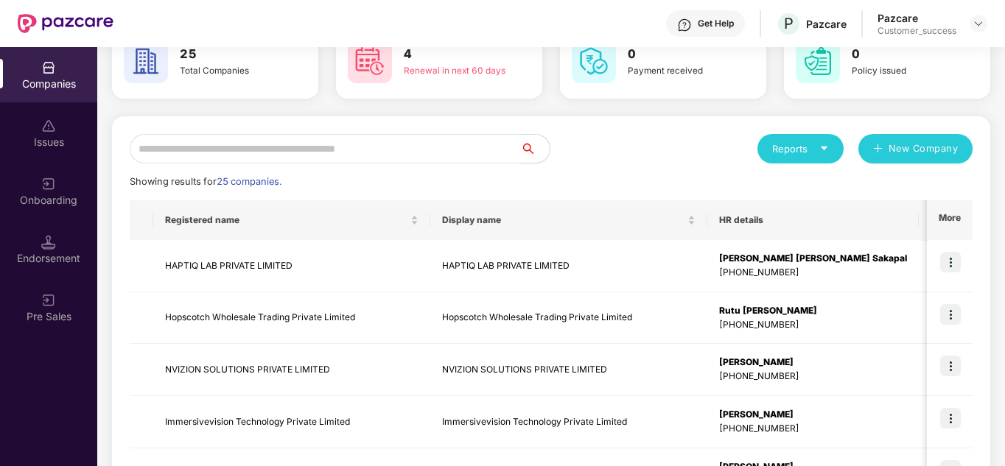
click at [314, 152] on input "text" at bounding box center [325, 148] width 390 height 29
click at [325, 145] on input "text" at bounding box center [325, 148] width 390 height 29
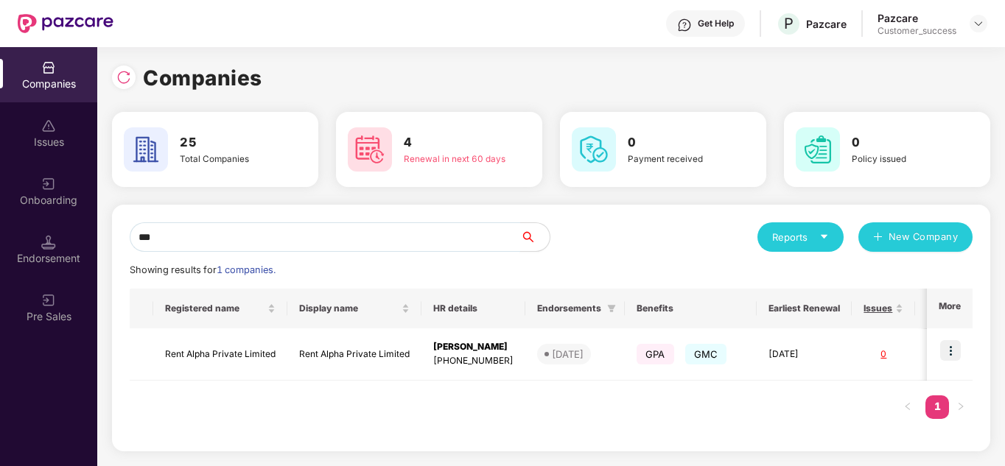
scroll to position [0, 0]
type input "****"
click at [955, 352] on img at bounding box center [950, 350] width 21 height 21
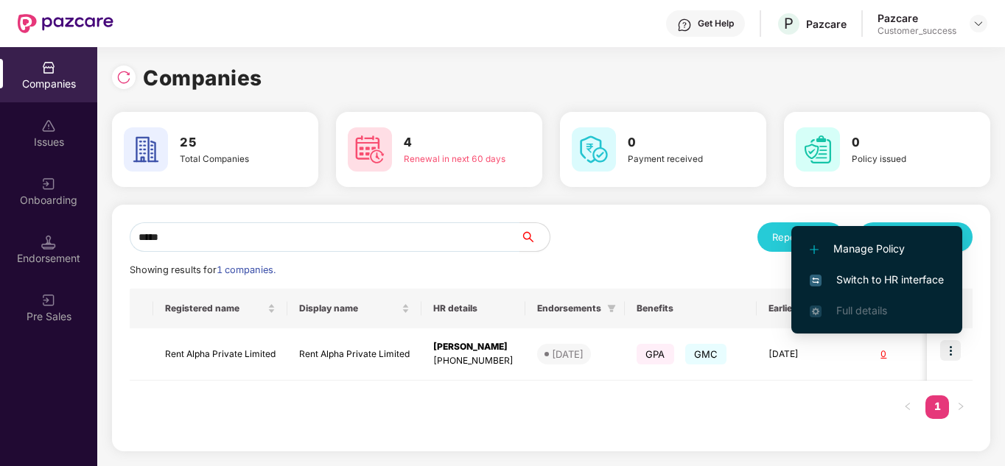
click at [881, 283] on span "Switch to HR interface" at bounding box center [877, 280] width 134 height 16
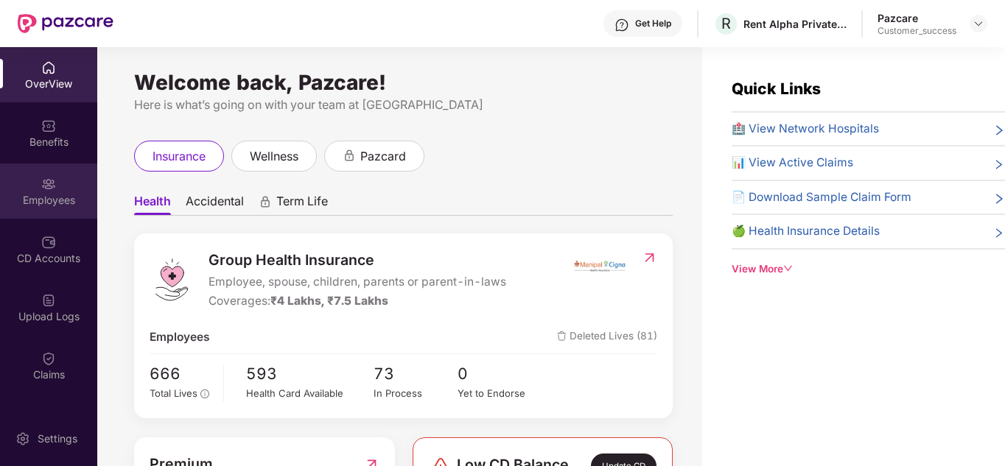
click at [17, 191] on div "Employees" at bounding box center [48, 191] width 97 height 55
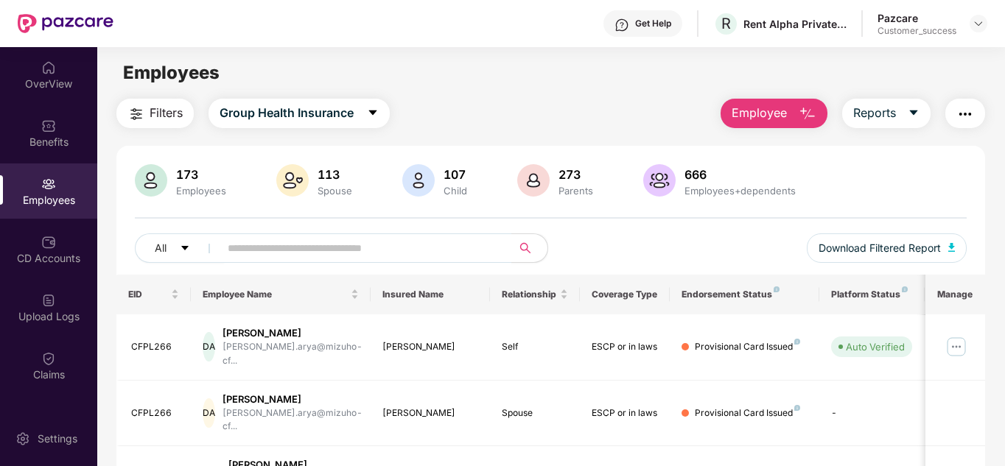
click at [631, 253] on div "All Download Filtered Report" at bounding box center [551, 254] width 832 height 41
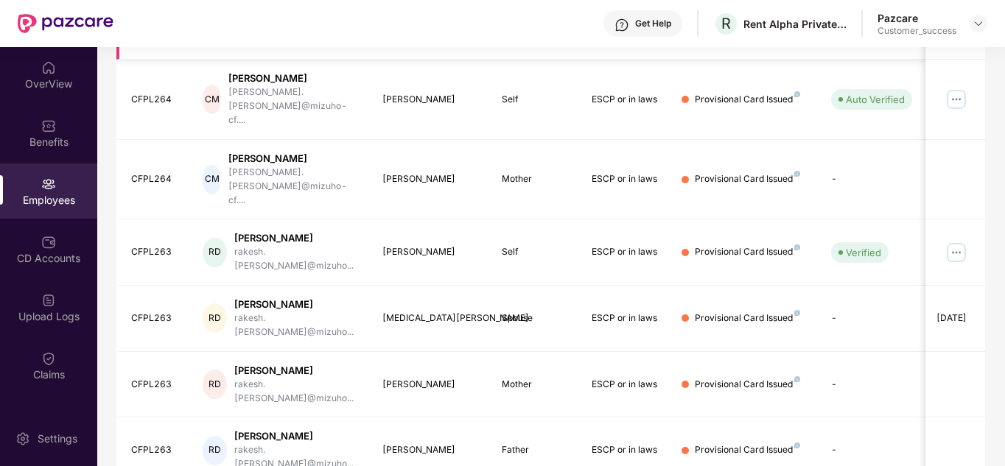
scroll to position [439, 0]
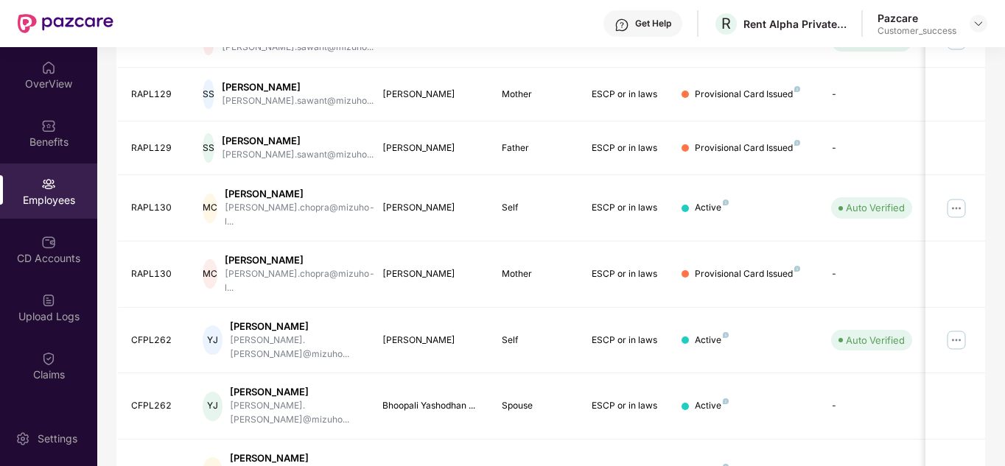
scroll to position [463, 0]
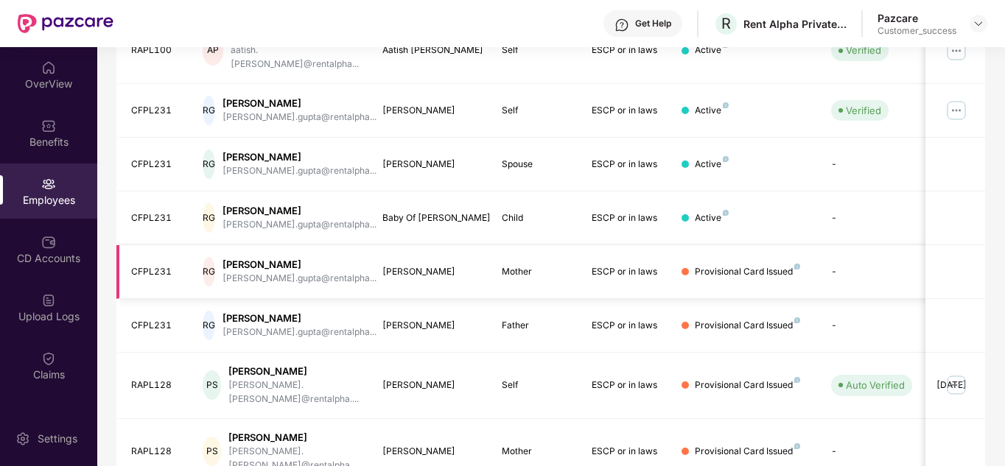
scroll to position [439, 0]
